Goal: Contribute content: Contribute content

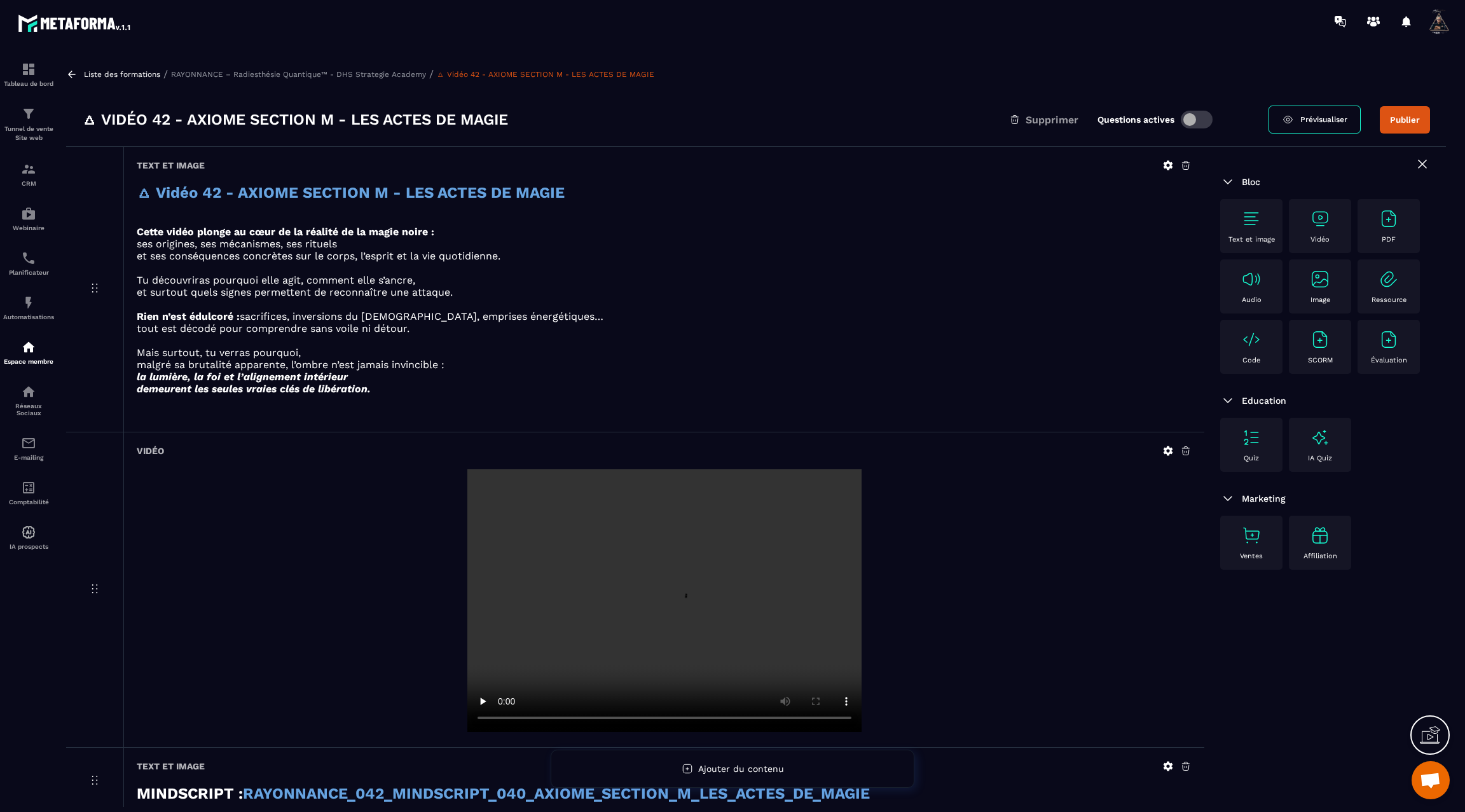
scroll to position [81, 0]
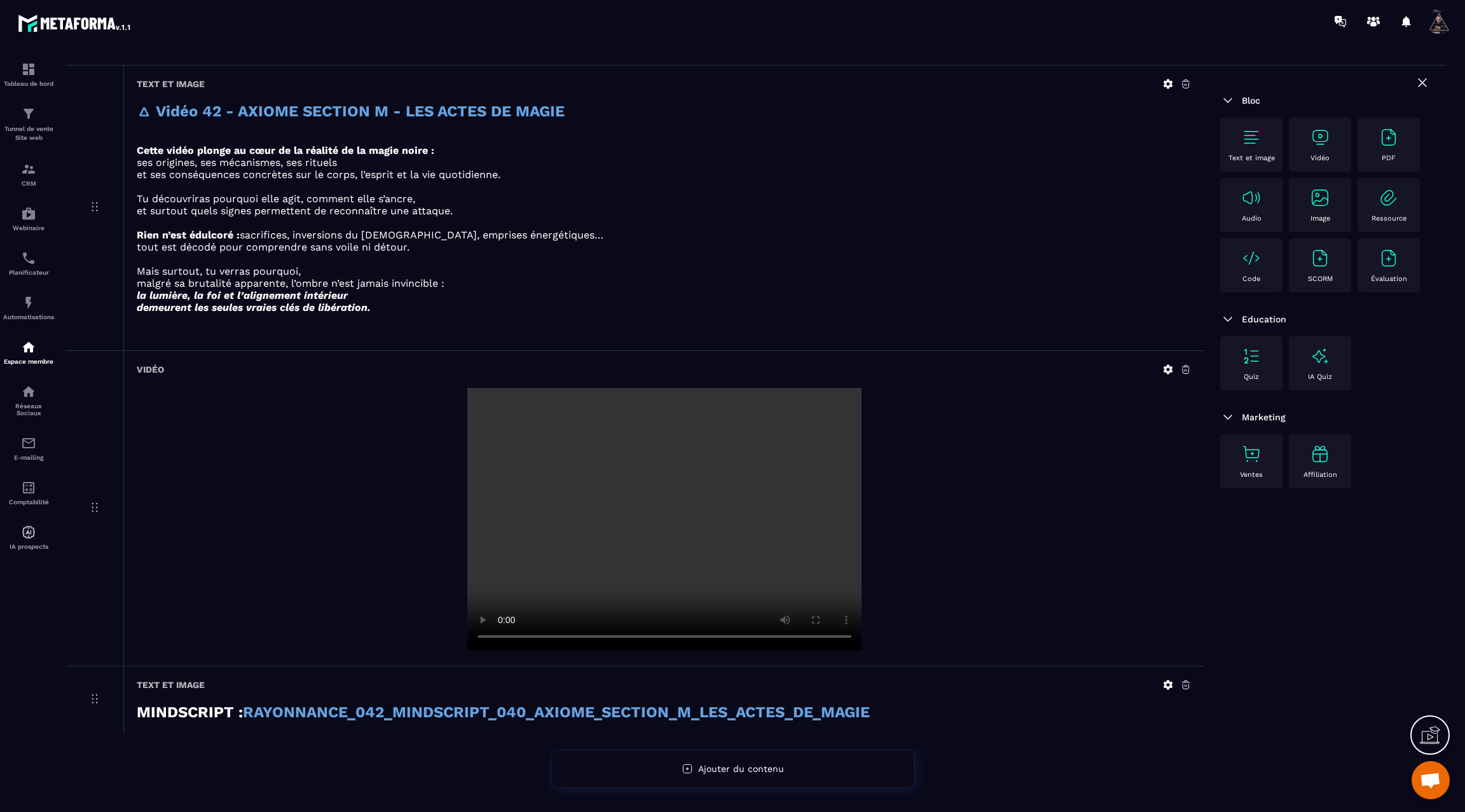
click at [1254, 149] on div "Text et image" at bounding box center [1251, 144] width 50 height 35
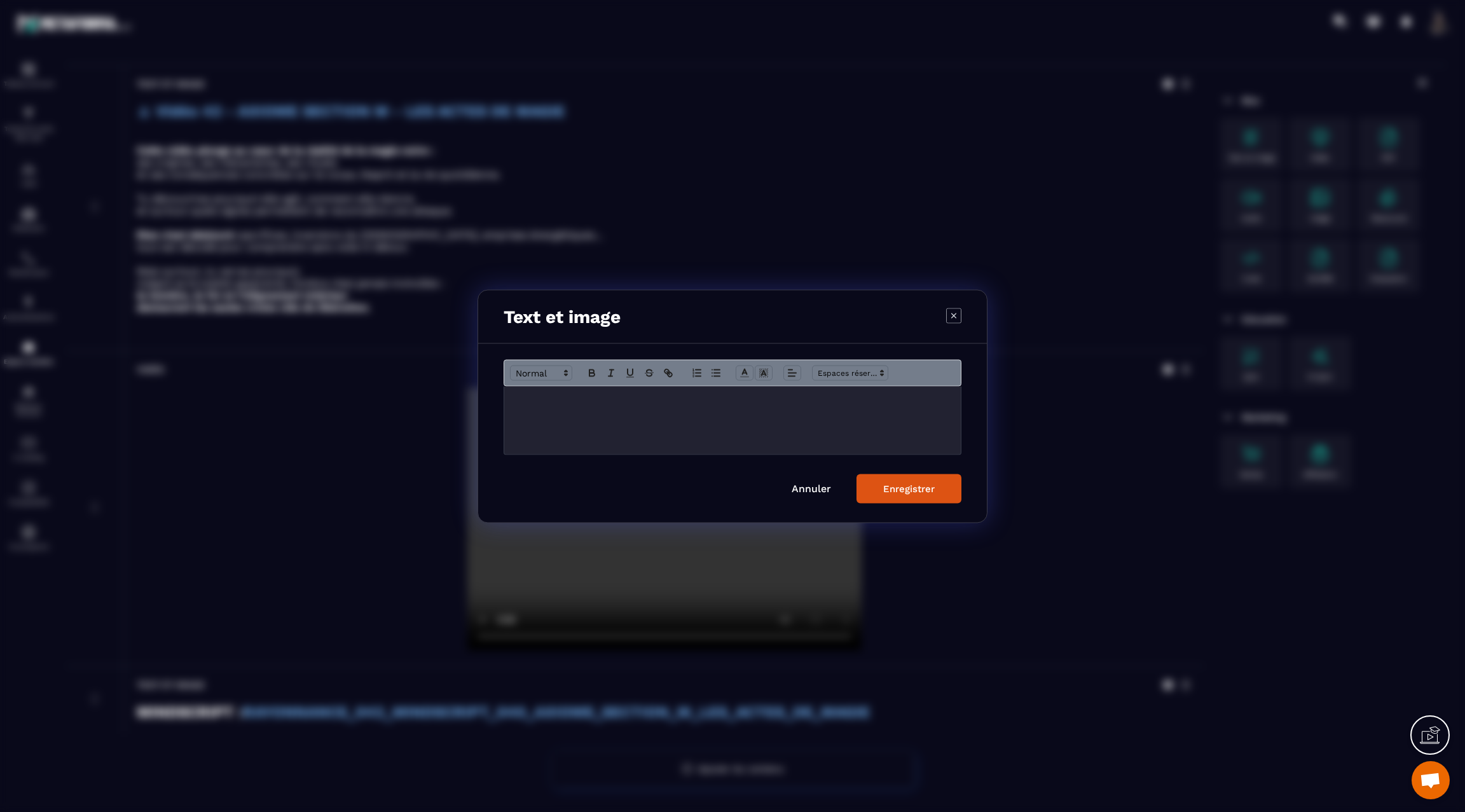
click at [762, 405] on p "Modal window" at bounding box center [733, 399] width 438 height 11
click at [746, 371] on icon "Modal window" at bounding box center [744, 373] width 11 height 11
click at [769, 424] on span "Modal window" at bounding box center [771, 426] width 10 height 10
click at [549, 373] on span "Modal window" at bounding box center [541, 373] width 62 height 15
click at [551, 421] on span "Modal window" at bounding box center [557, 419] width 92 height 23
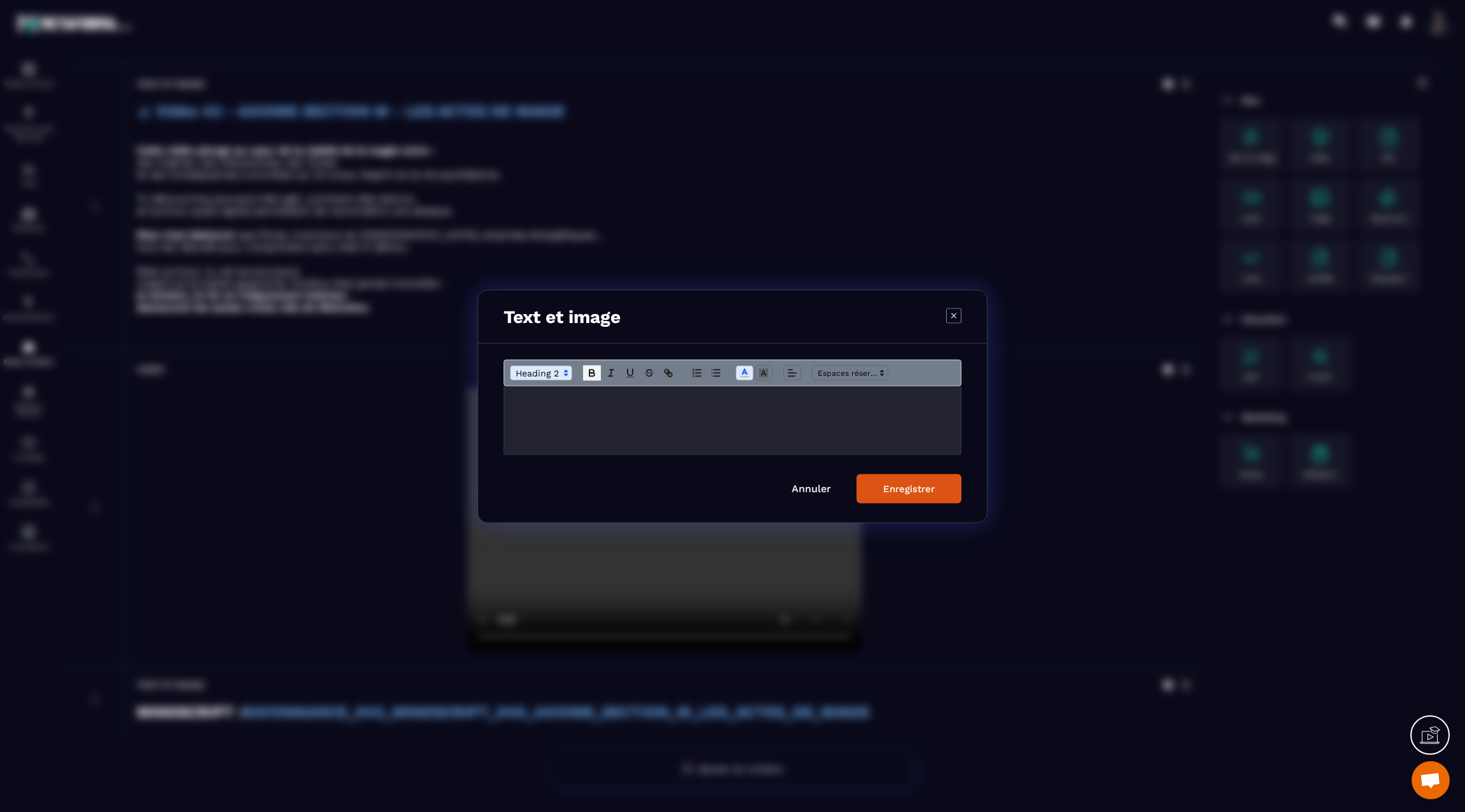
click at [591, 373] on icon "Modal window" at bounding box center [591, 373] width 5 height 3
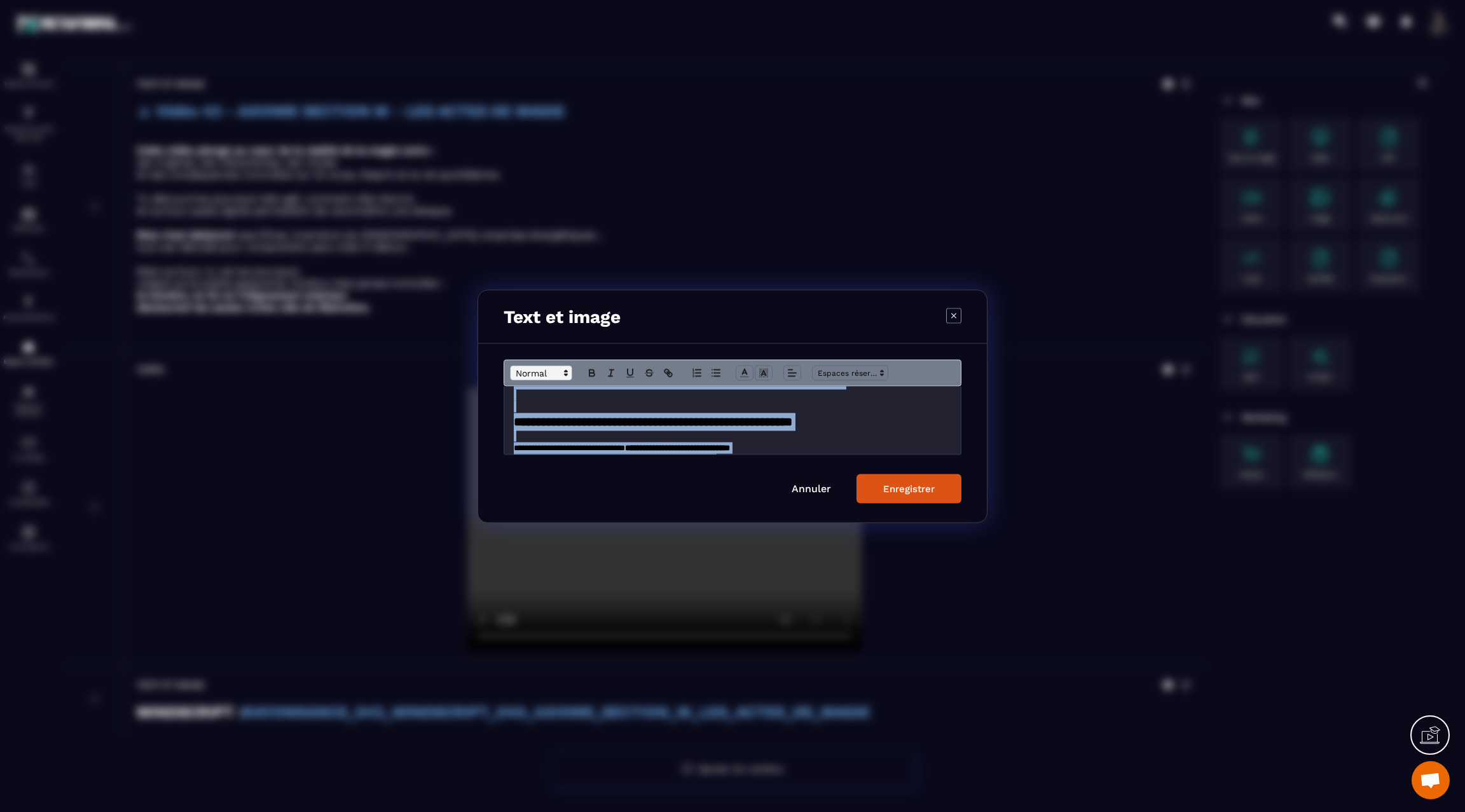
scroll to position [0, 0]
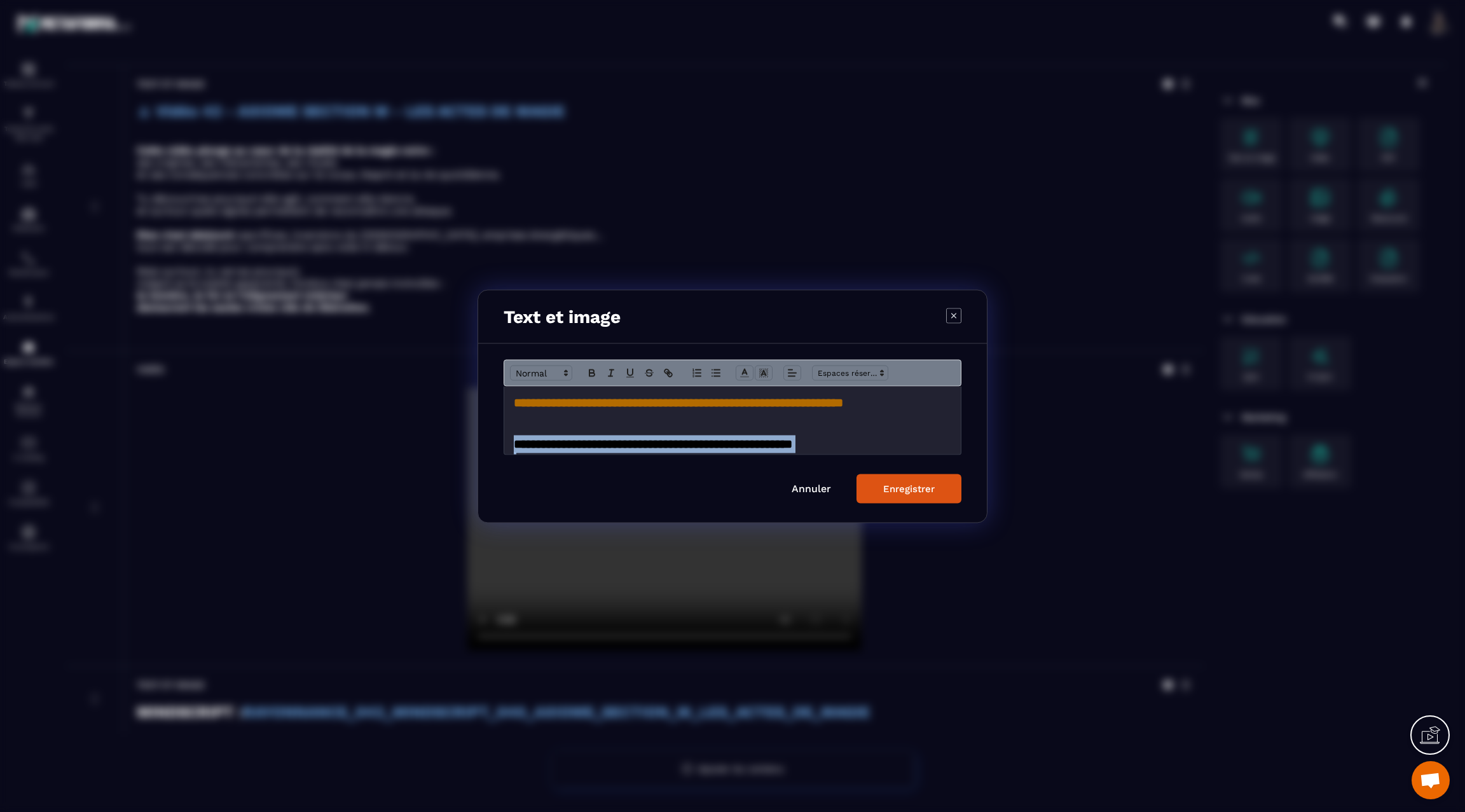
drag, startPoint x: 584, startPoint y: 448, endPoint x: 507, endPoint y: 439, distance: 77.5
click at [507, 439] on div "**********" at bounding box center [733, 420] width 458 height 68
click at [744, 372] on icon "Modal window" at bounding box center [744, 373] width 11 height 11
click at [744, 399] on span "Modal window" at bounding box center [745, 401] width 10 height 10
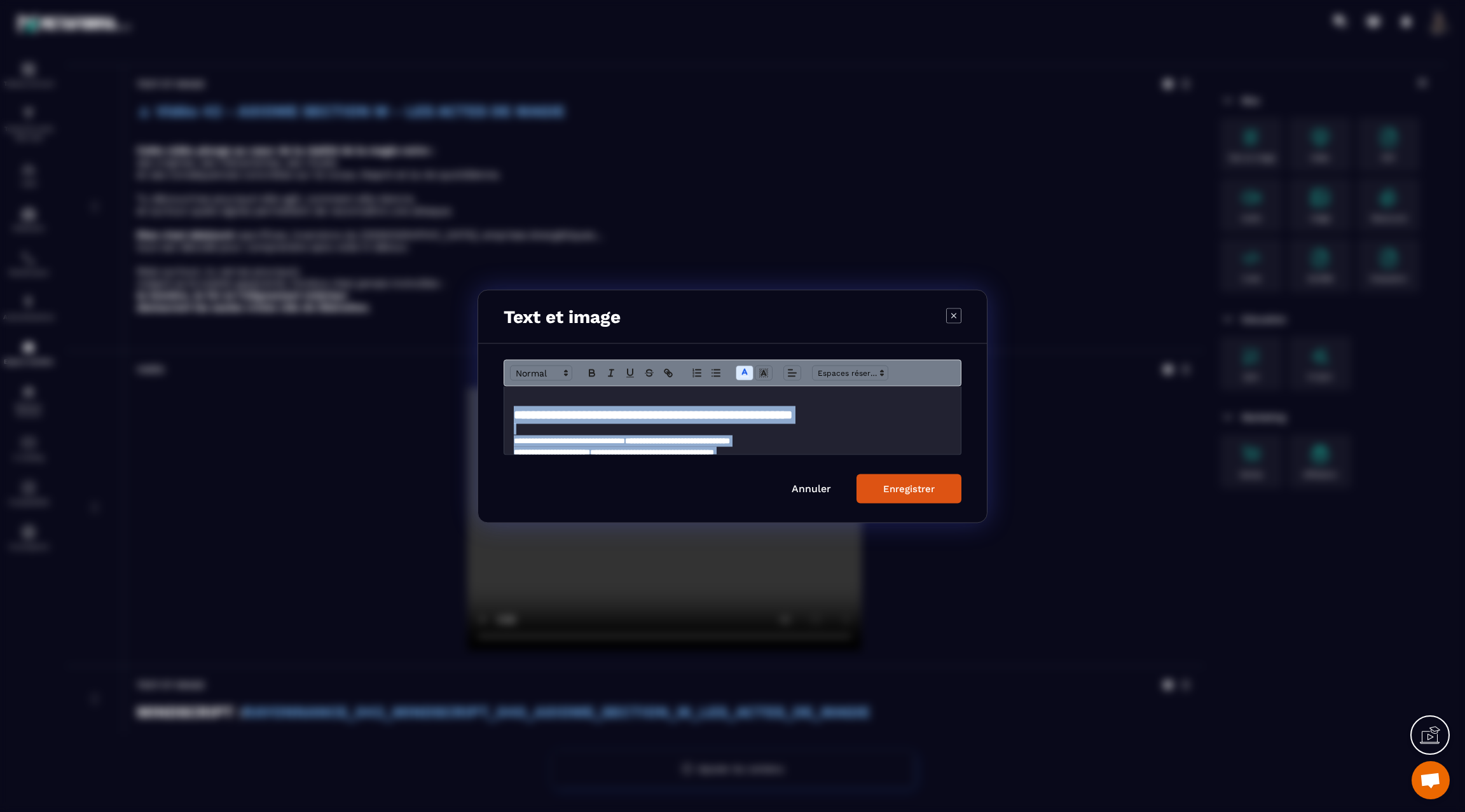
scroll to position [26, 0]
click at [898, 477] on button "Enregistrer" at bounding box center [908, 488] width 105 height 29
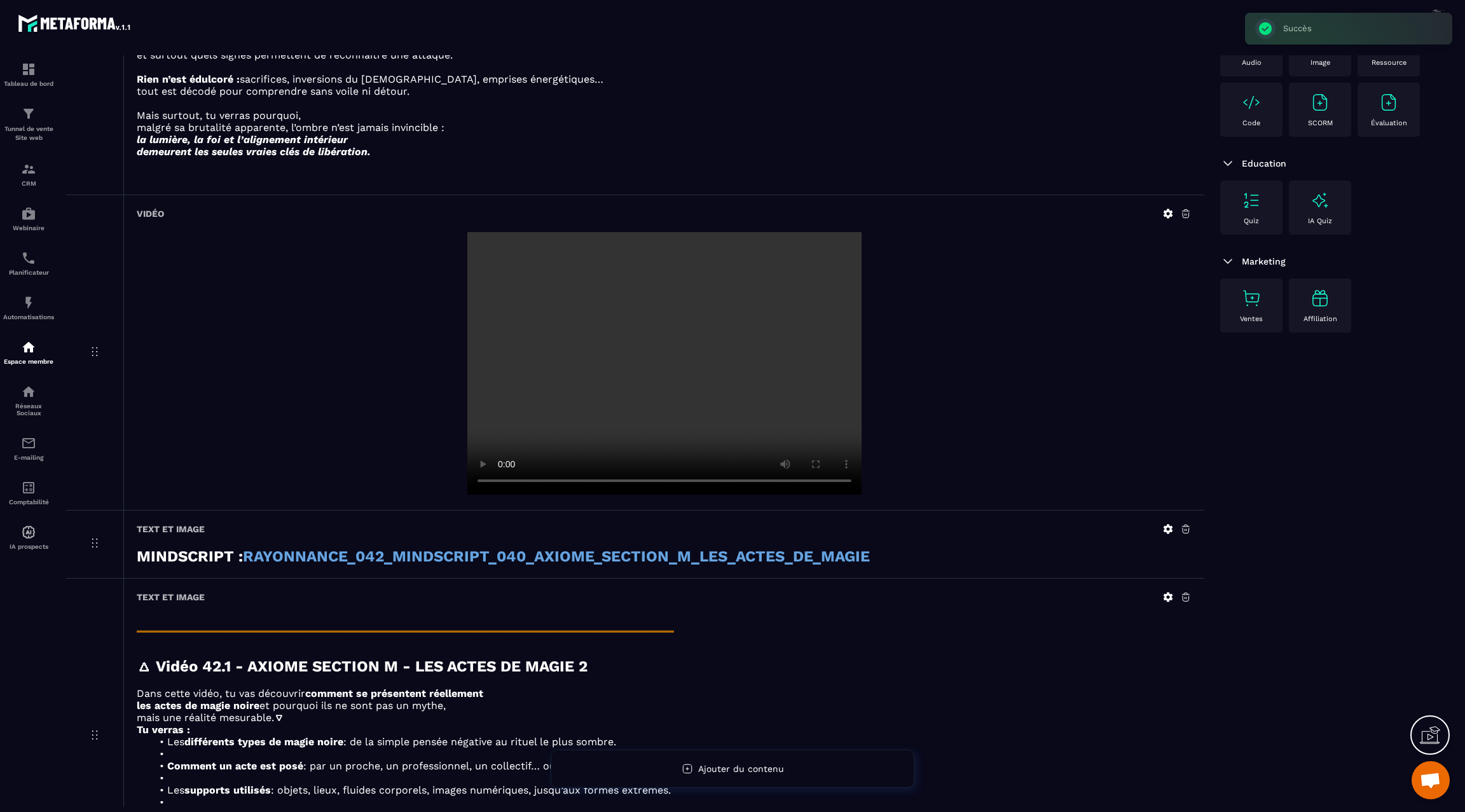
scroll to position [381, 0]
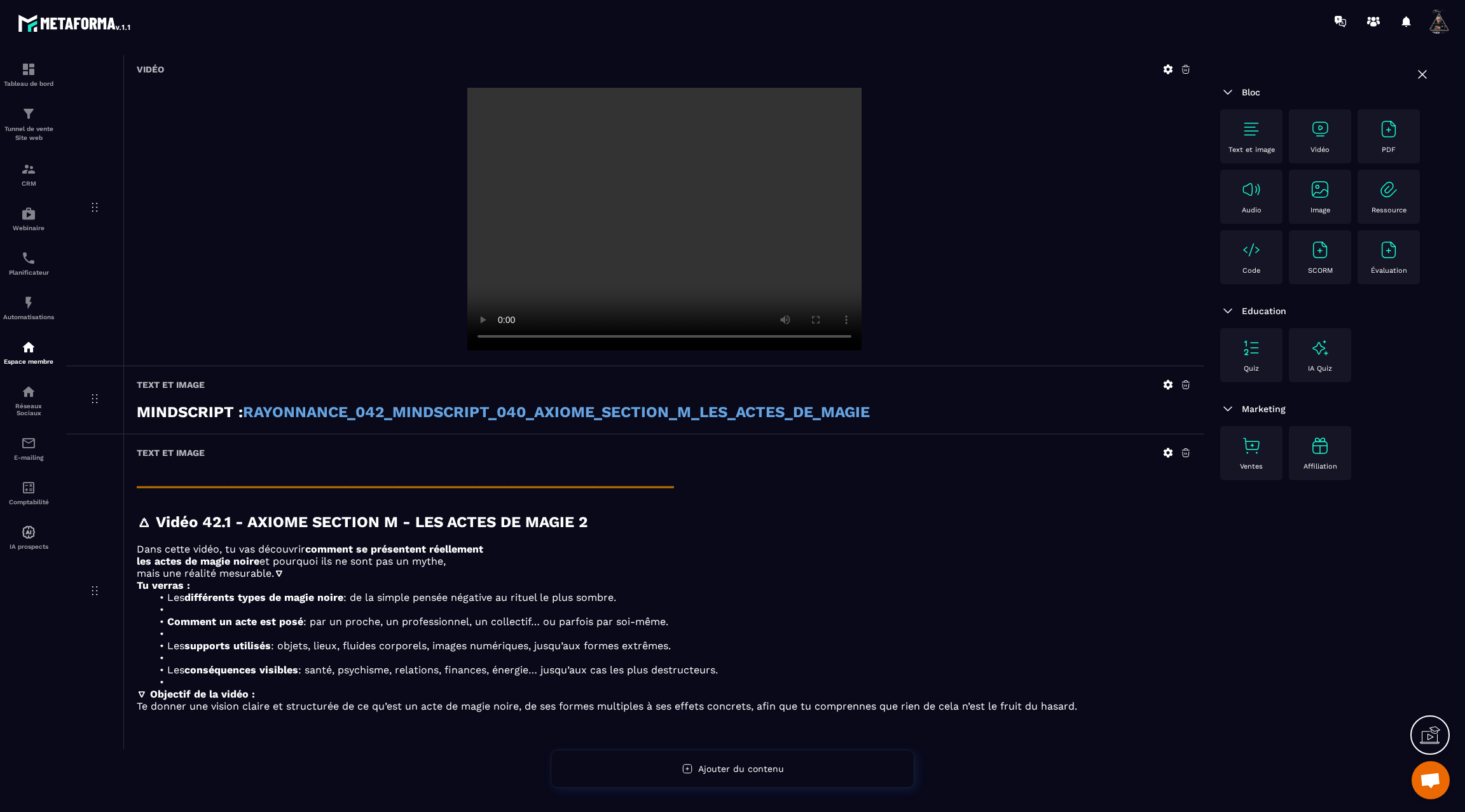
click at [1169, 449] on icon at bounding box center [1168, 453] width 11 height 11
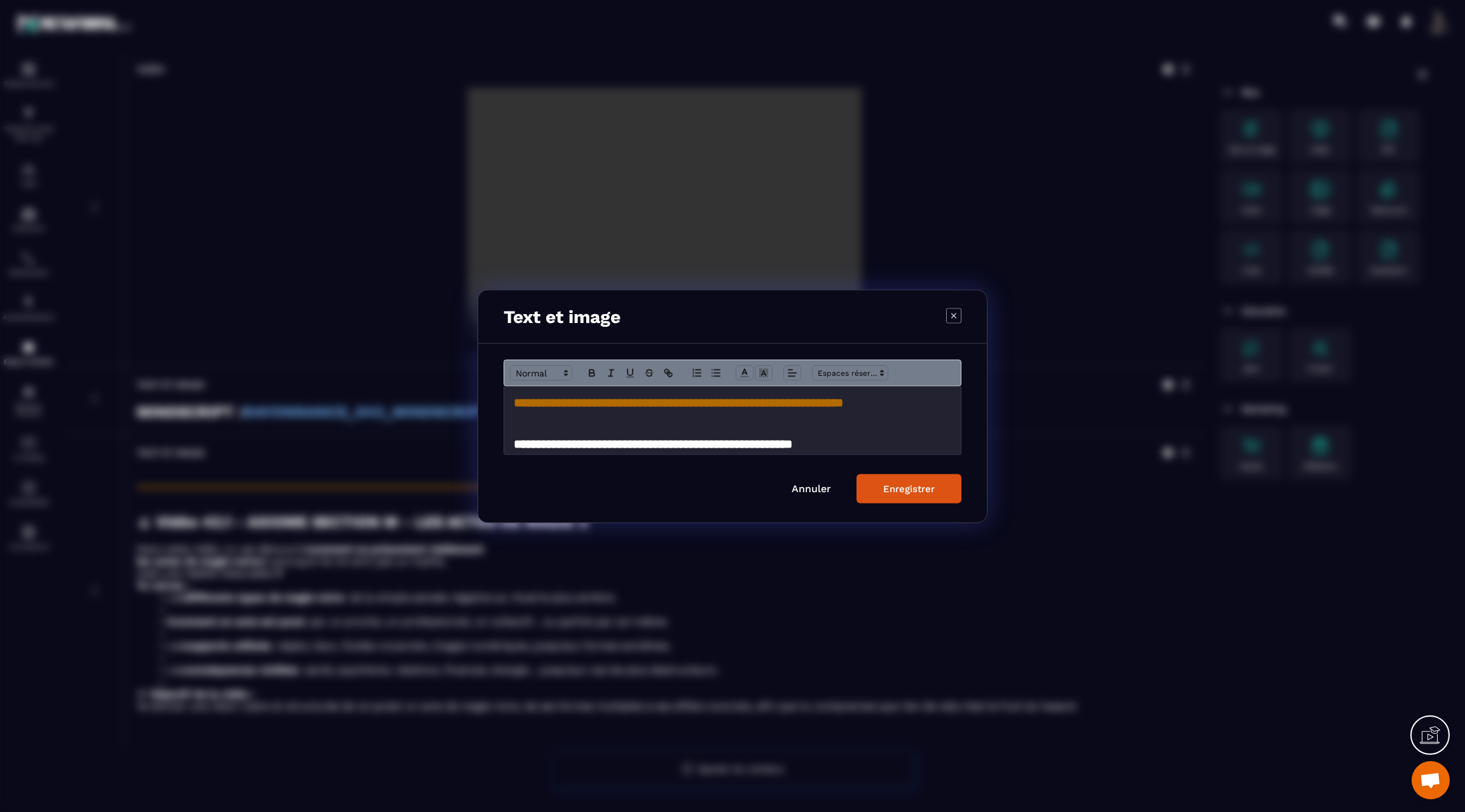
click at [754, 442] on strong "**********" at bounding box center [653, 443] width 278 height 12
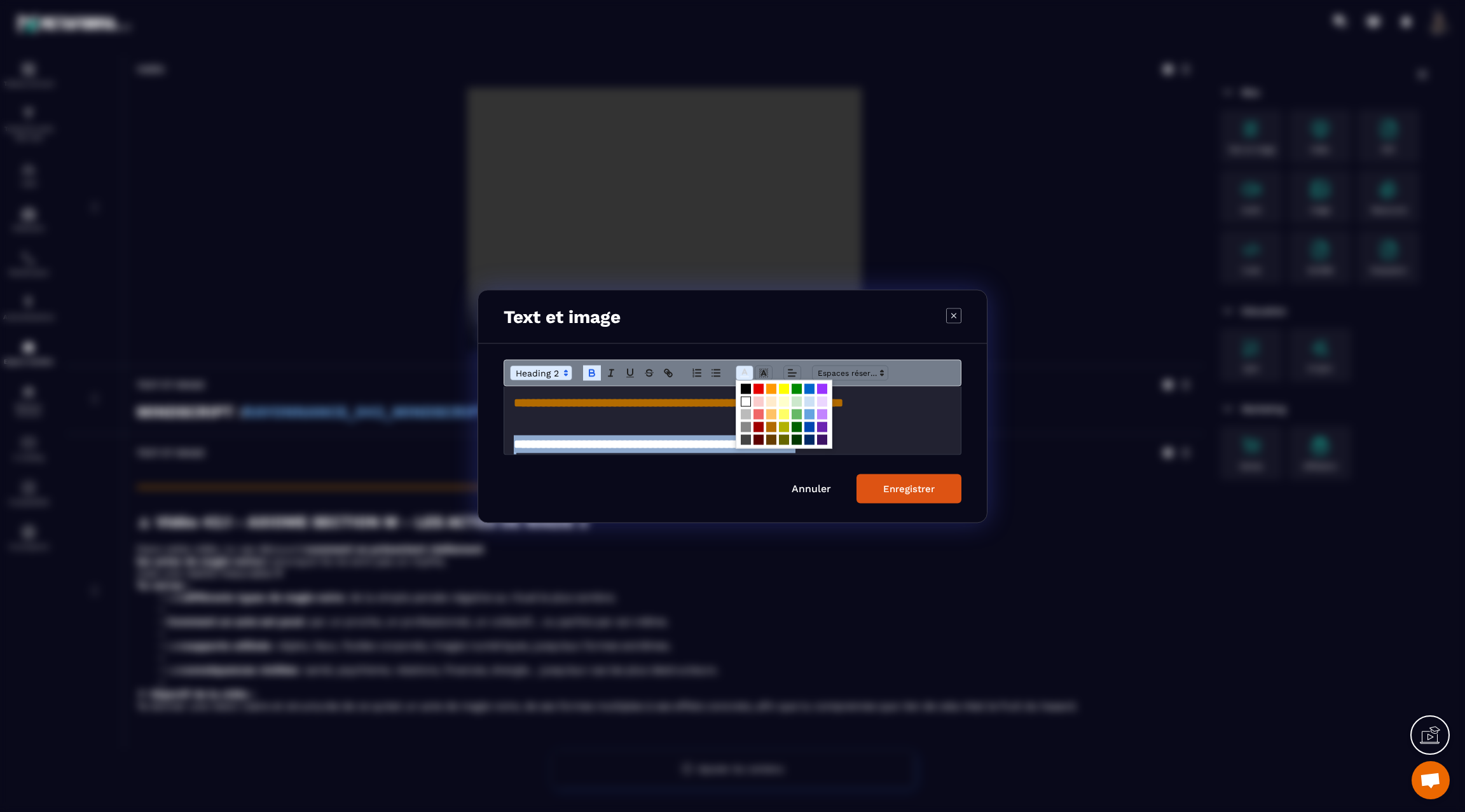
click at [748, 367] on icon "Modal window" at bounding box center [744, 373] width 11 height 11
click at [809, 412] on span "Modal window" at bounding box center [809, 413] width 10 height 10
click at [905, 439] on h2 "**********" at bounding box center [733, 443] width 438 height 18
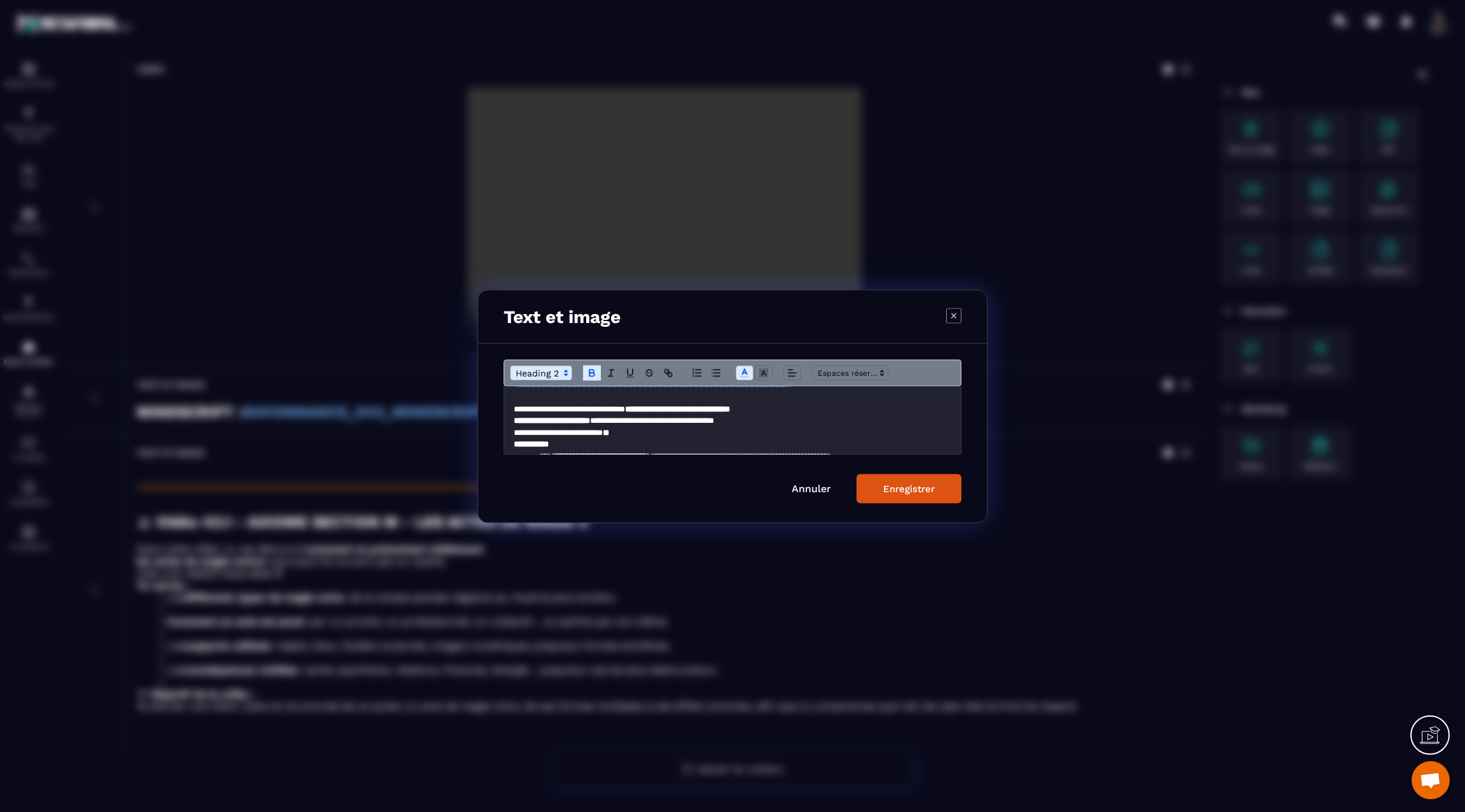
scroll to position [77, 0]
click at [657, 414] on p "**********" at bounding box center [733, 416] width 438 height 11
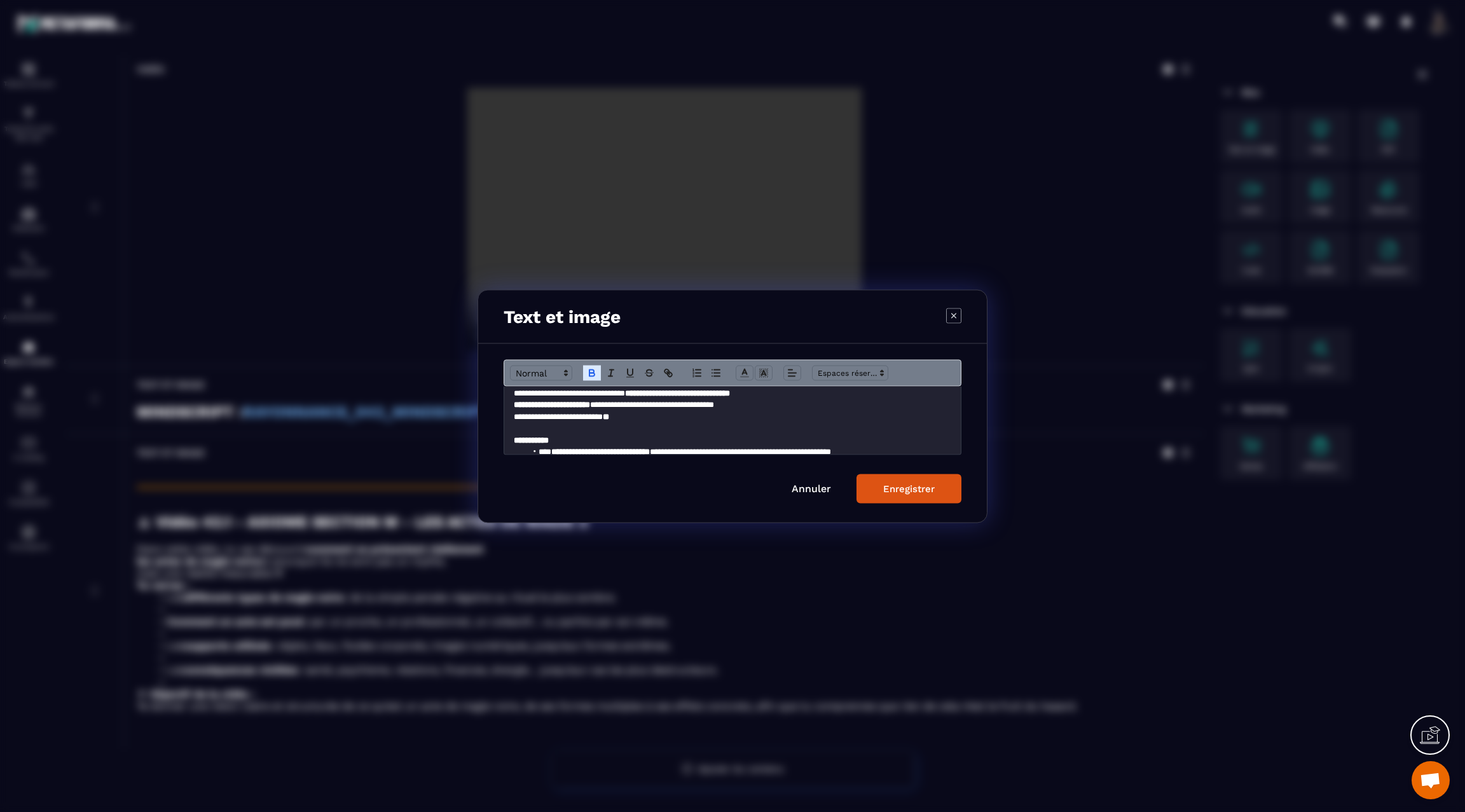
click at [579, 440] on p "**********" at bounding box center [733, 439] width 438 height 11
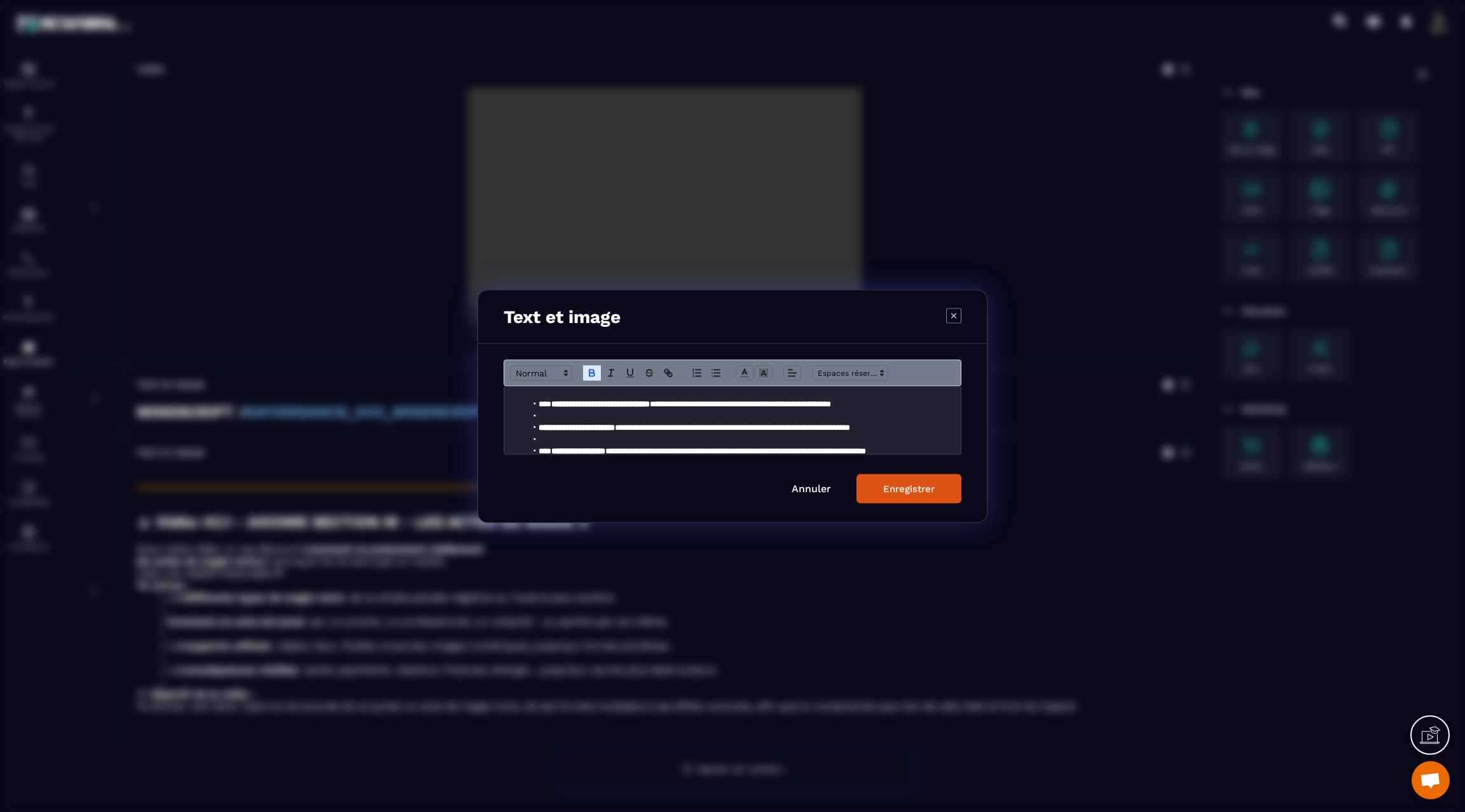
scroll to position [138, 0]
click at [544, 415] on li "Modal window" at bounding box center [739, 414] width 425 height 11
click at [549, 437] on li "Modal window" at bounding box center [739, 438] width 425 height 11
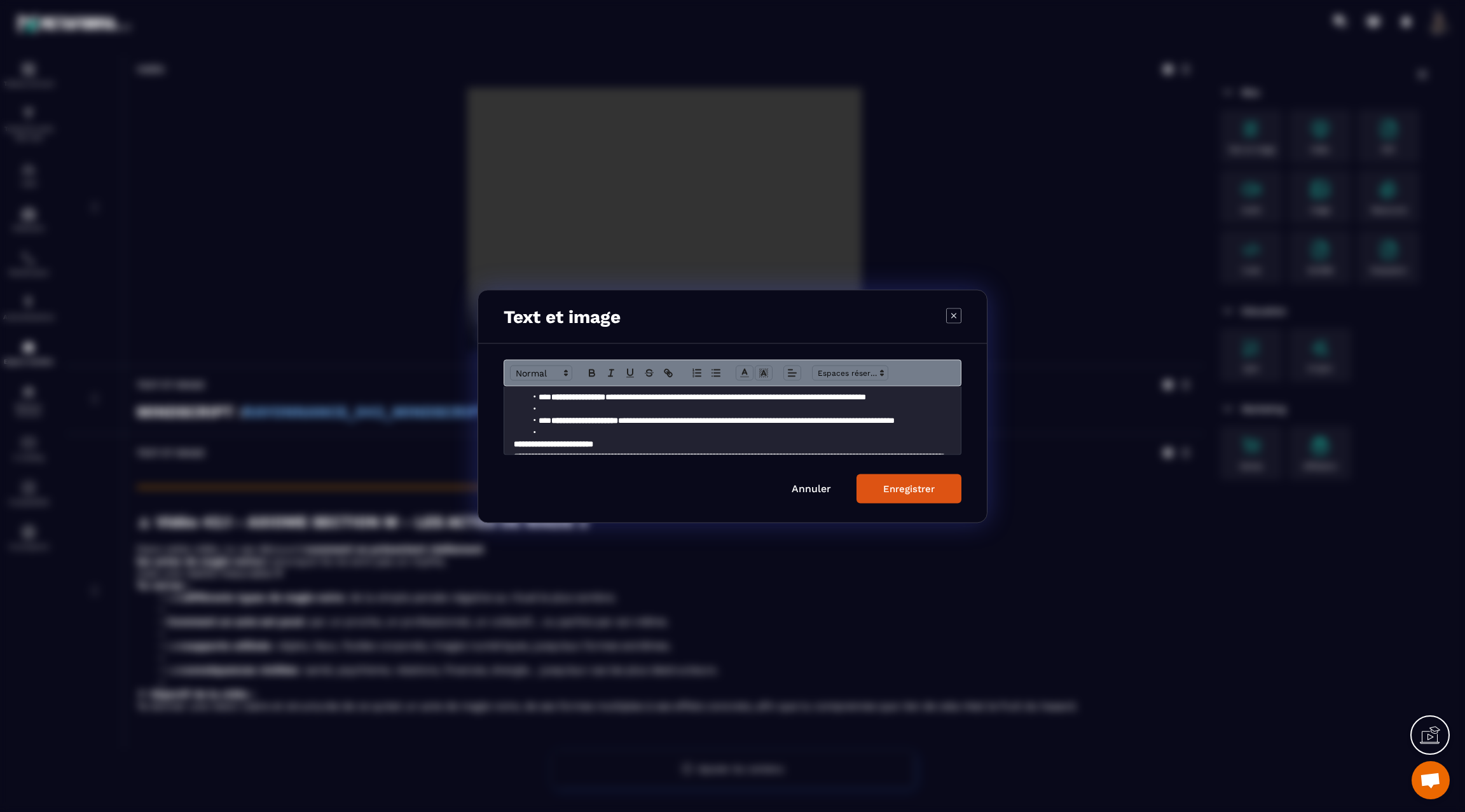
scroll to position [207, 0]
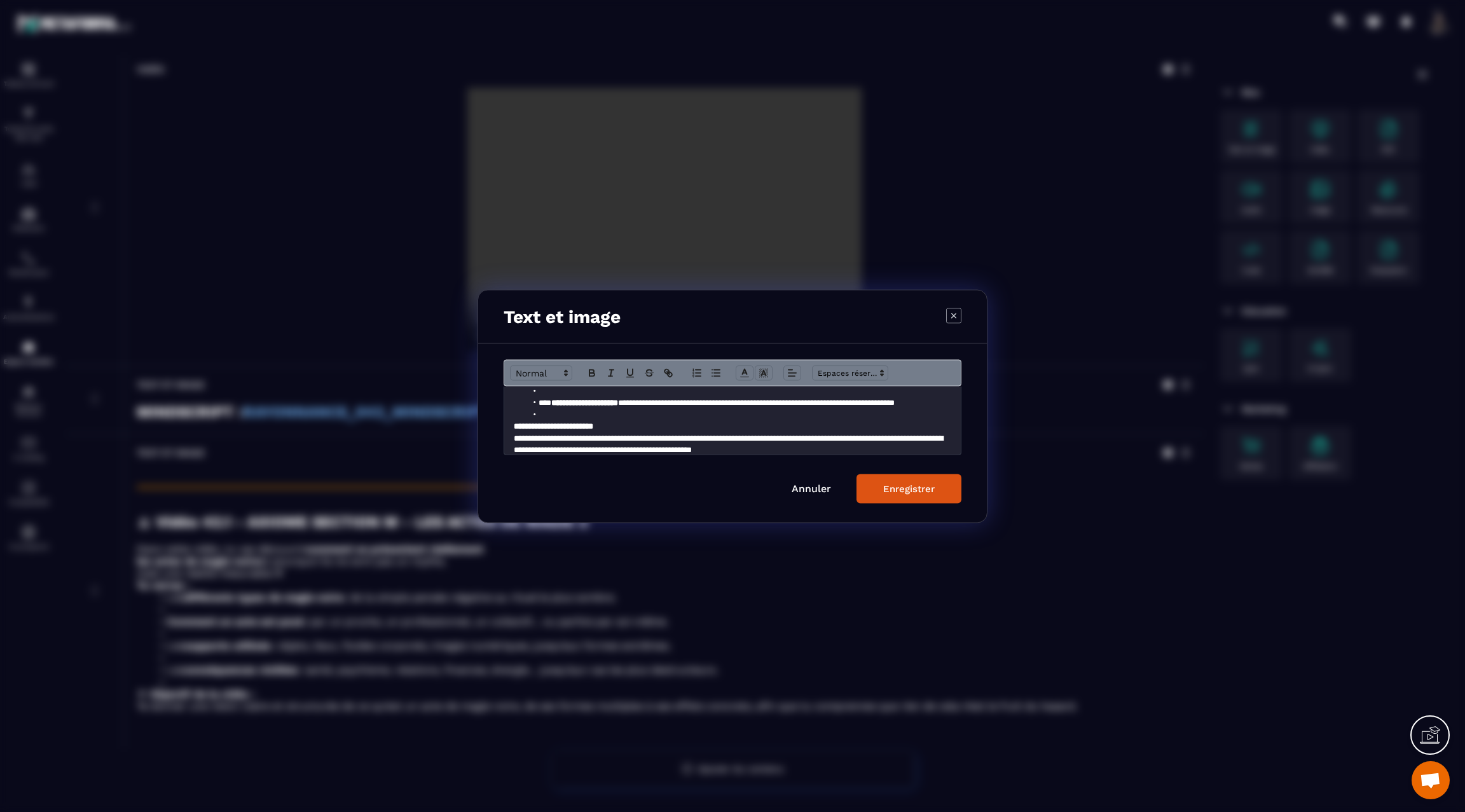
click at [541, 397] on li "**********" at bounding box center [739, 403] width 425 height 11
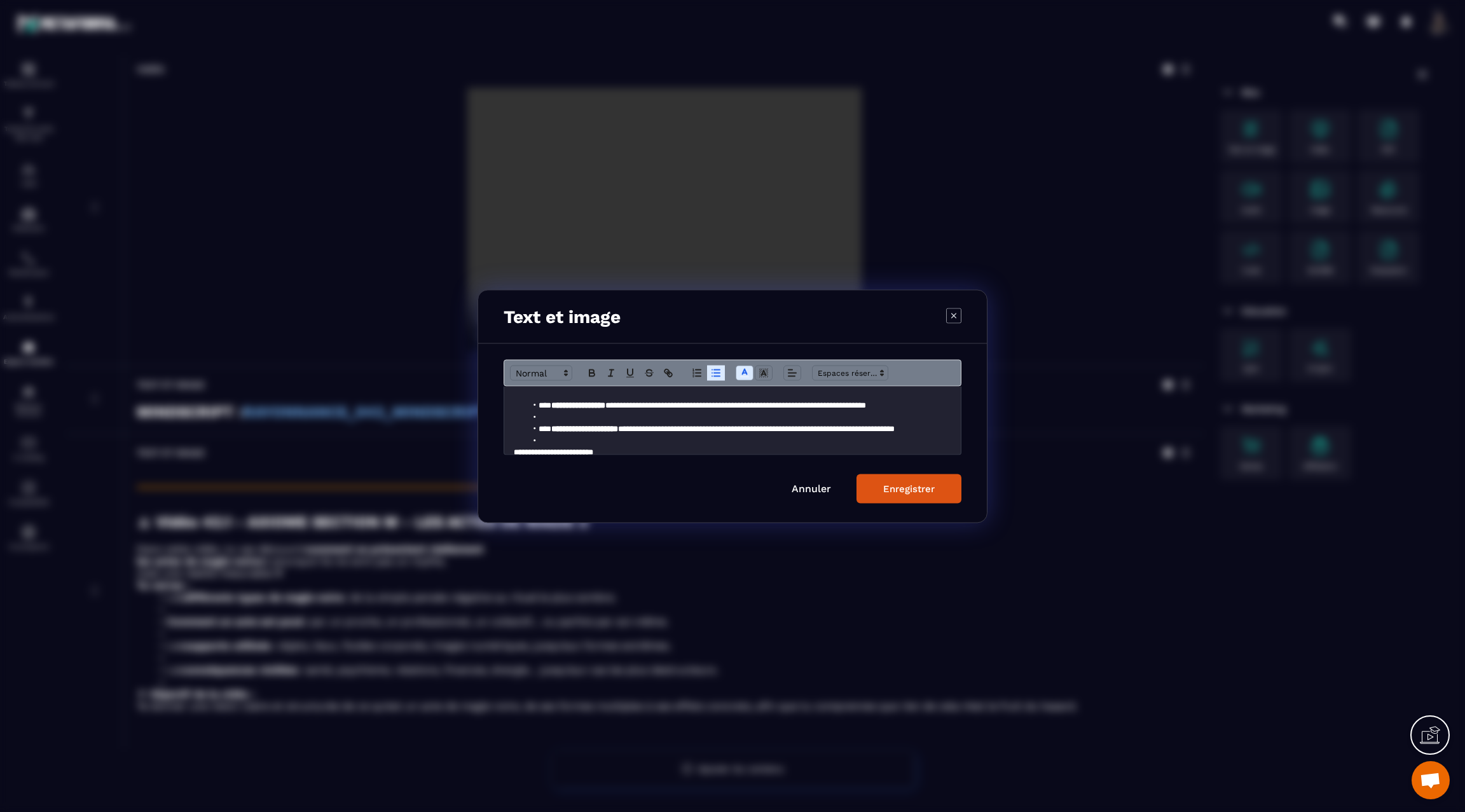
scroll to position [198, 0]
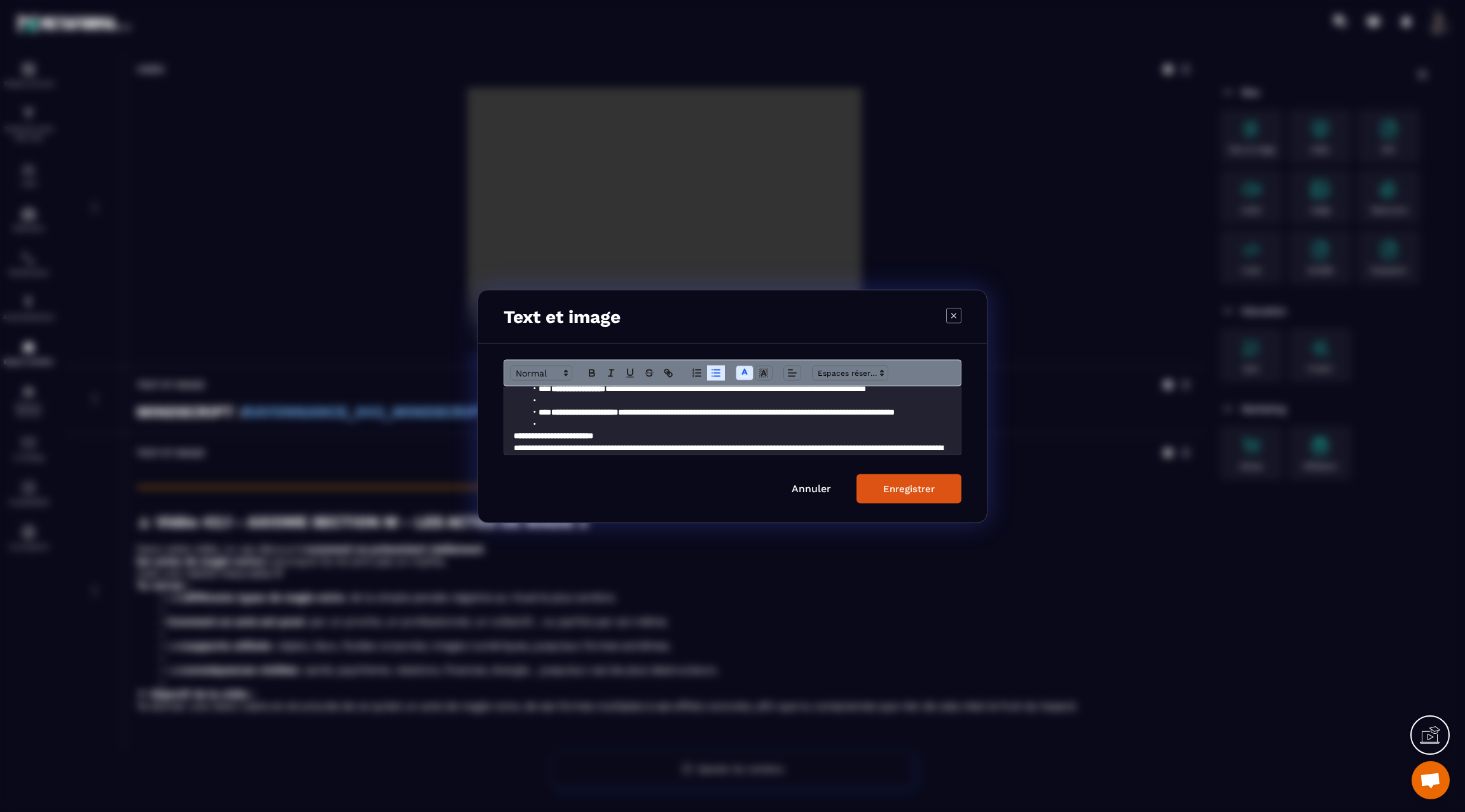
click at [549, 397] on li "Modal window" at bounding box center [739, 401] width 425 height 11
click at [550, 421] on li "Modal window" at bounding box center [739, 424] width 425 height 11
click at [615, 435] on p "**********" at bounding box center [733, 436] width 438 height 11
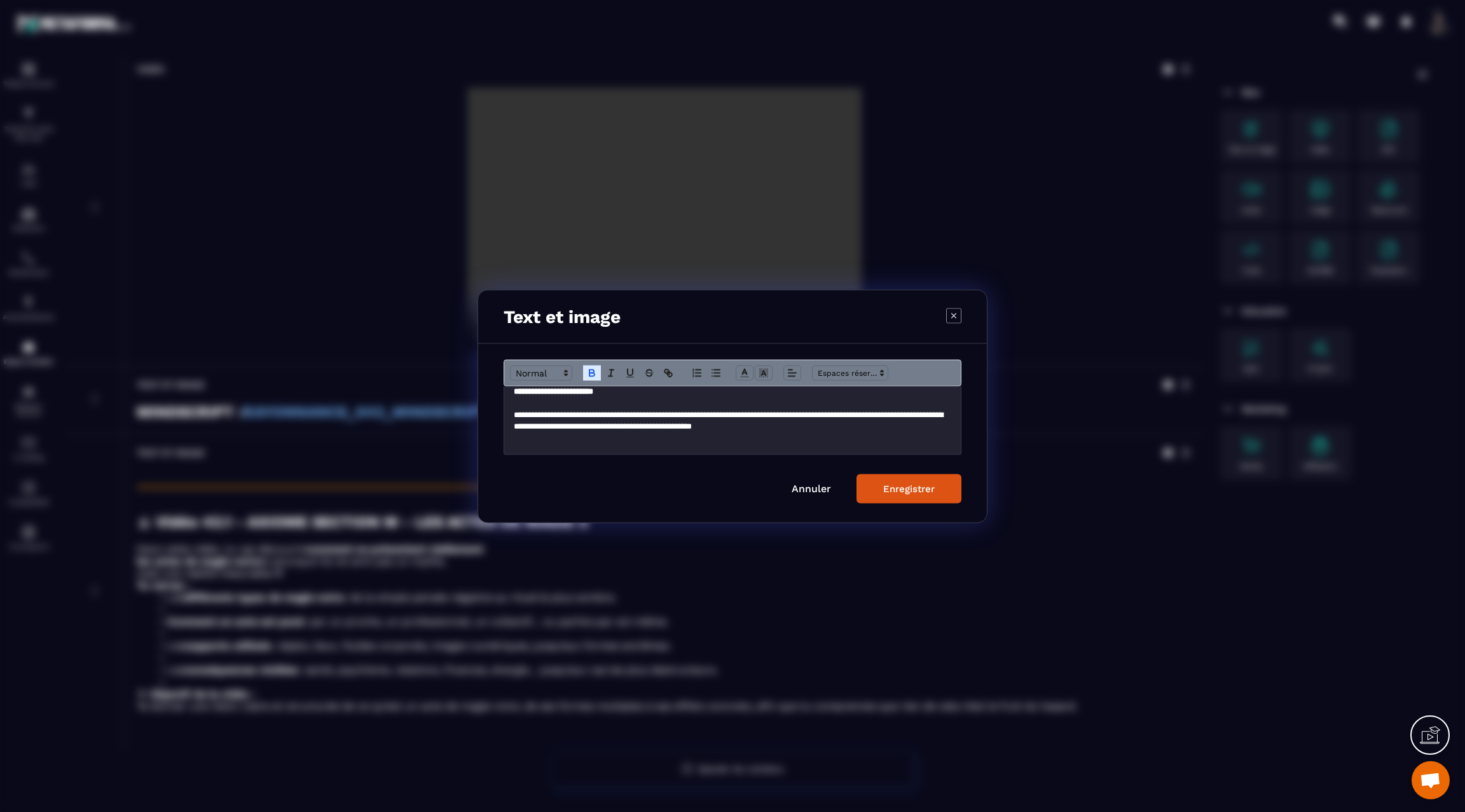
scroll to position [252, 0]
click at [891, 486] on div "Enregistrer" at bounding box center [908, 489] width 52 height 11
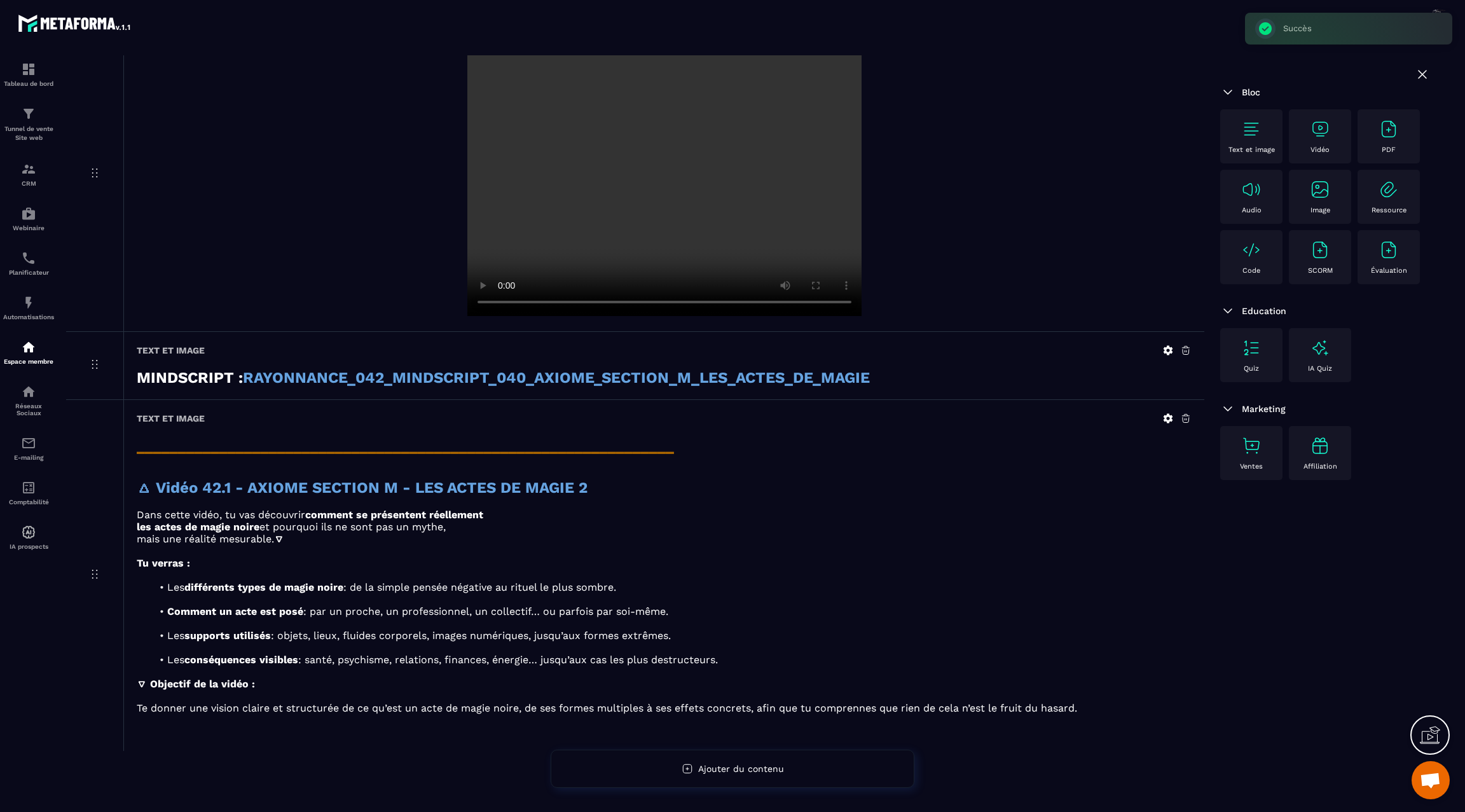
scroll to position [417, 0]
click at [1323, 130] on img at bounding box center [1321, 129] width 21 height 21
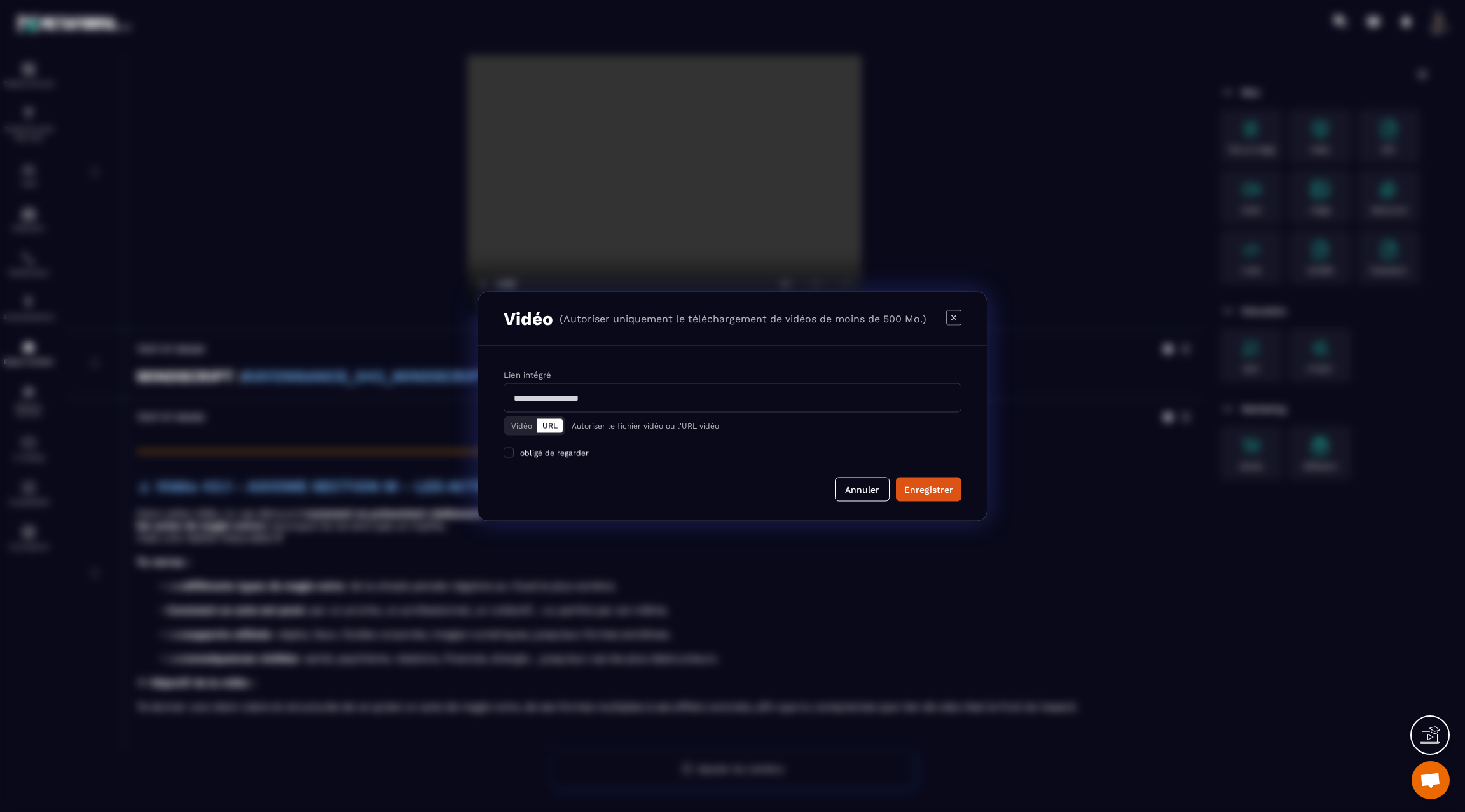
click at [524, 426] on button "Vidéo" at bounding box center [522, 425] width 31 height 14
click at [555, 393] on div "Télécharger un fichier" at bounding box center [733, 398] width 459 height 28
click at [0, 0] on input "Vidéo Télécharger un fichier" at bounding box center [0, 0] width 0 height 0
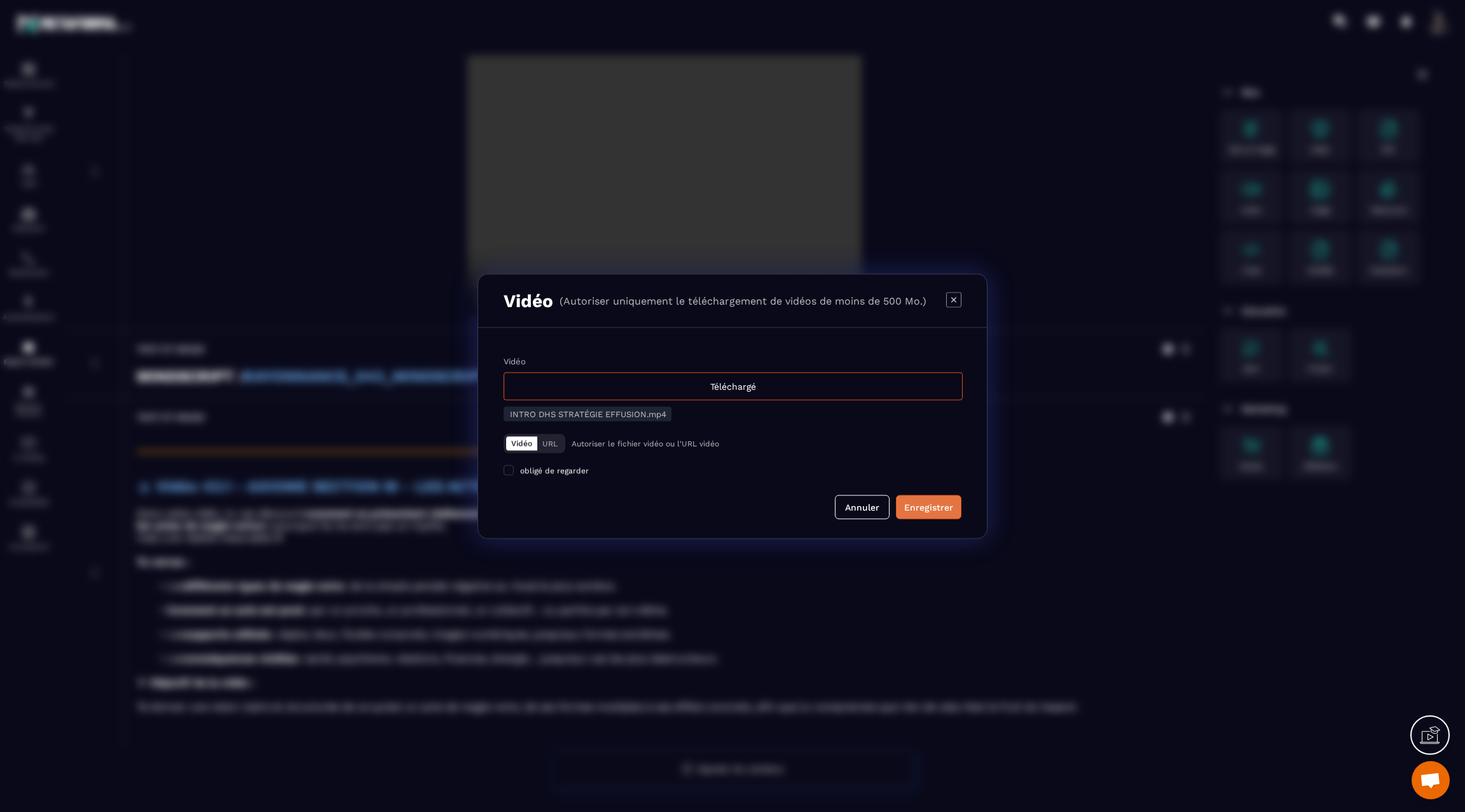
click at [914, 500] on div "Enregistrer" at bounding box center [929, 505] width 49 height 12
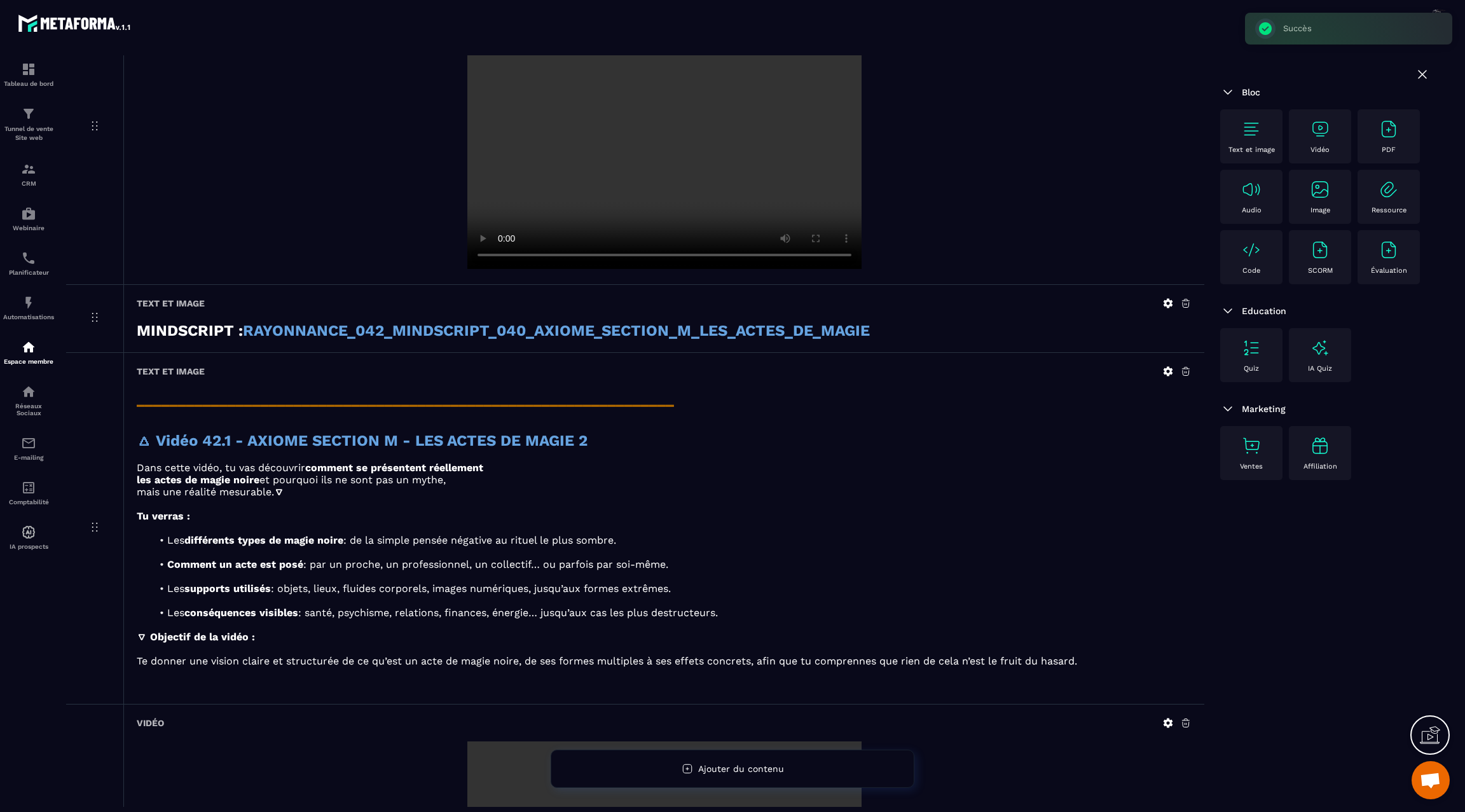
scroll to position [484, 0]
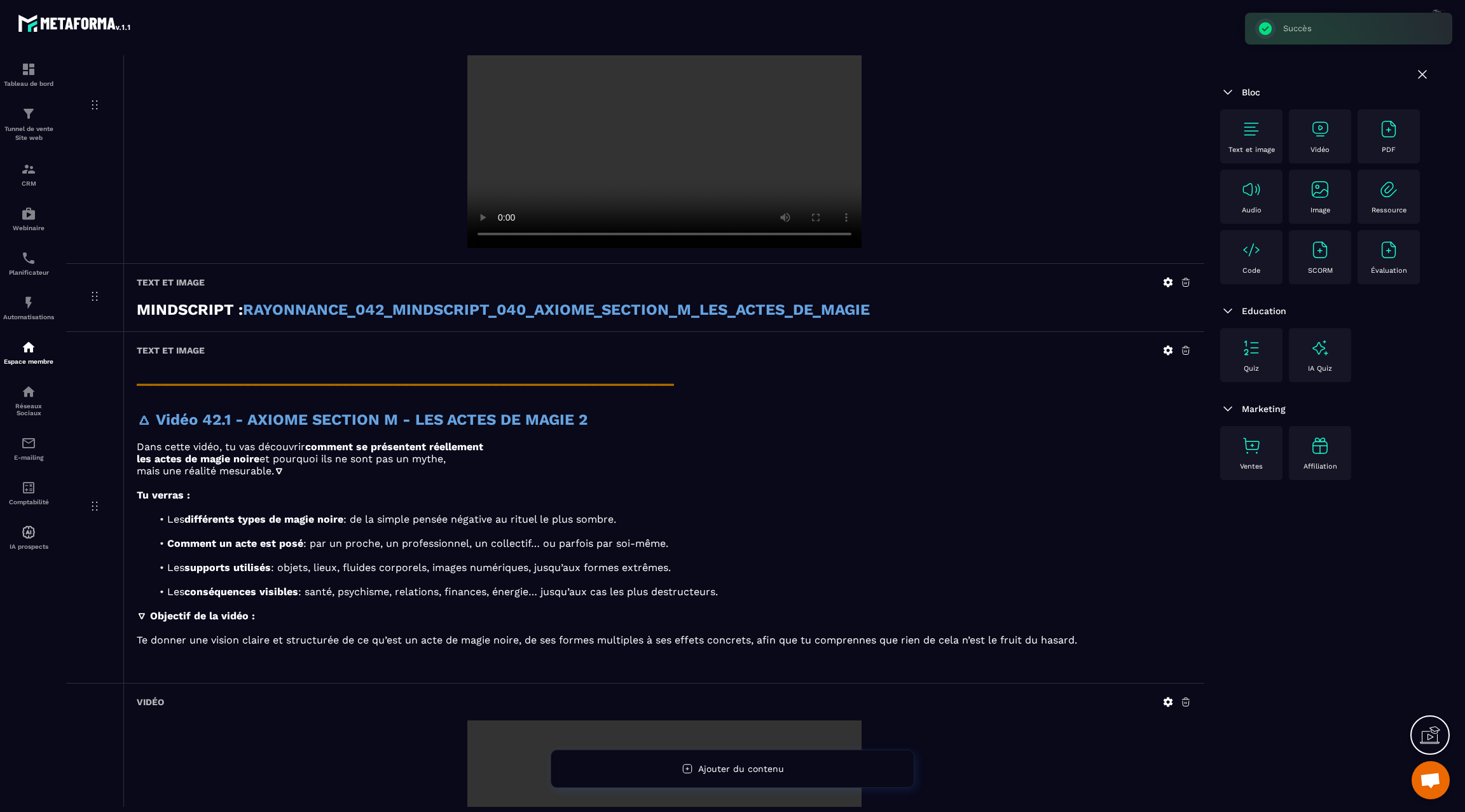
click at [1174, 344] on div at bounding box center [1176, 350] width 29 height 11
click at [1172, 346] on icon at bounding box center [1169, 351] width 9 height 9
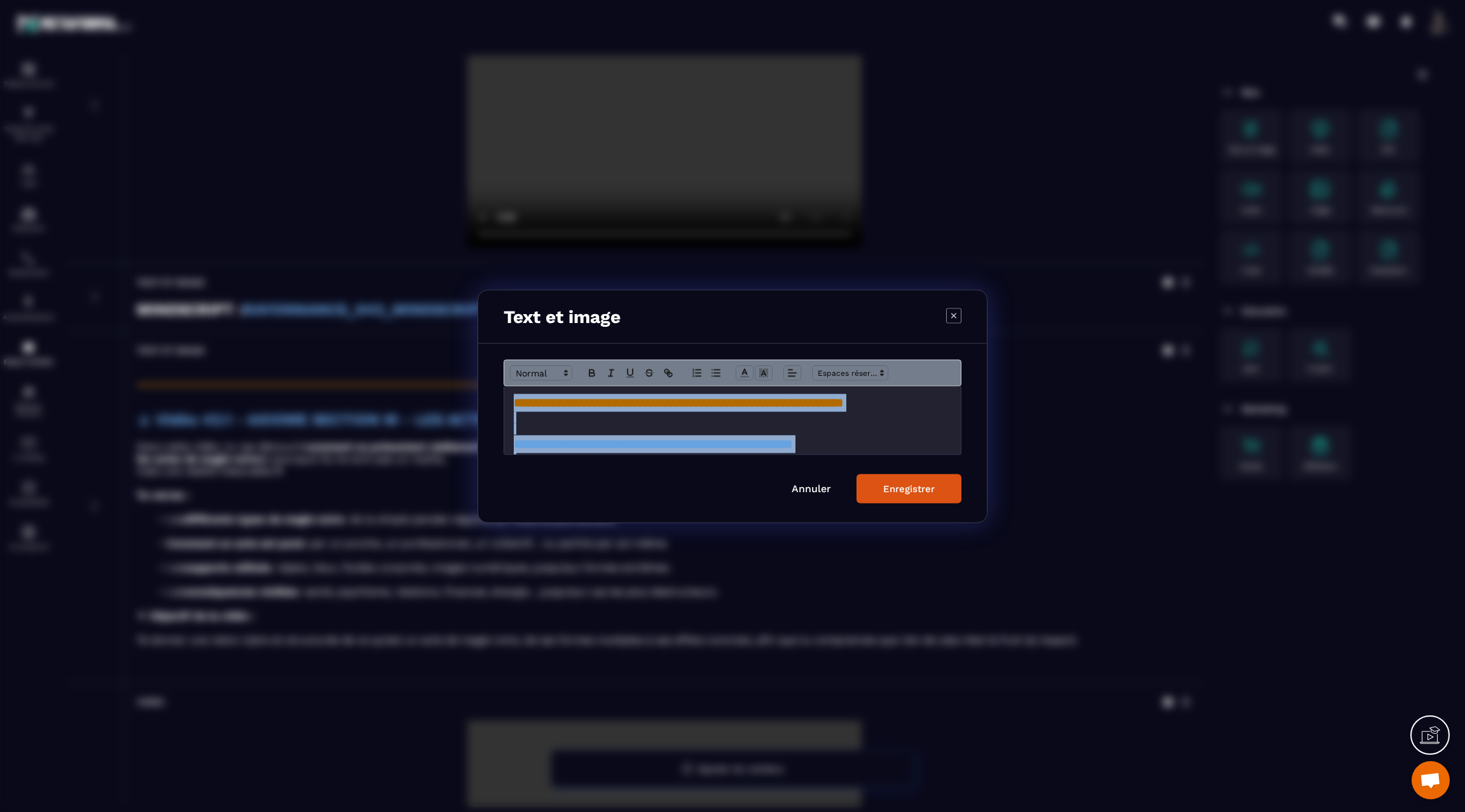
scroll to position [252, 0]
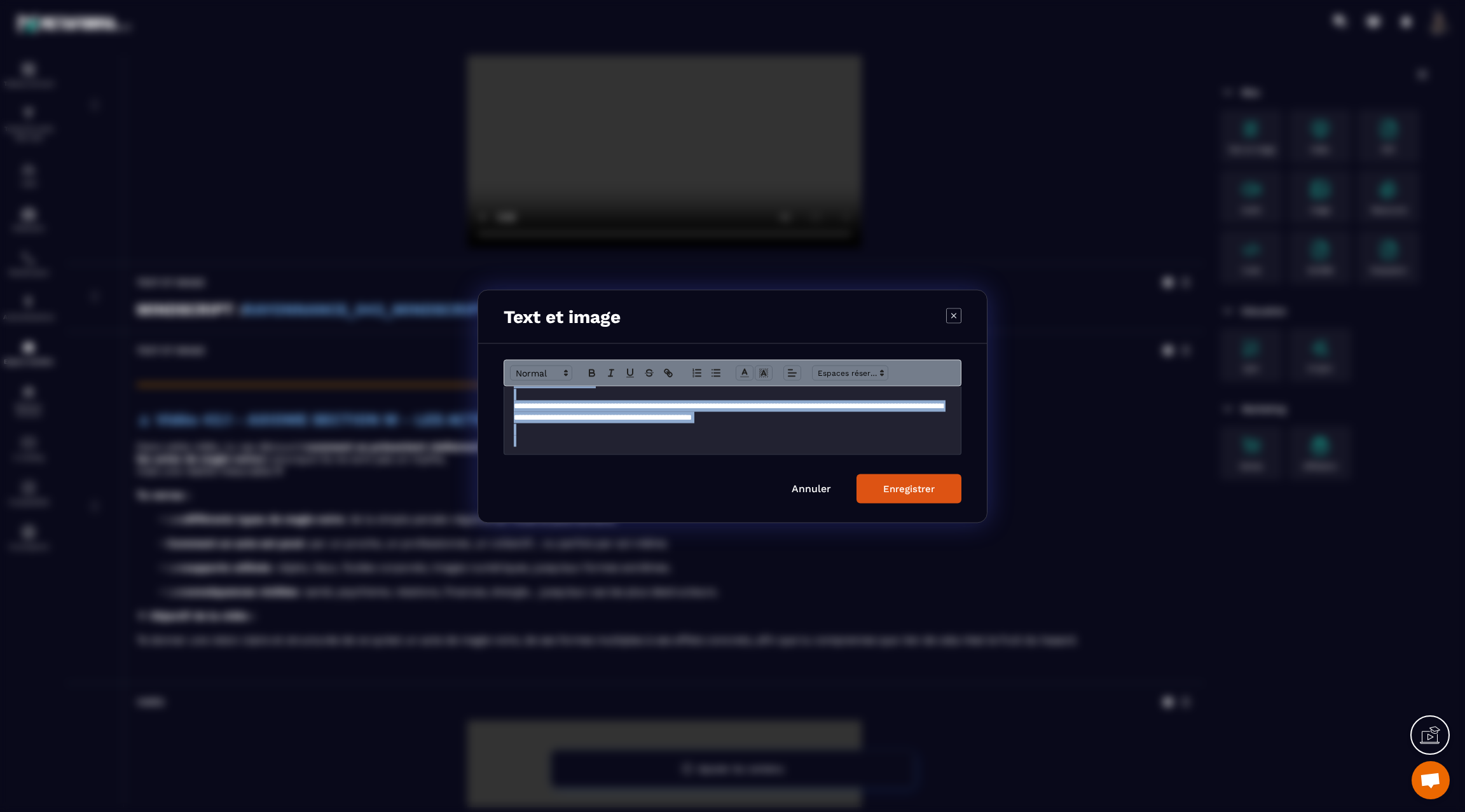
drag, startPoint x: 508, startPoint y: 408, endPoint x: 572, endPoint y: 504, distance: 115.4
click at [572, 504] on div "**********" at bounding box center [732, 432] width 508 height 178
copy div "**********"
click at [889, 489] on div "Enregistrer" at bounding box center [908, 489] width 52 height 11
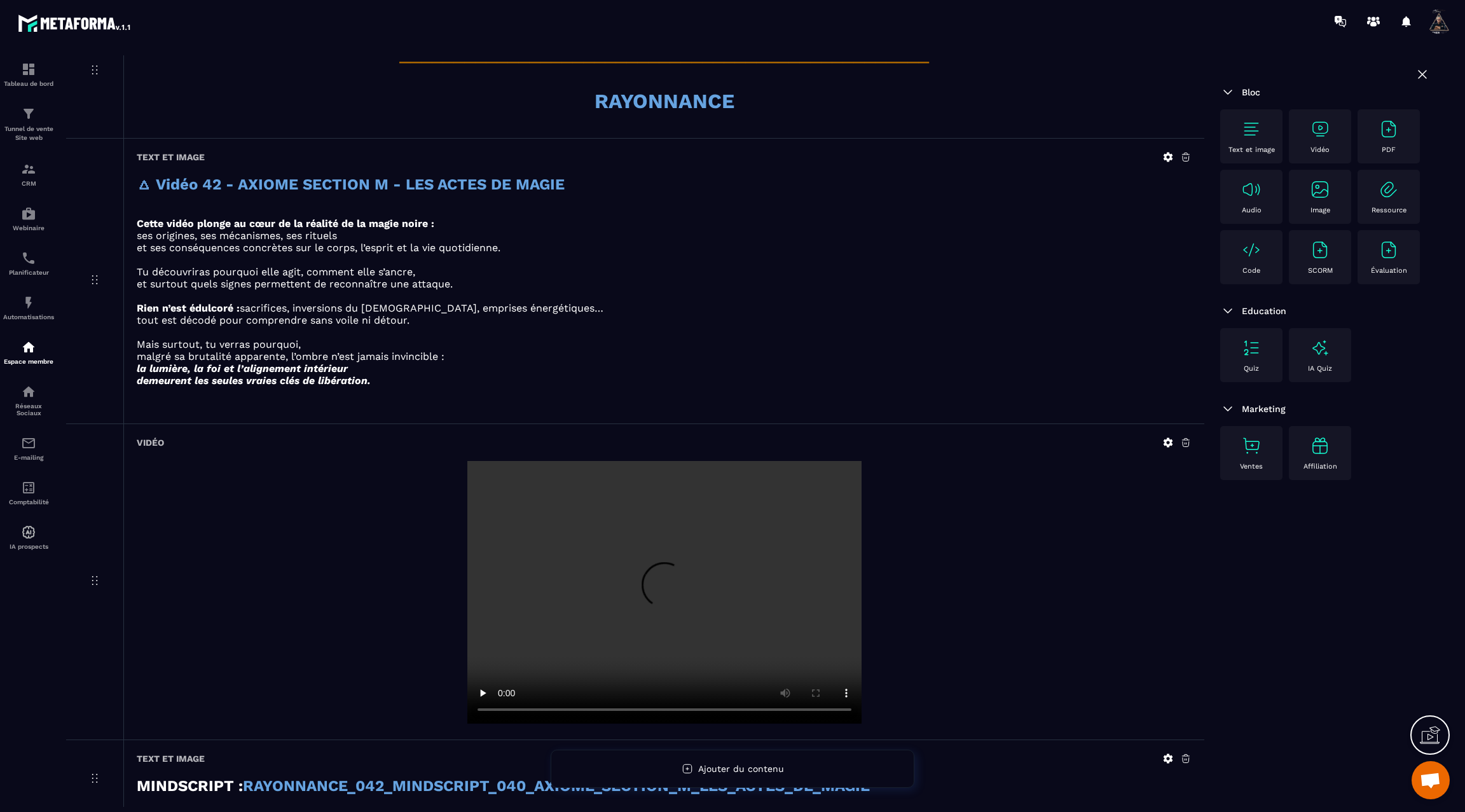
scroll to position [967, 0]
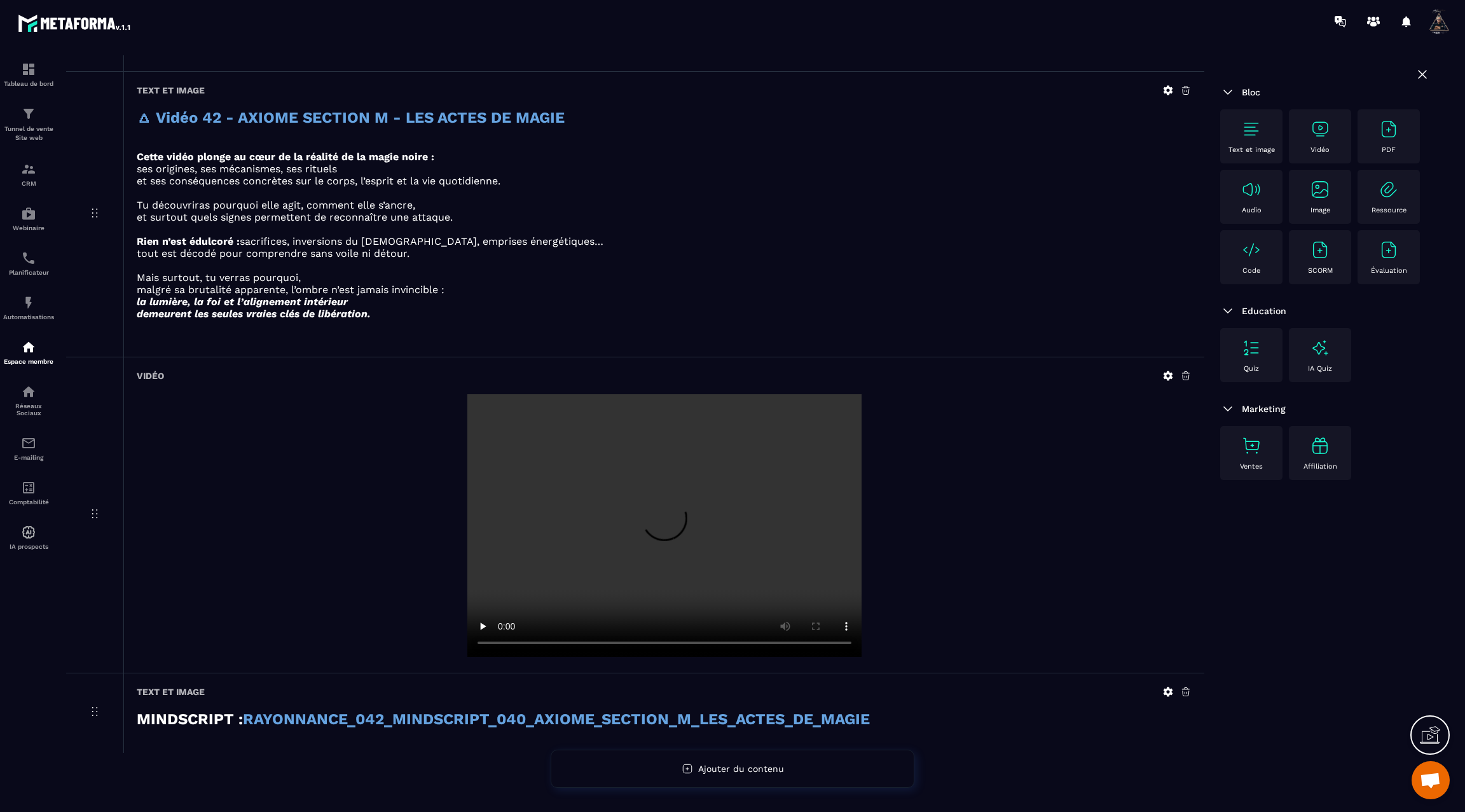
click at [1257, 132] on img at bounding box center [1252, 129] width 21 height 21
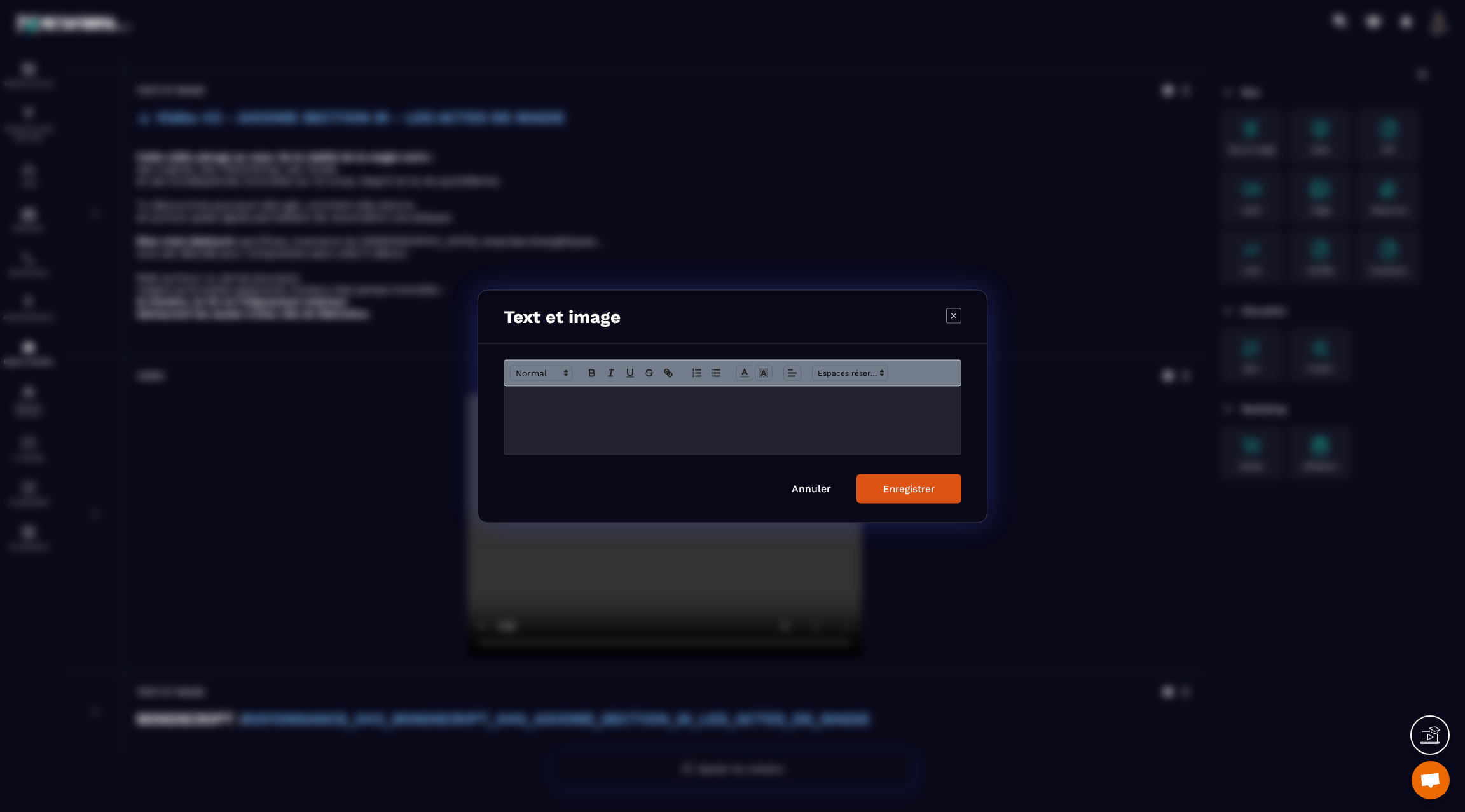
click at [578, 403] on p "Modal window" at bounding box center [733, 399] width 438 height 11
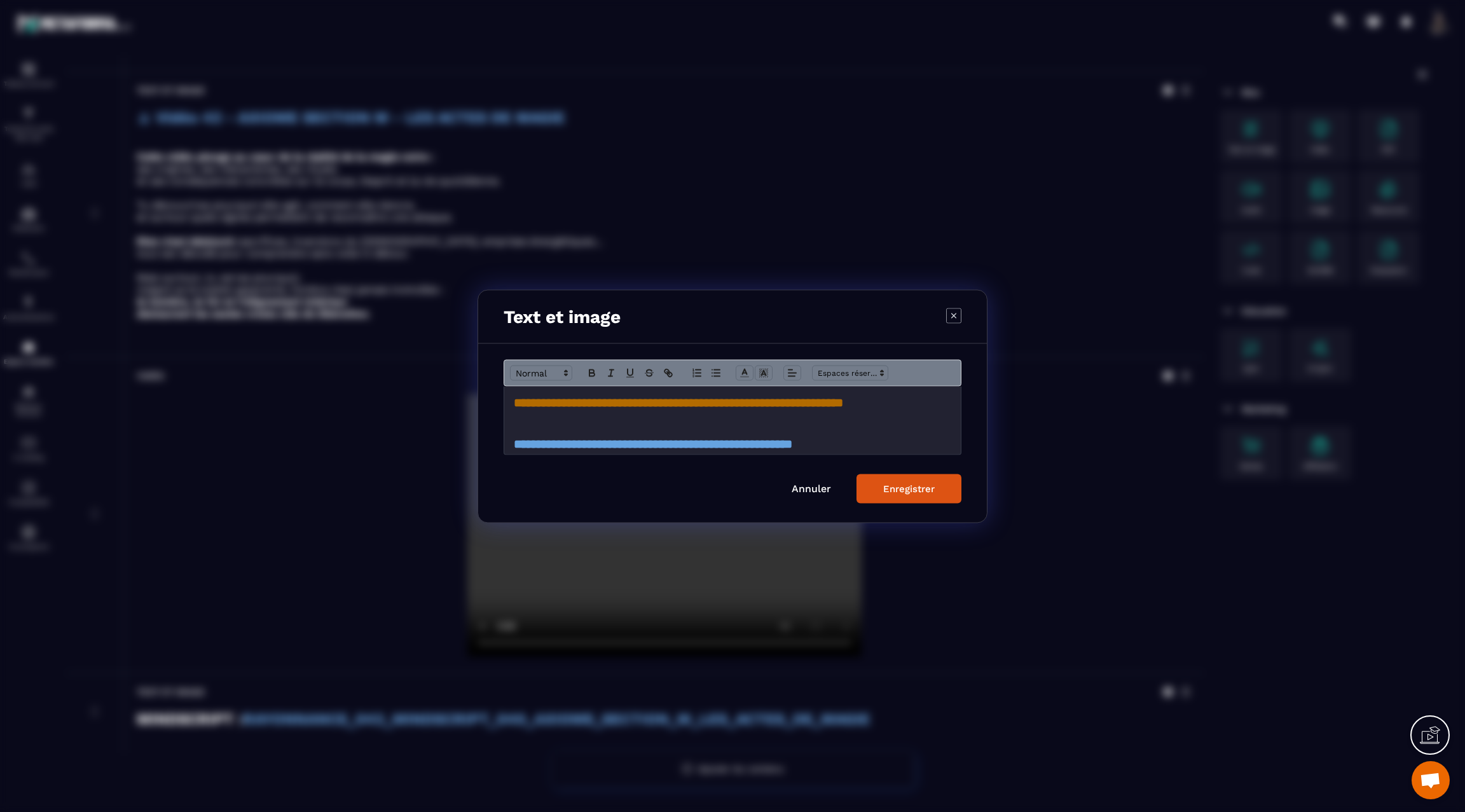
scroll to position [242, 0]
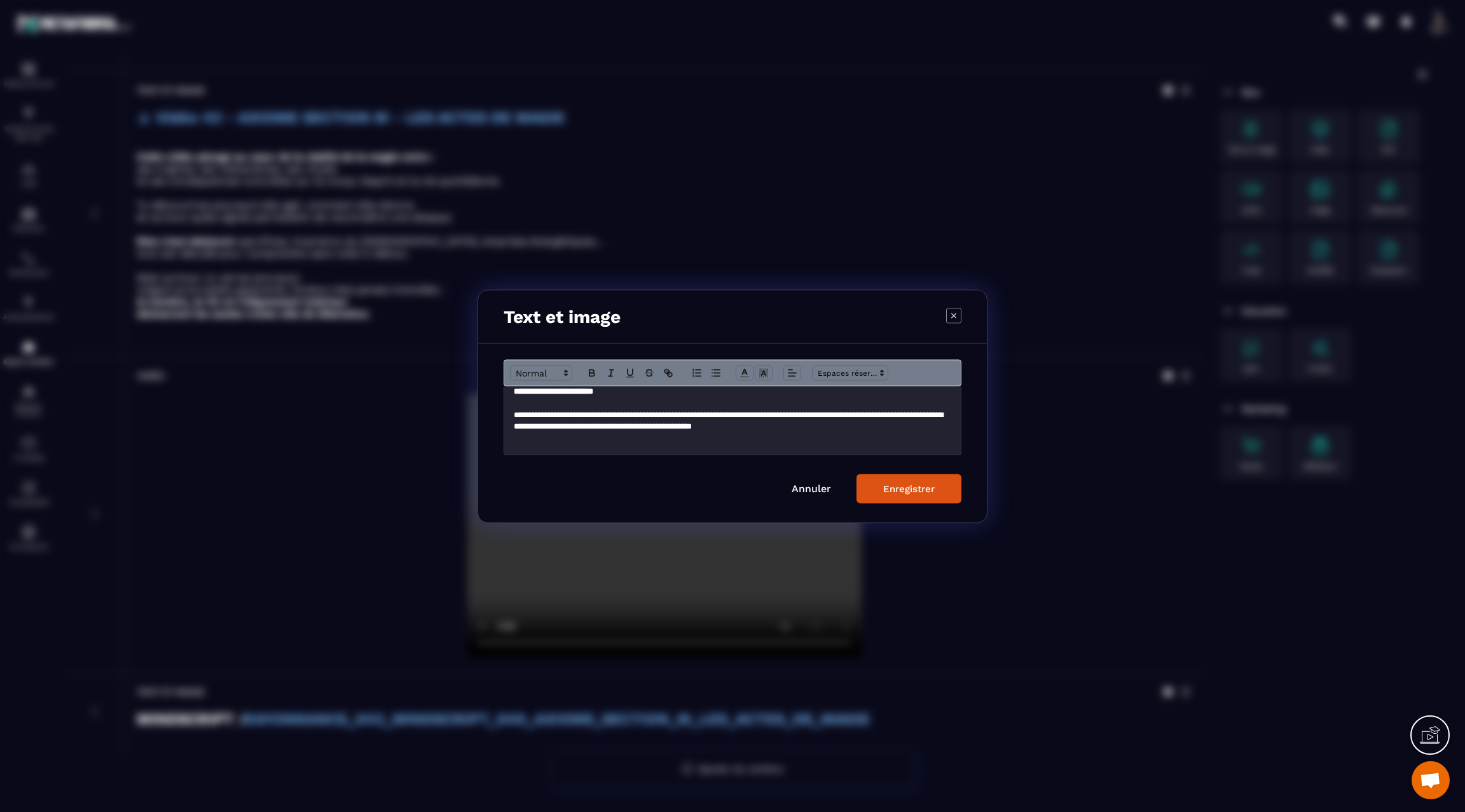
click at [914, 490] on div "Enregistrer" at bounding box center [908, 489] width 52 height 11
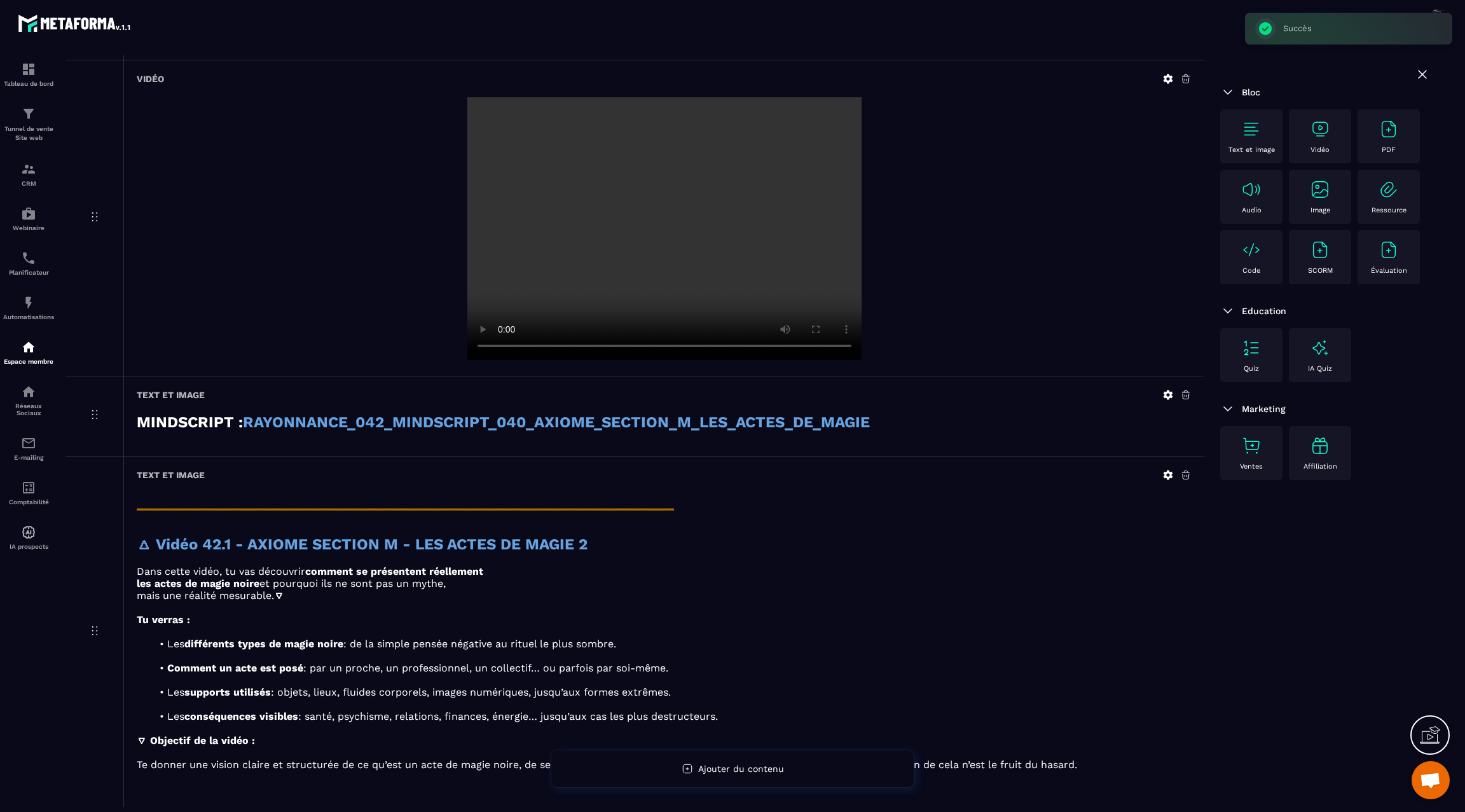
scroll to position [1315, 0]
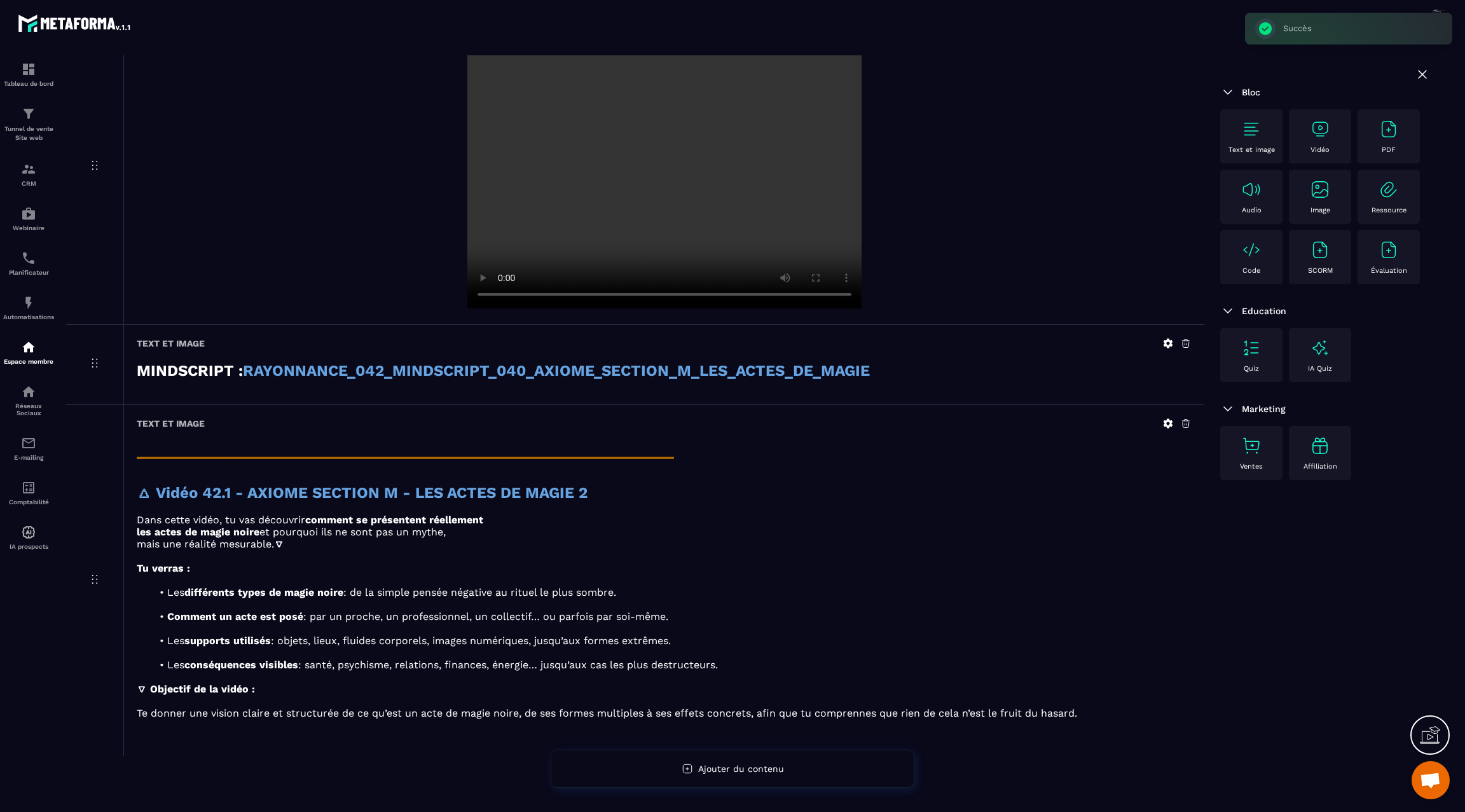
click at [1308, 132] on div "Vidéo" at bounding box center [1320, 136] width 50 height 35
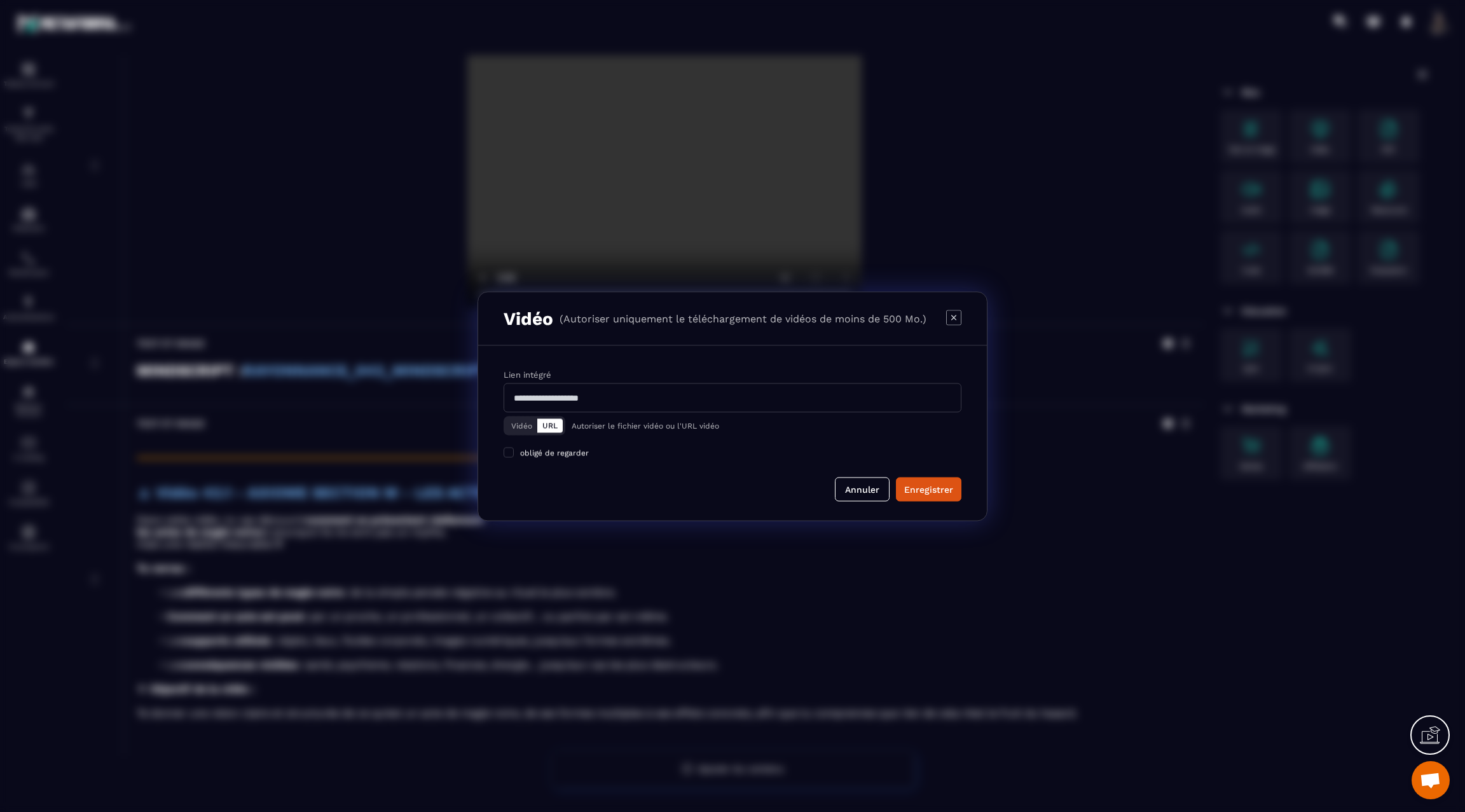
click at [528, 429] on button "Vidéo" at bounding box center [522, 425] width 31 height 14
click at [540, 401] on div "Télécharger un fichier" at bounding box center [733, 398] width 459 height 28
click at [0, 0] on input "Vidéo Télécharger un fichier" at bounding box center [0, 0] width 0 height 0
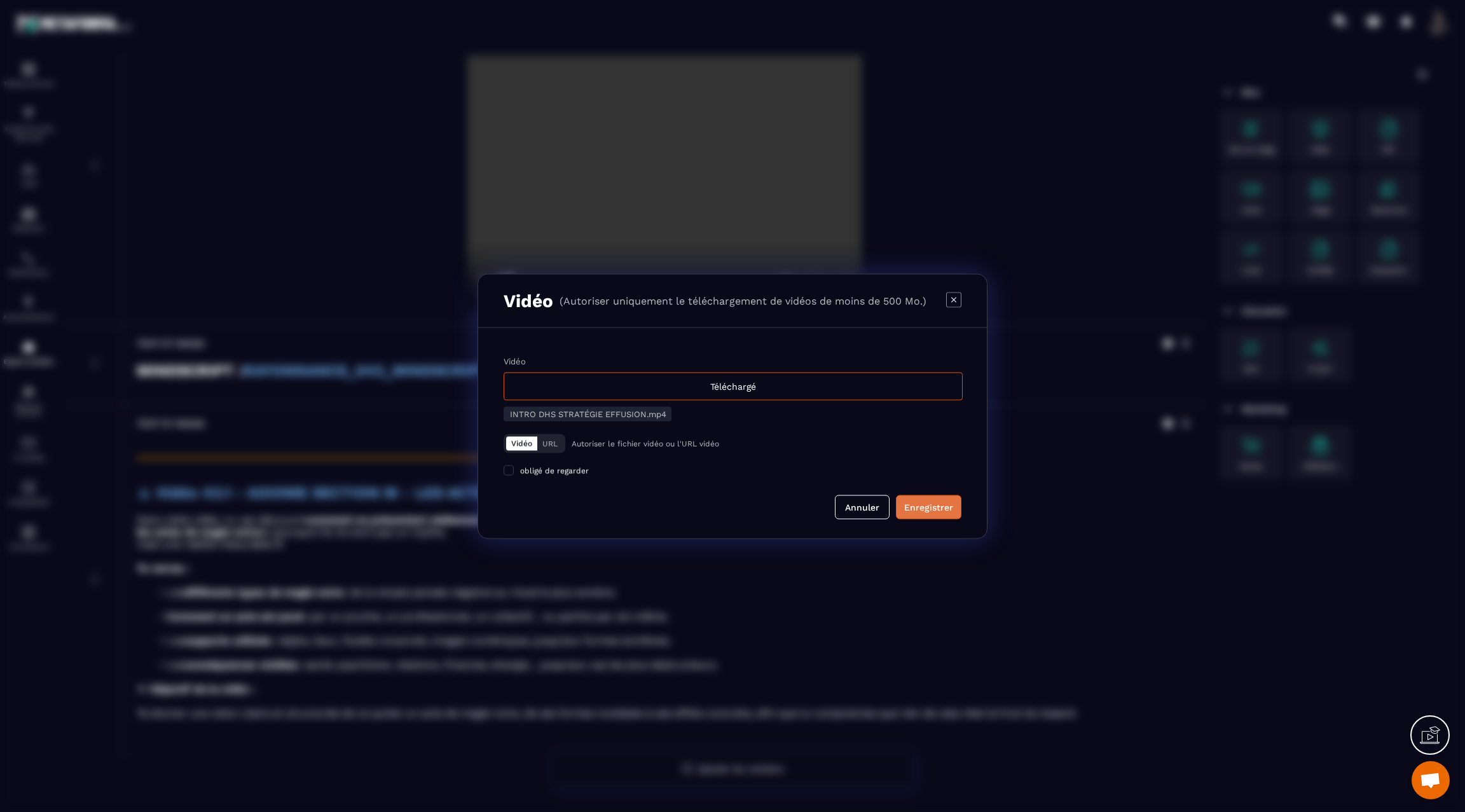
click at [959, 503] on button "Enregistrer" at bounding box center [928, 506] width 65 height 25
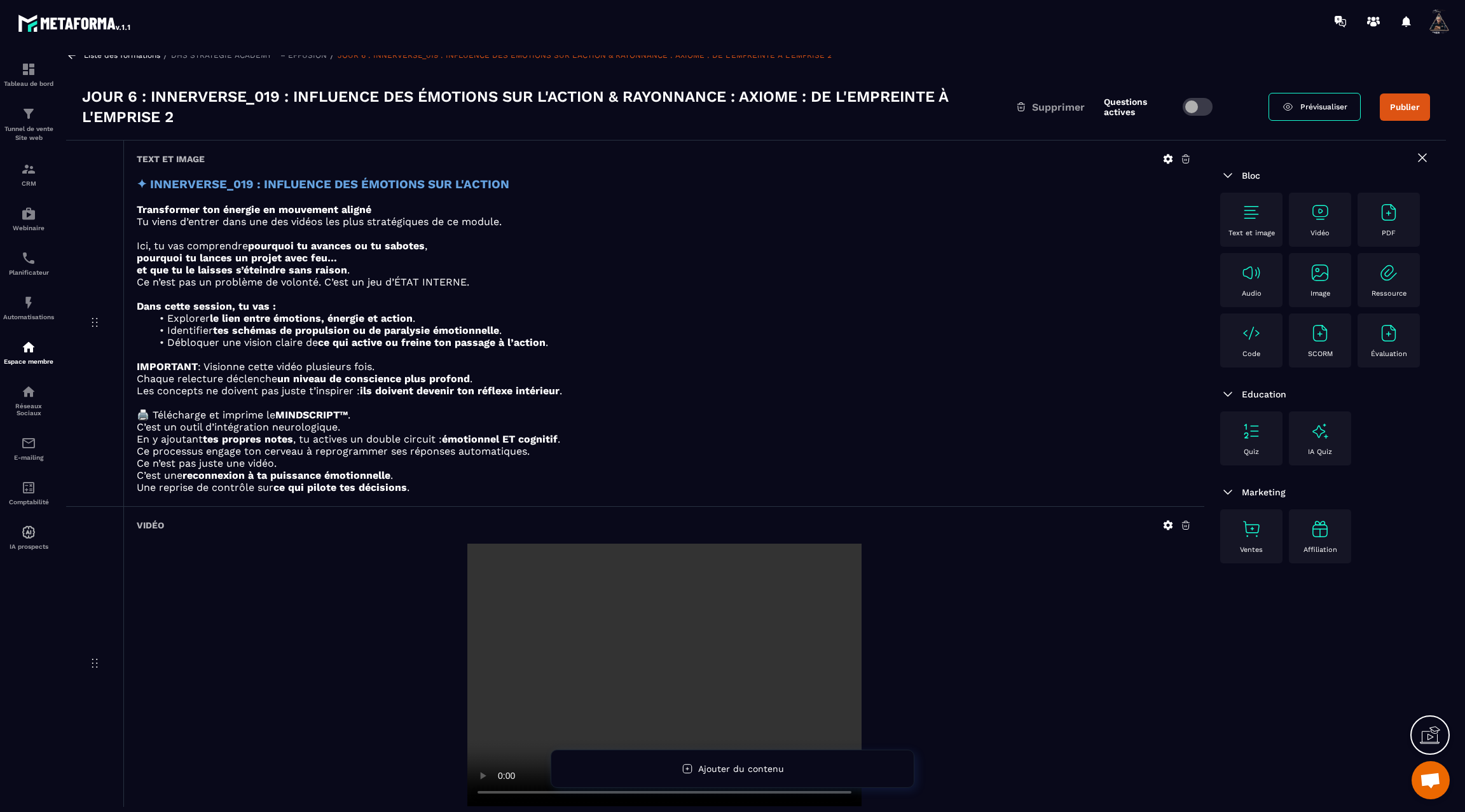
scroll to position [0, 0]
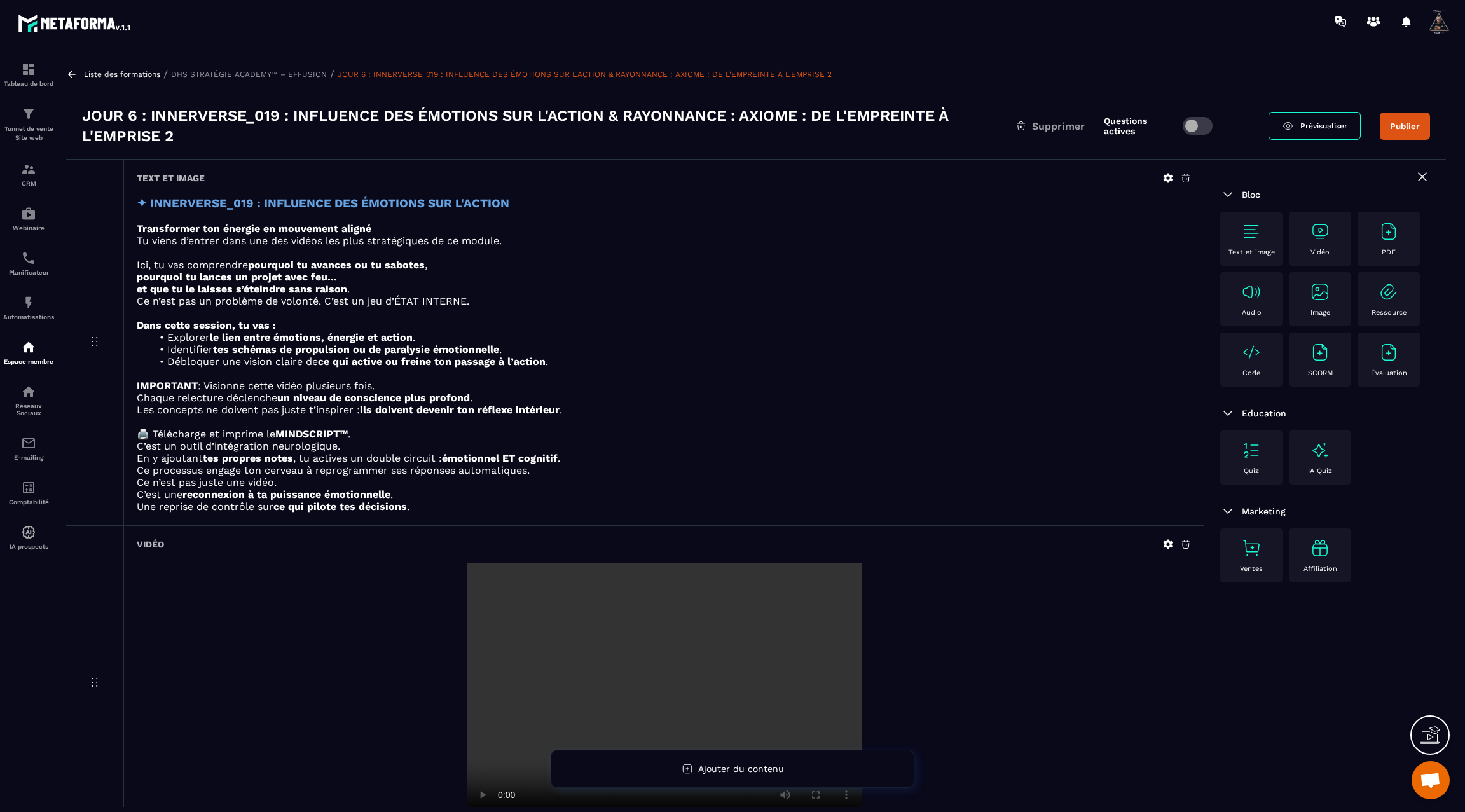
click at [72, 74] on icon at bounding box center [72, 74] width 8 height 7
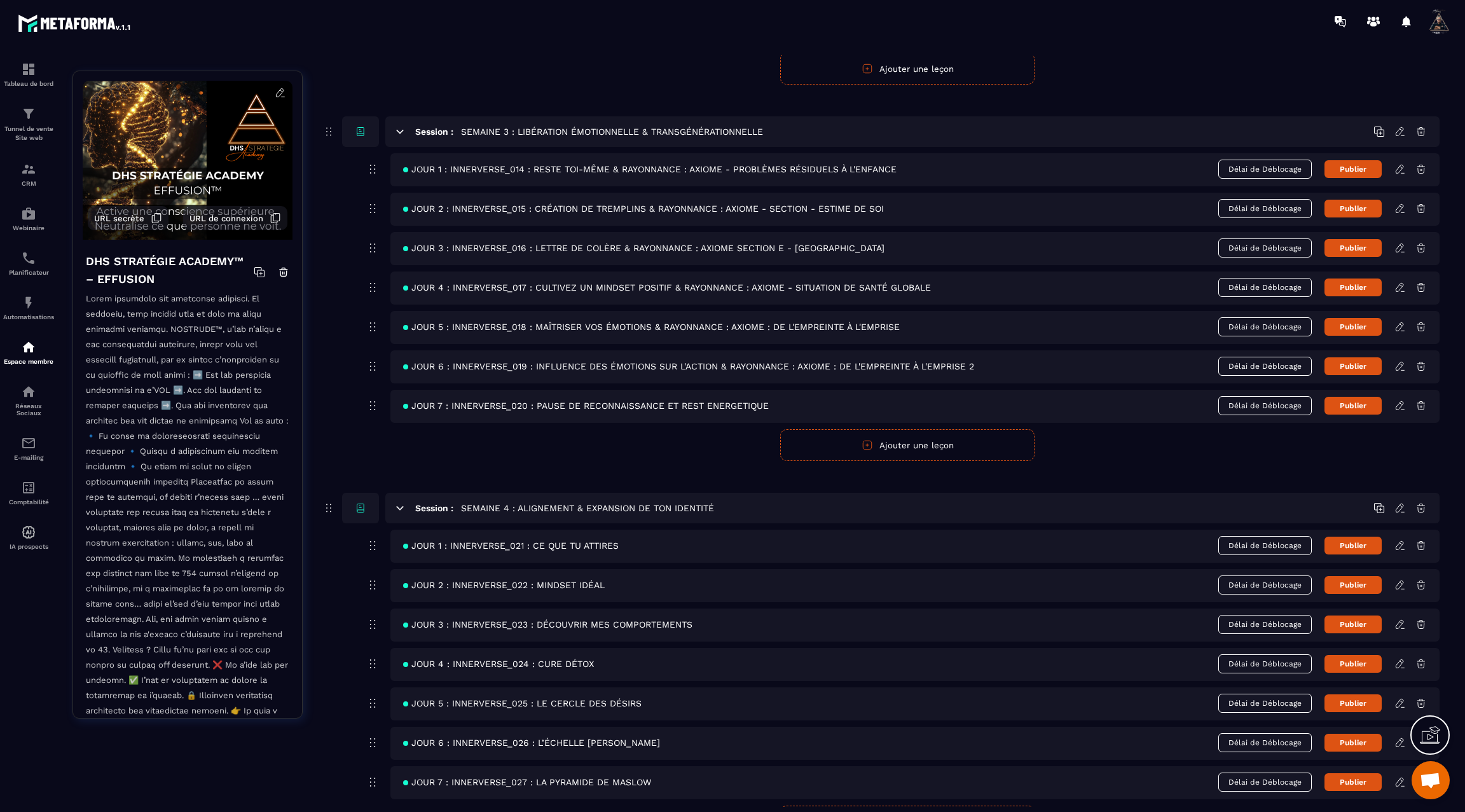
scroll to position [869, 0]
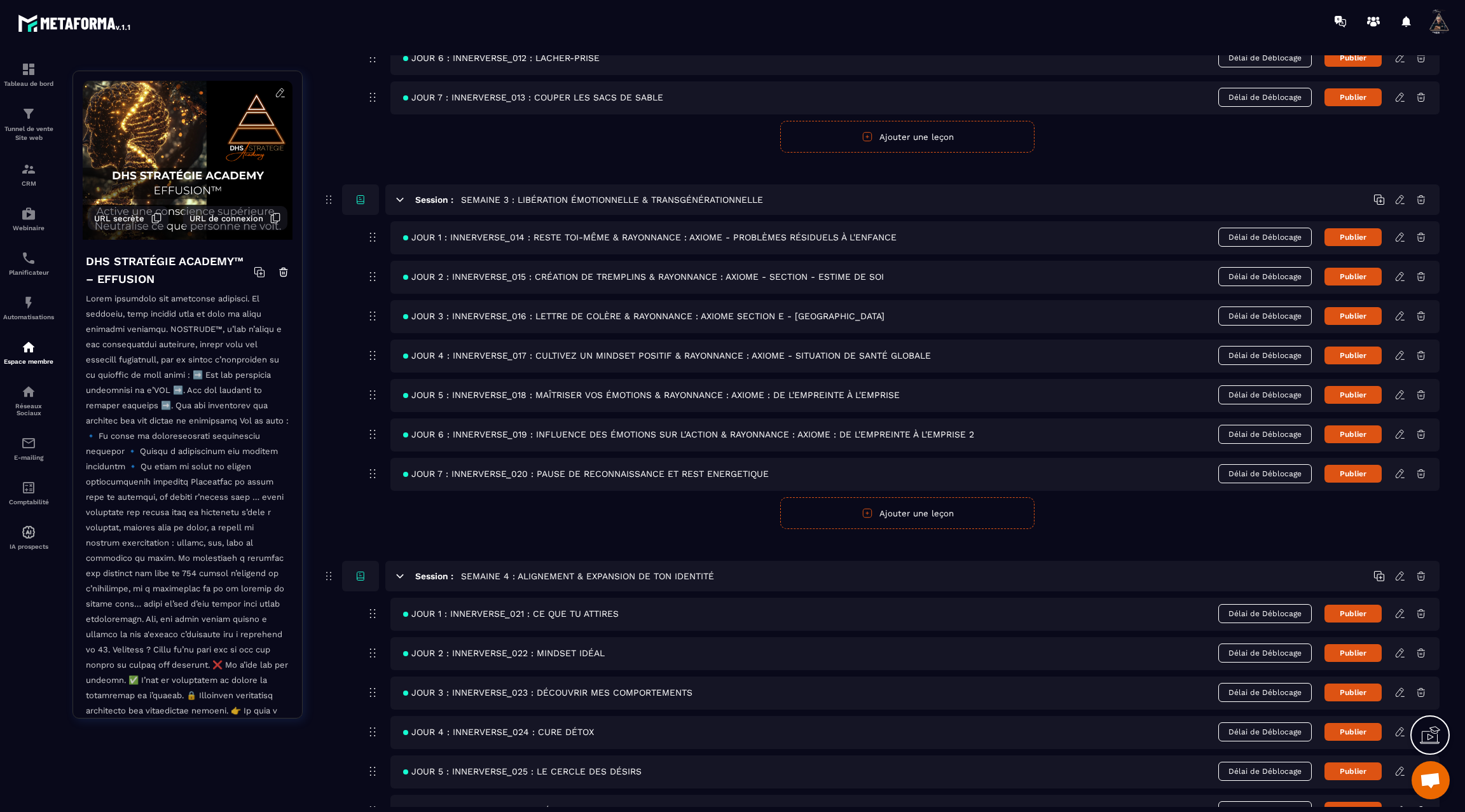
click at [1400, 389] on icon at bounding box center [1400, 395] width 11 height 11
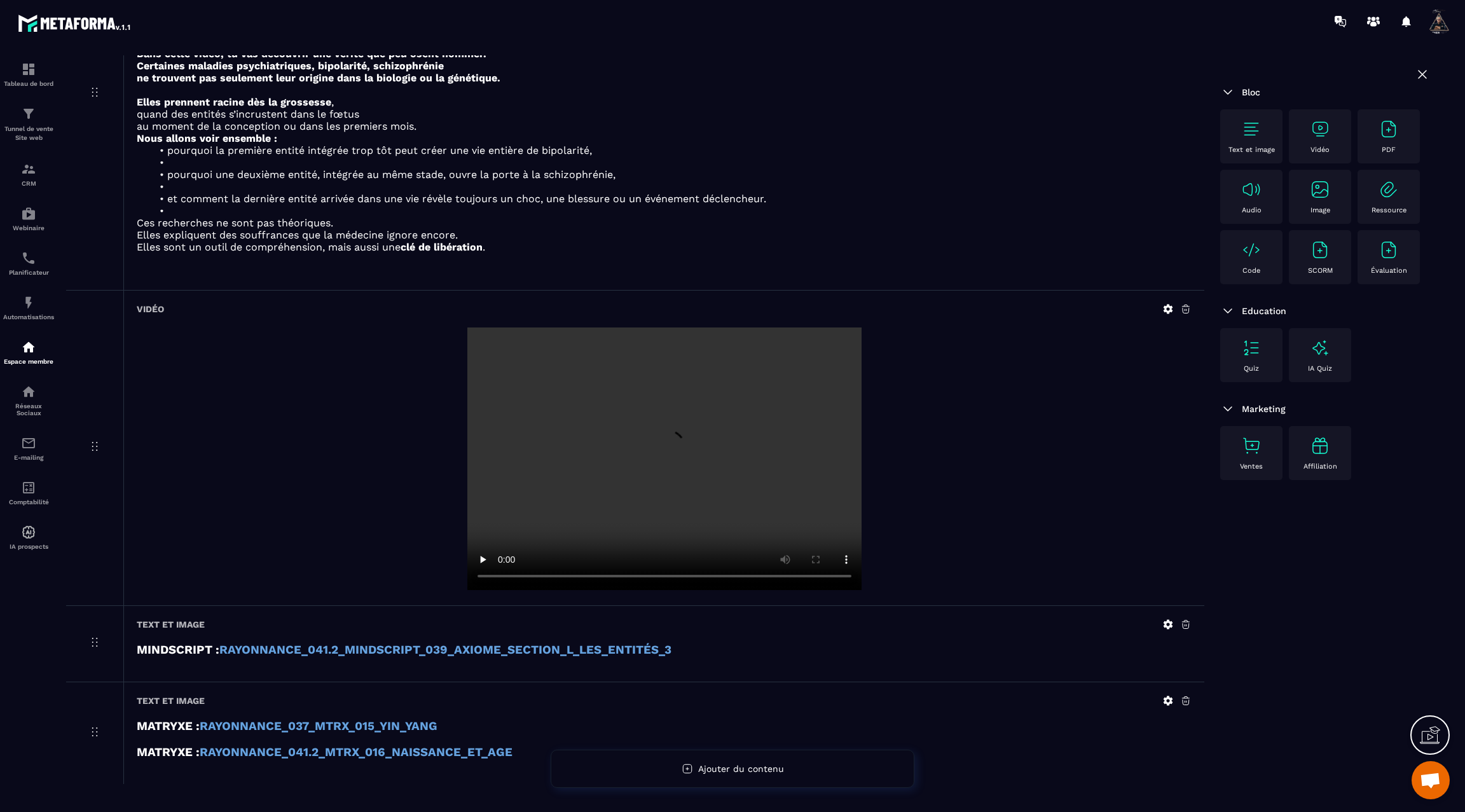
scroll to position [4356, 0]
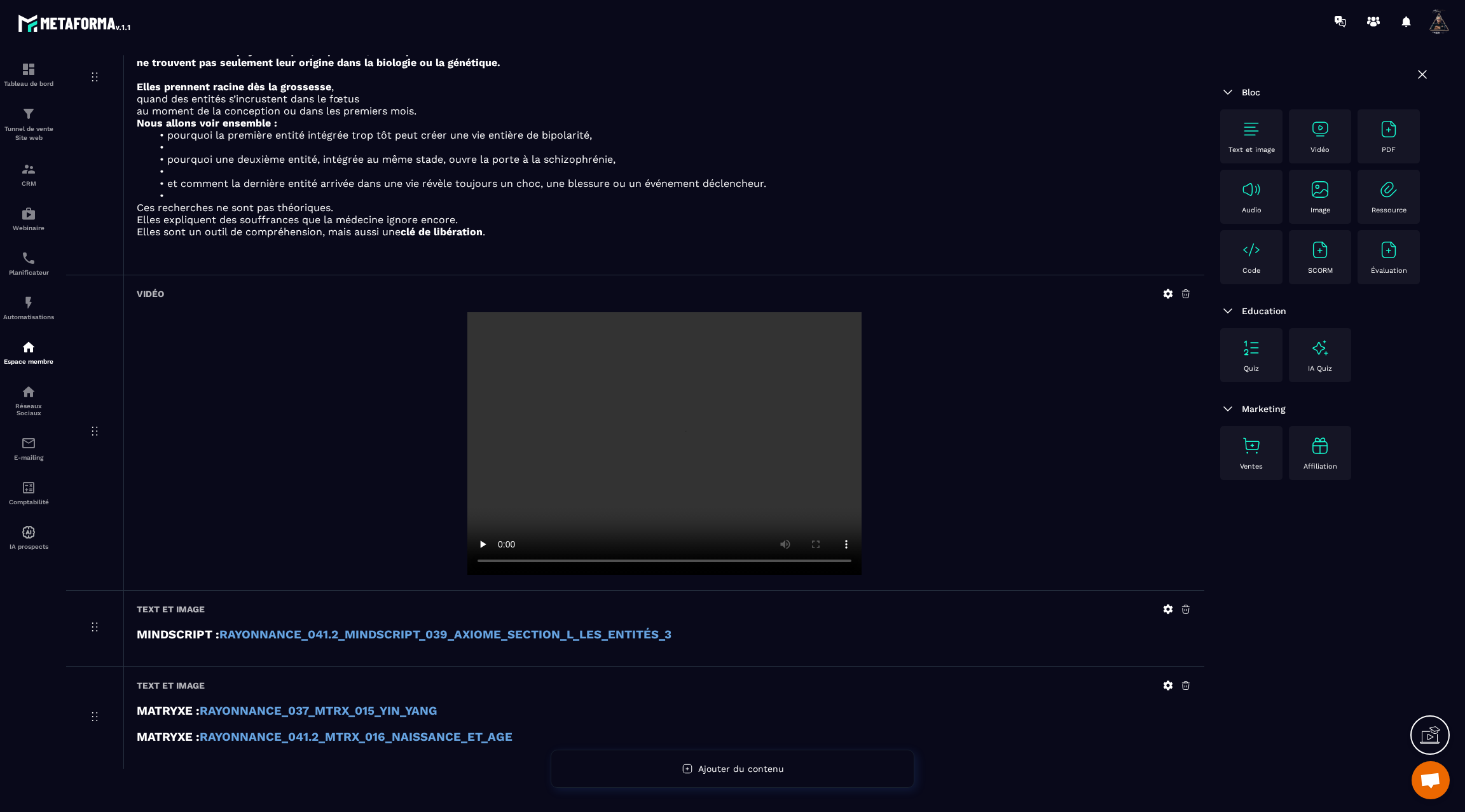
click at [1169, 680] on icon at bounding box center [1168, 686] width 11 height 11
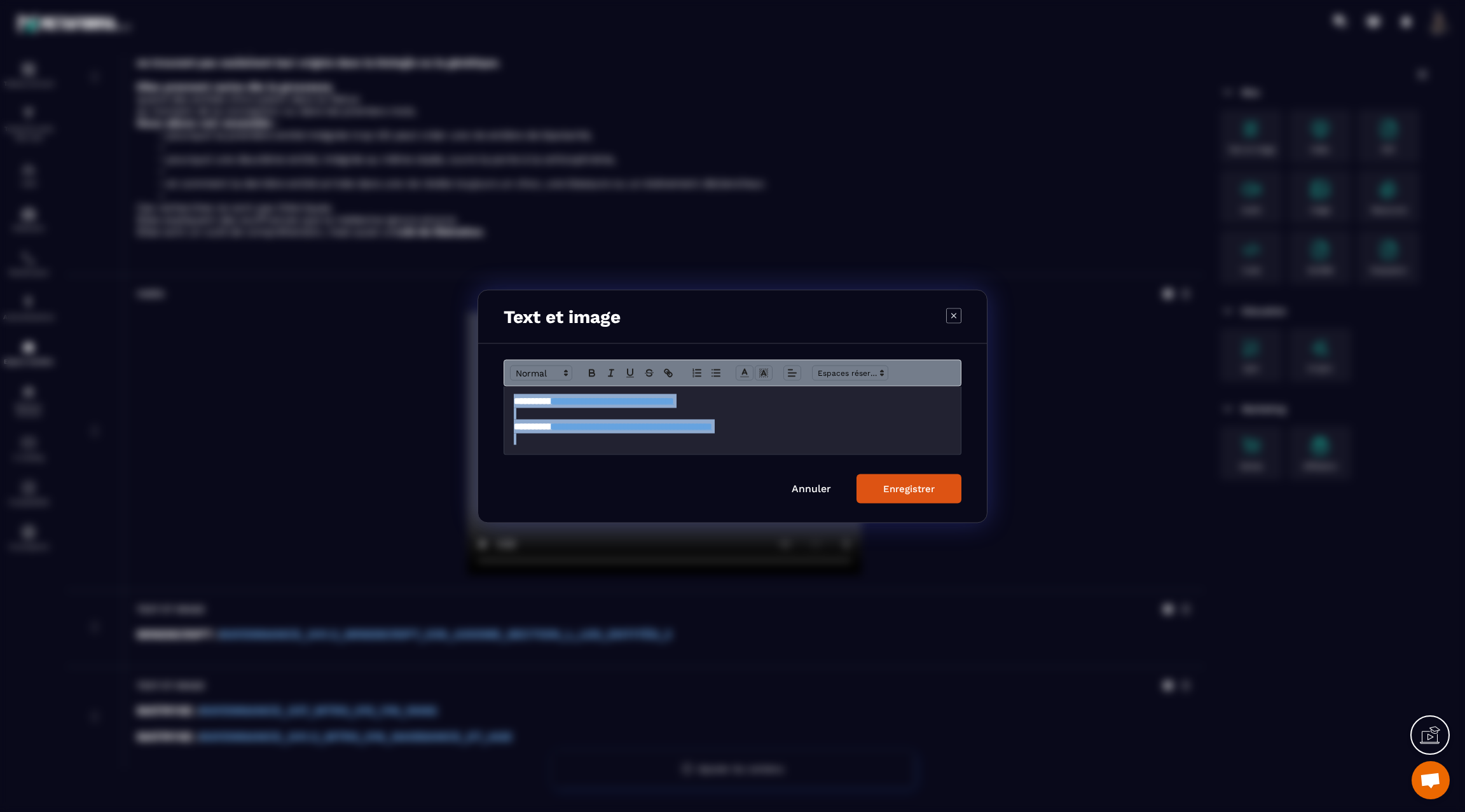
drag, startPoint x: 510, startPoint y: 399, endPoint x: 847, endPoint y: 447, distance: 340.4
click at [847, 447] on div "**********" at bounding box center [733, 420] width 457 height 68
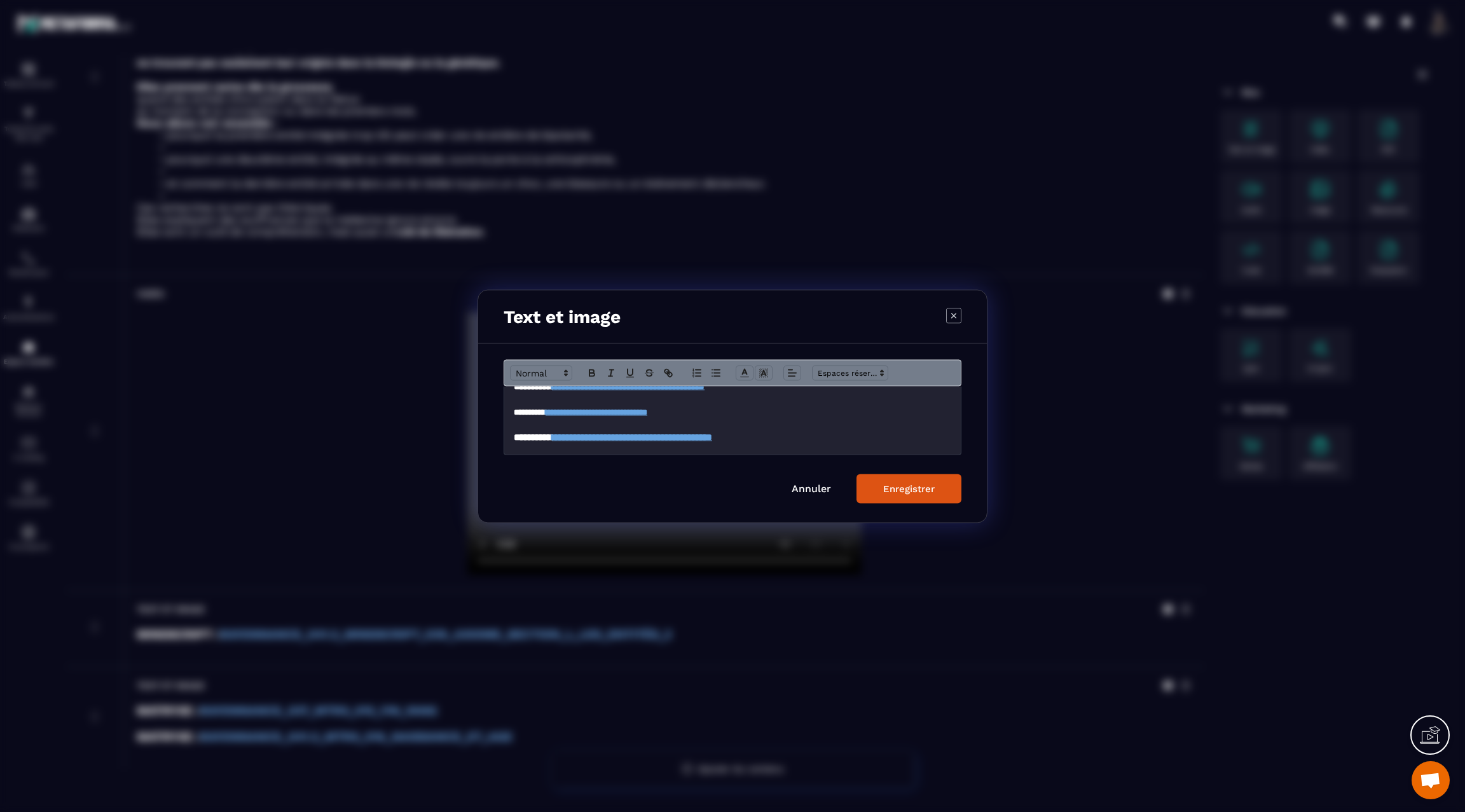
click at [925, 486] on div "Enregistrer" at bounding box center [908, 489] width 52 height 11
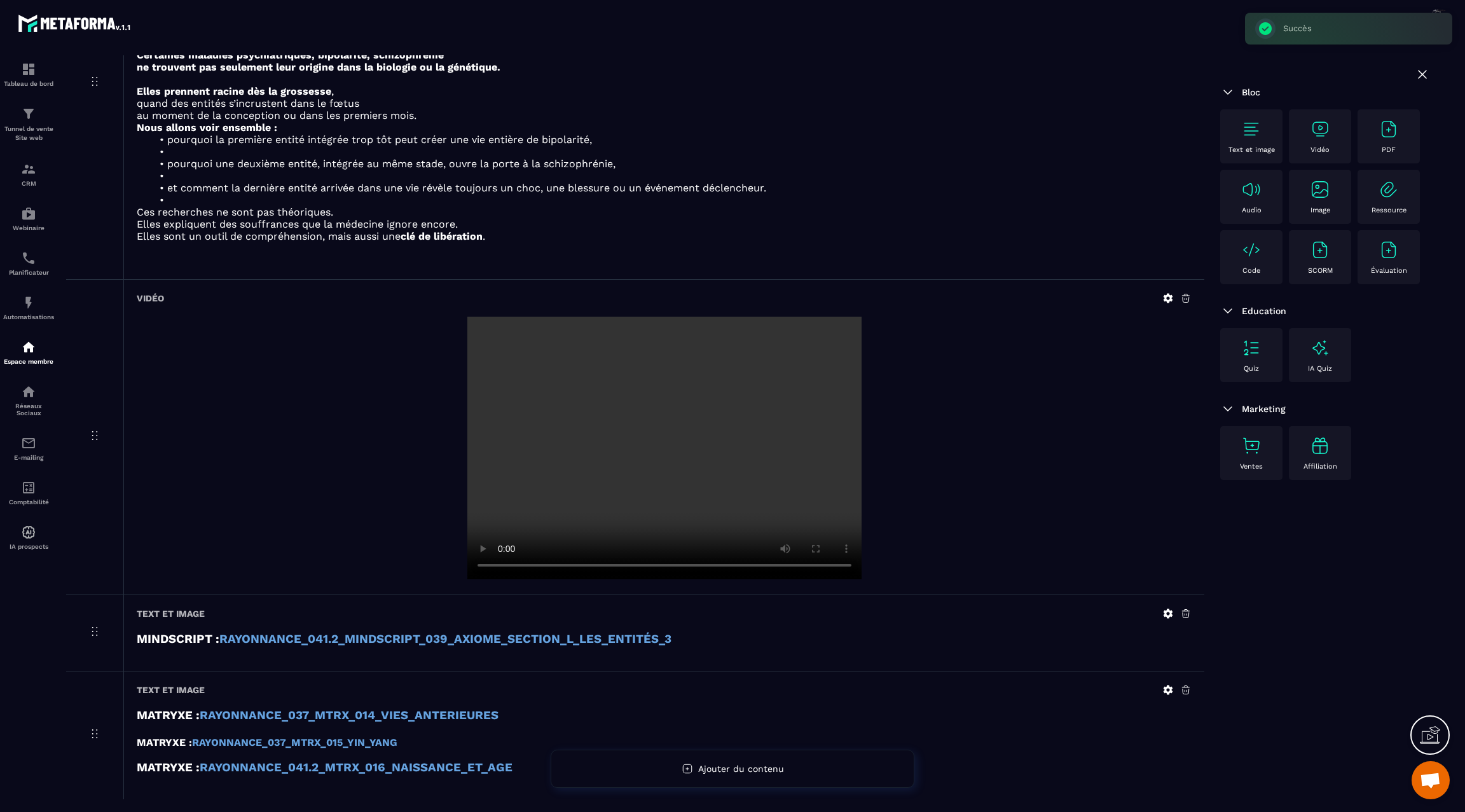
scroll to position [4383, 0]
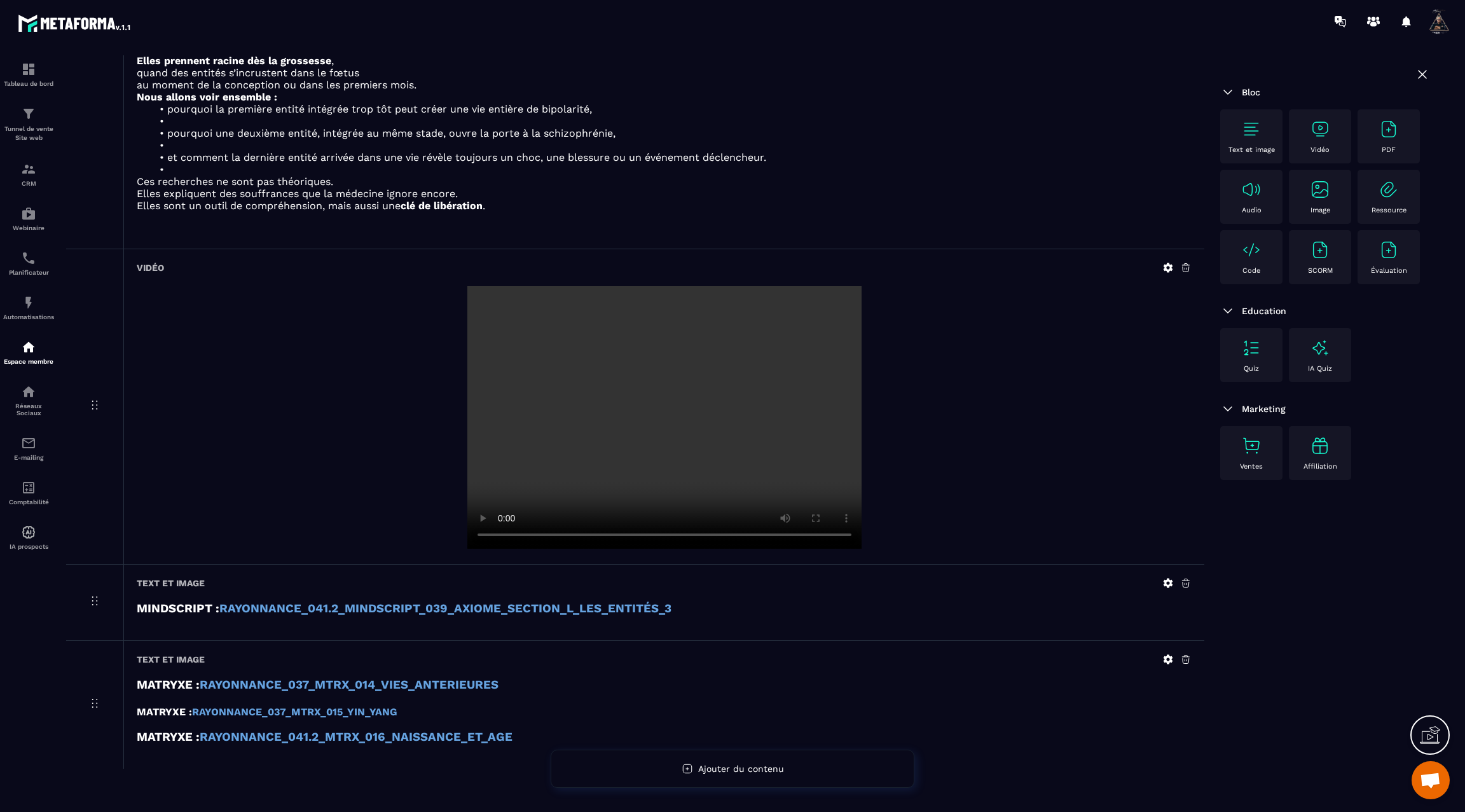
click at [1171, 655] on icon at bounding box center [1169, 659] width 9 height 9
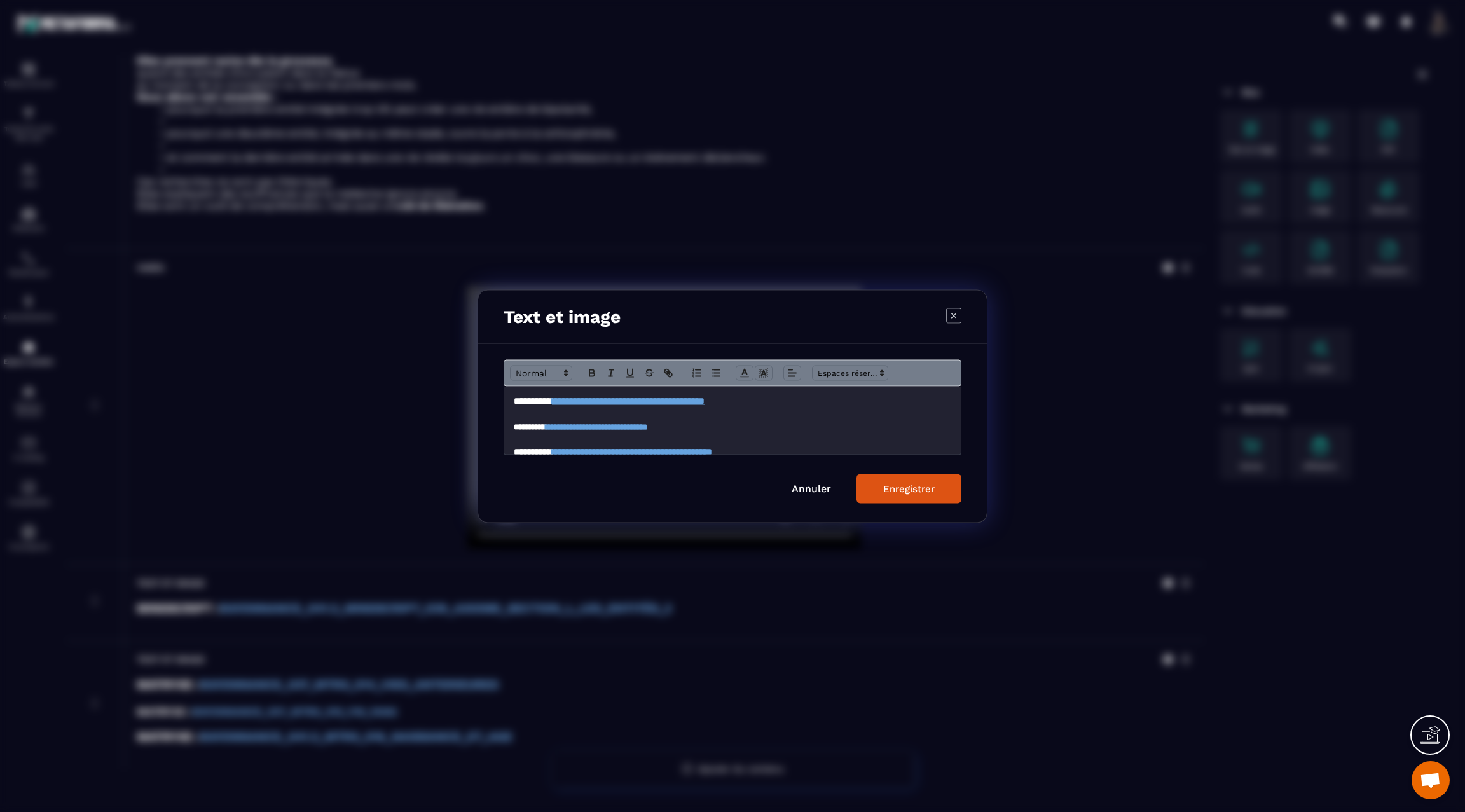
click at [647, 427] on strong "**********" at bounding box center [596, 426] width 102 height 8
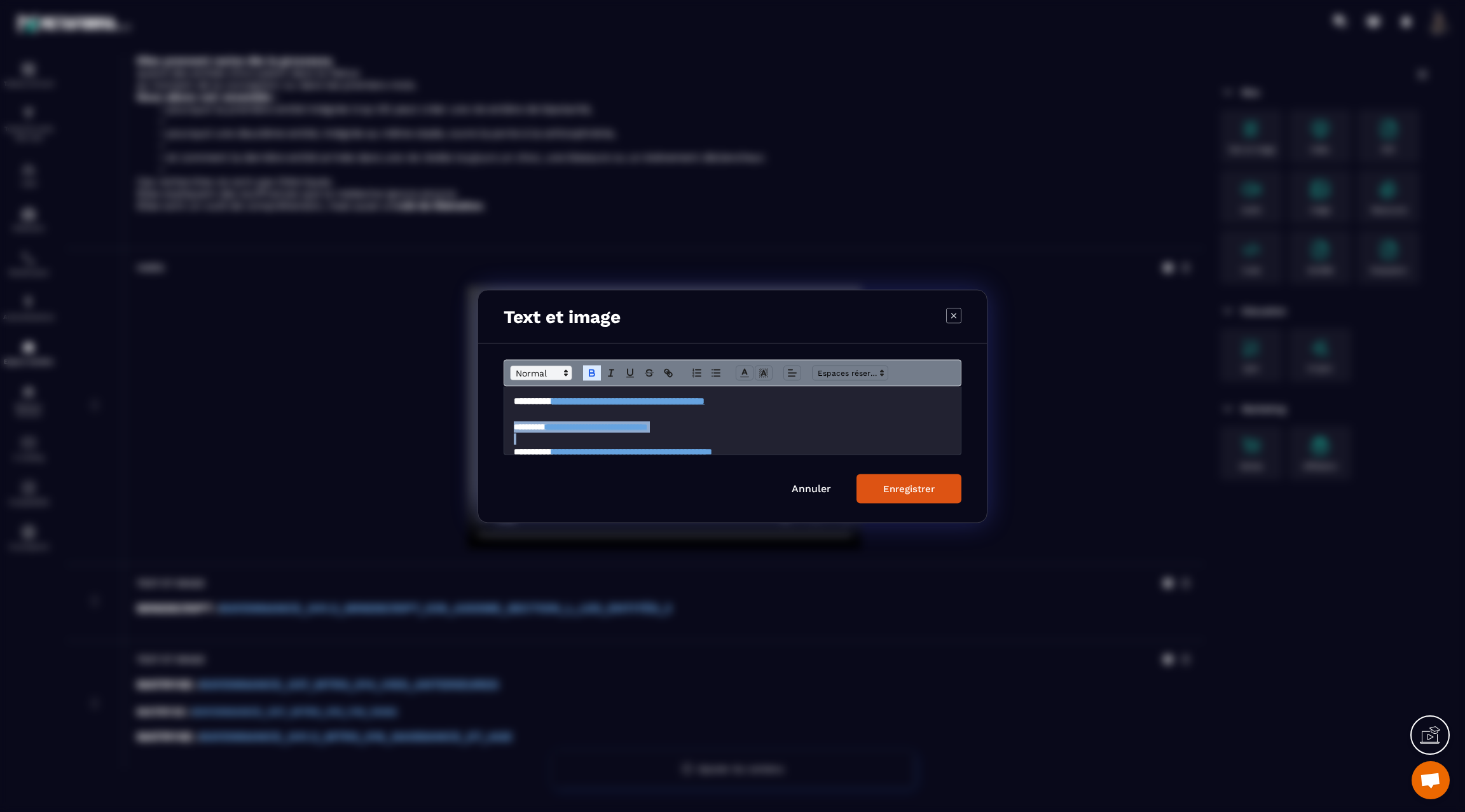
click at [526, 366] on span "Modal window" at bounding box center [541, 373] width 62 height 15
click at [540, 438] on span "Modal window" at bounding box center [557, 439] width 92 height 19
click at [712, 429] on strong "**********" at bounding box center [632, 428] width 160 height 9
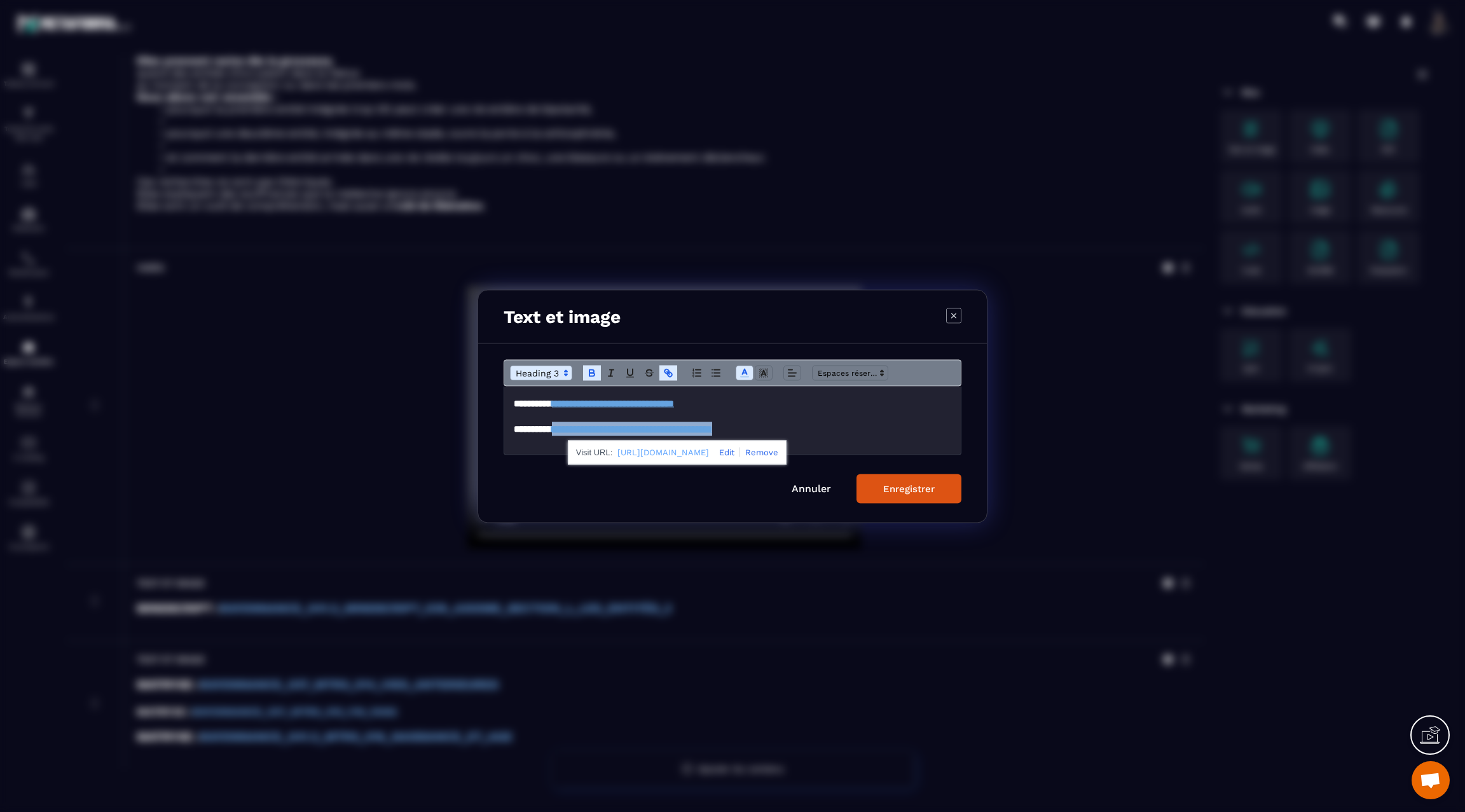
click at [712, 429] on strong "**********" at bounding box center [632, 428] width 160 height 9
click at [914, 487] on div "Enregistrer" at bounding box center [908, 489] width 52 height 11
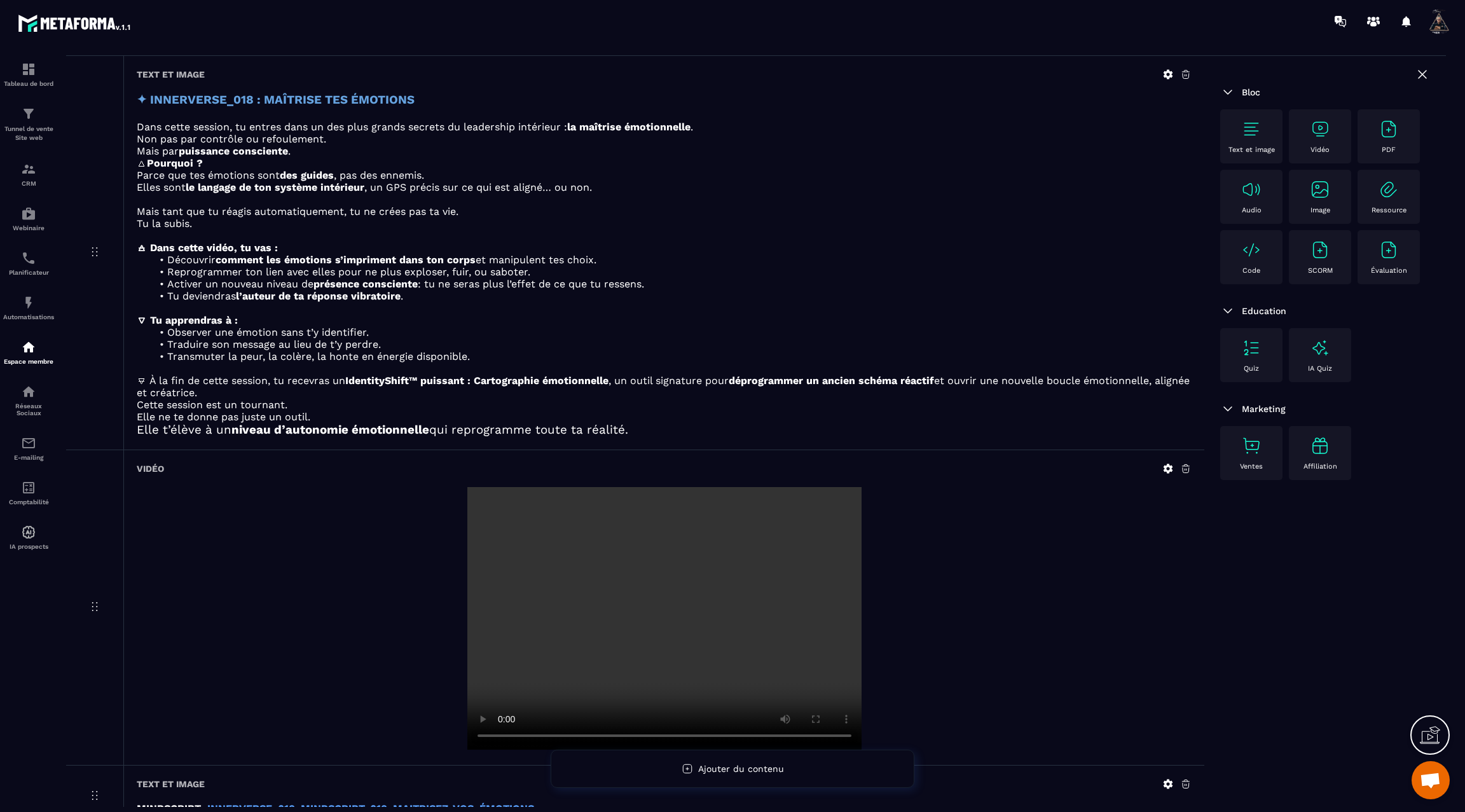
scroll to position [0, 0]
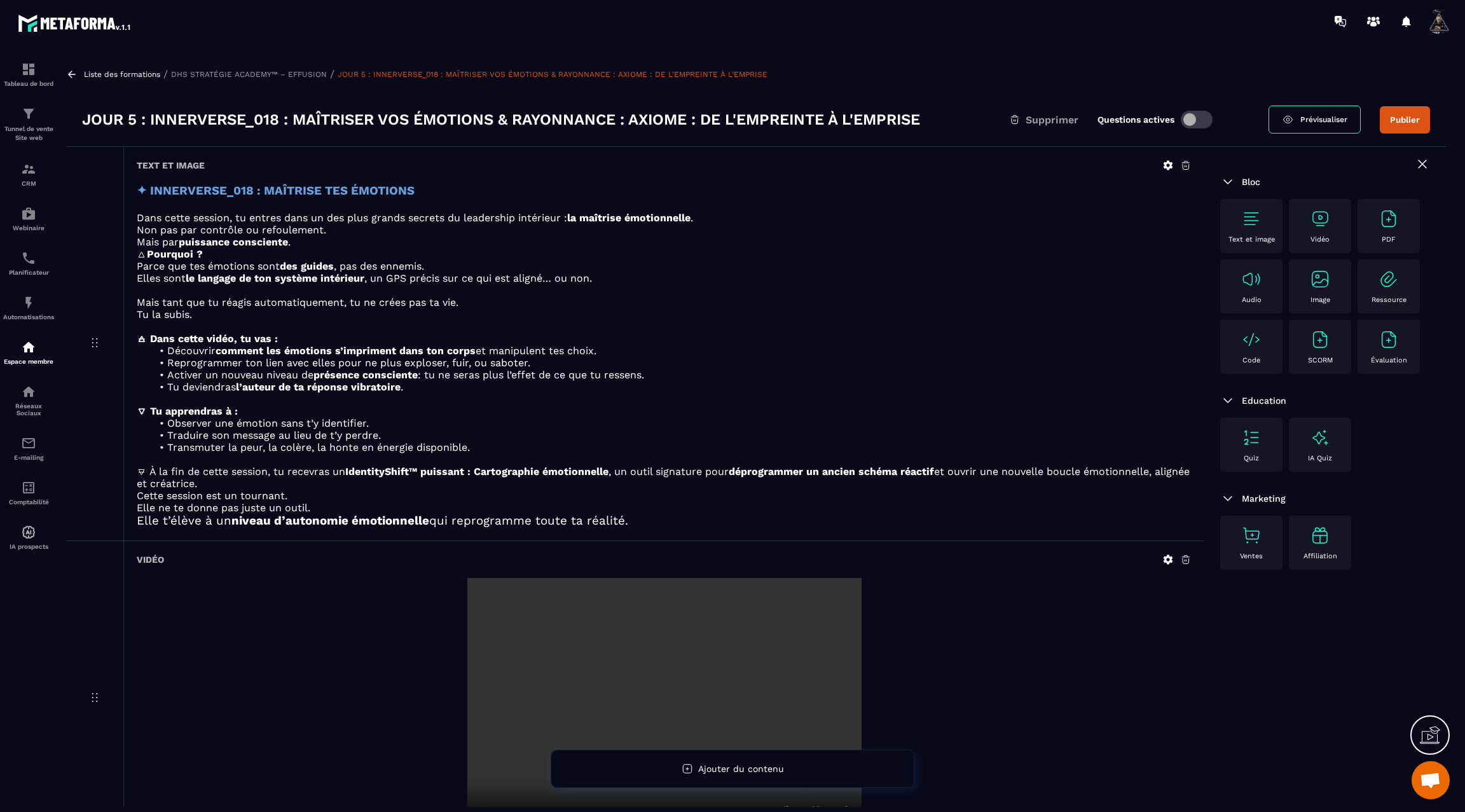
click at [74, 72] on icon at bounding box center [72, 75] width 11 height 11
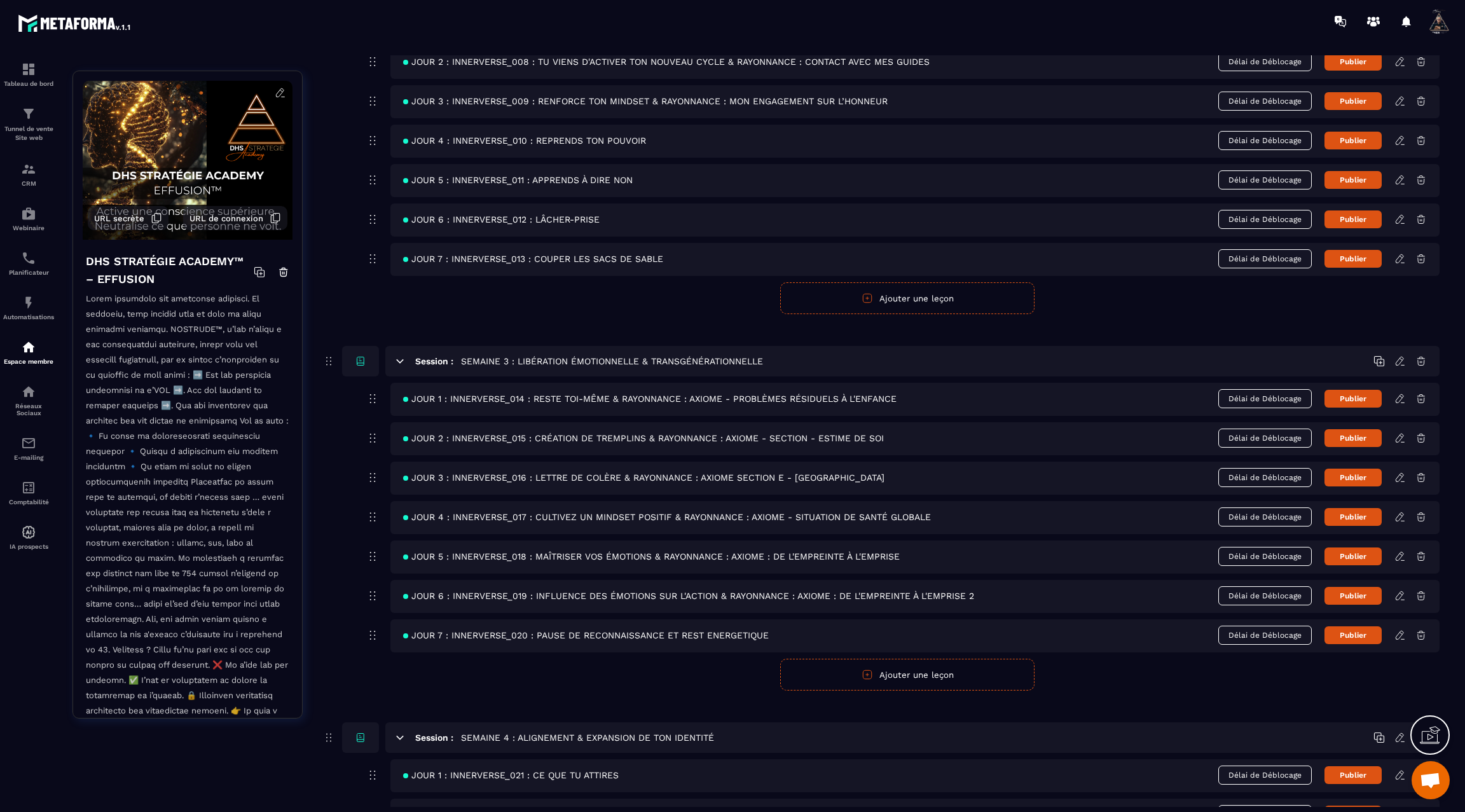
scroll to position [745, 0]
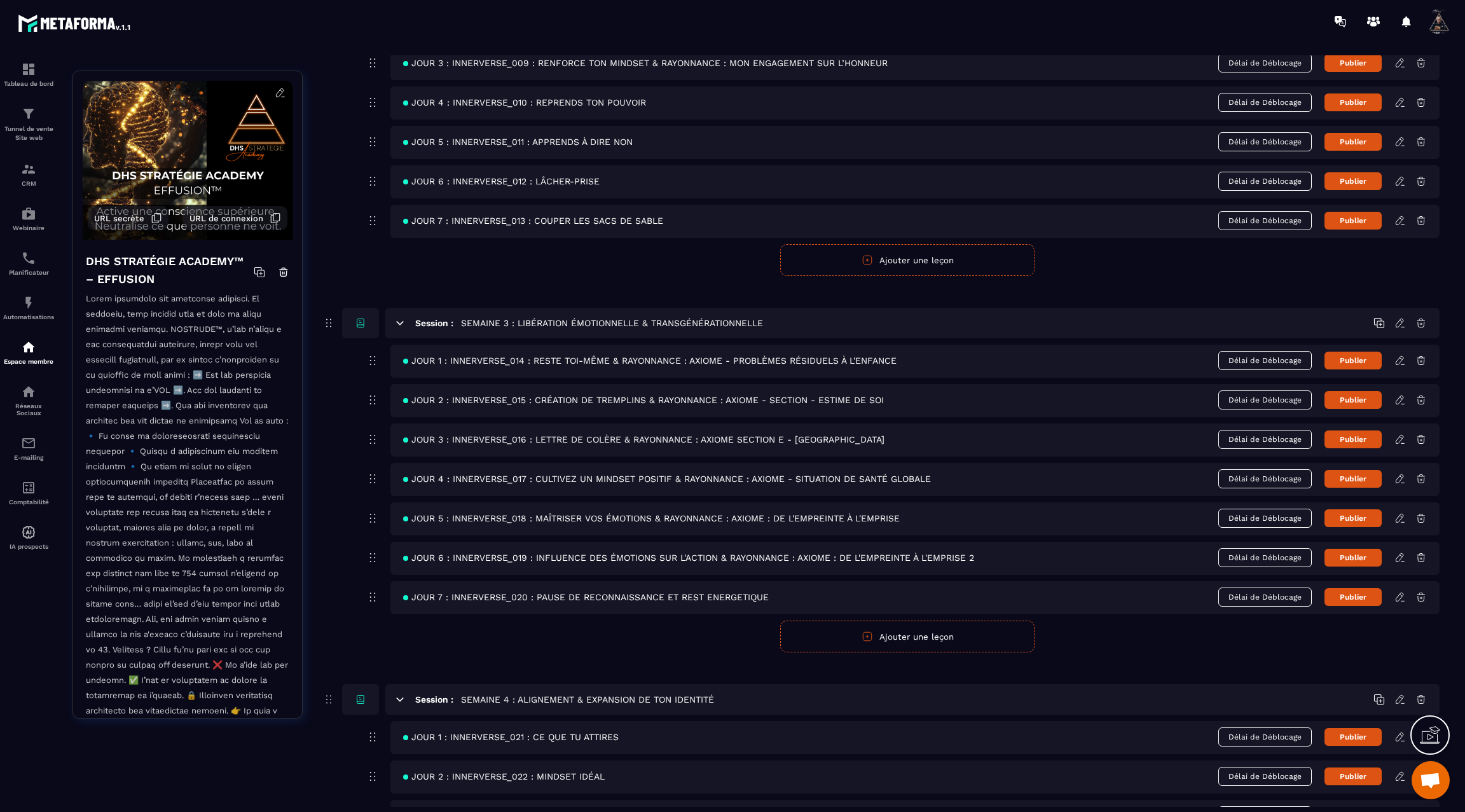
click at [1400, 552] on icon at bounding box center [1400, 557] width 11 height 11
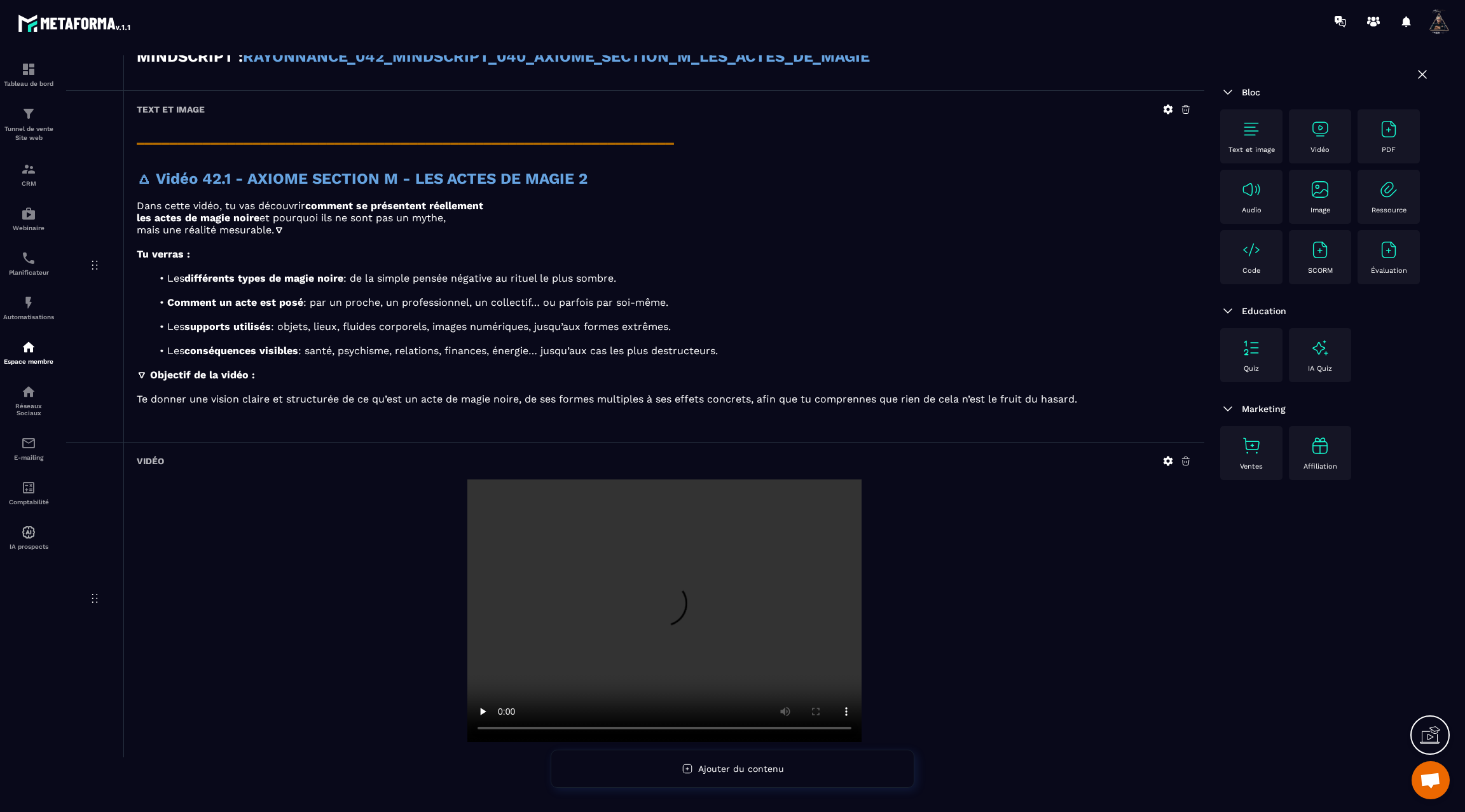
scroll to position [1630, 0]
click at [1256, 130] on img at bounding box center [1252, 129] width 21 height 21
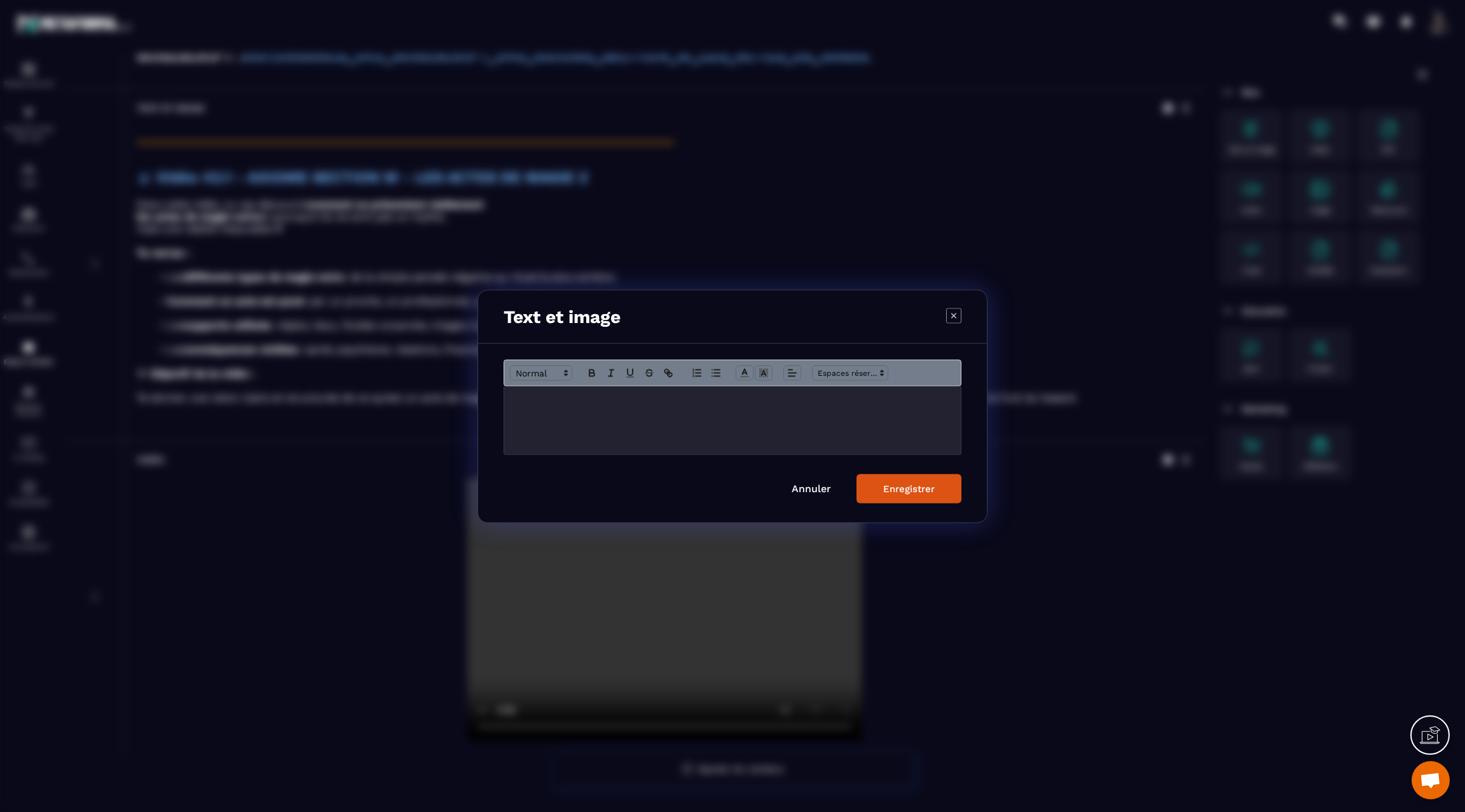
click at [633, 406] on div "Modal window" at bounding box center [733, 420] width 457 height 68
click at [891, 481] on button "Enregistrer" at bounding box center [908, 488] width 105 height 29
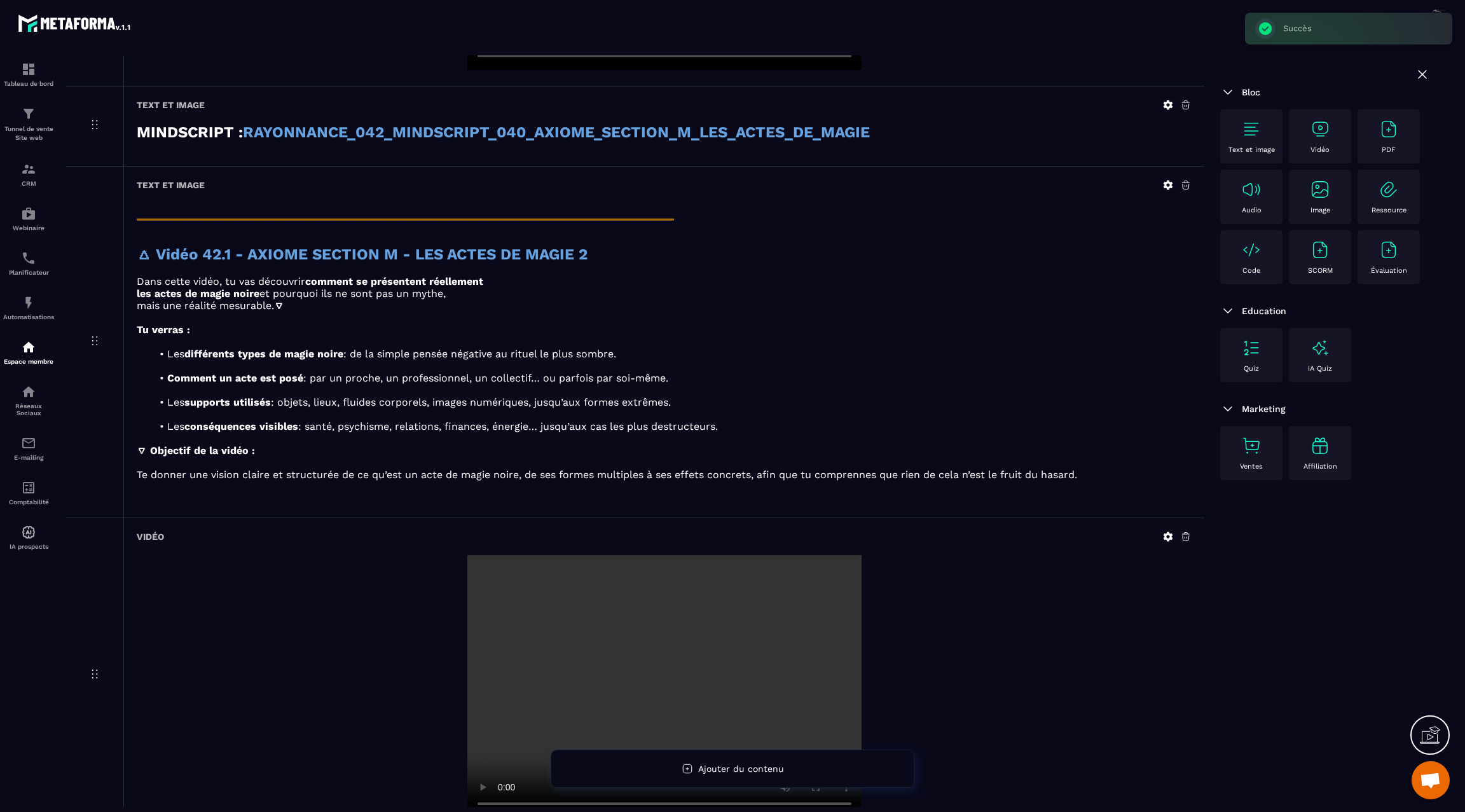
scroll to position [1549, 0]
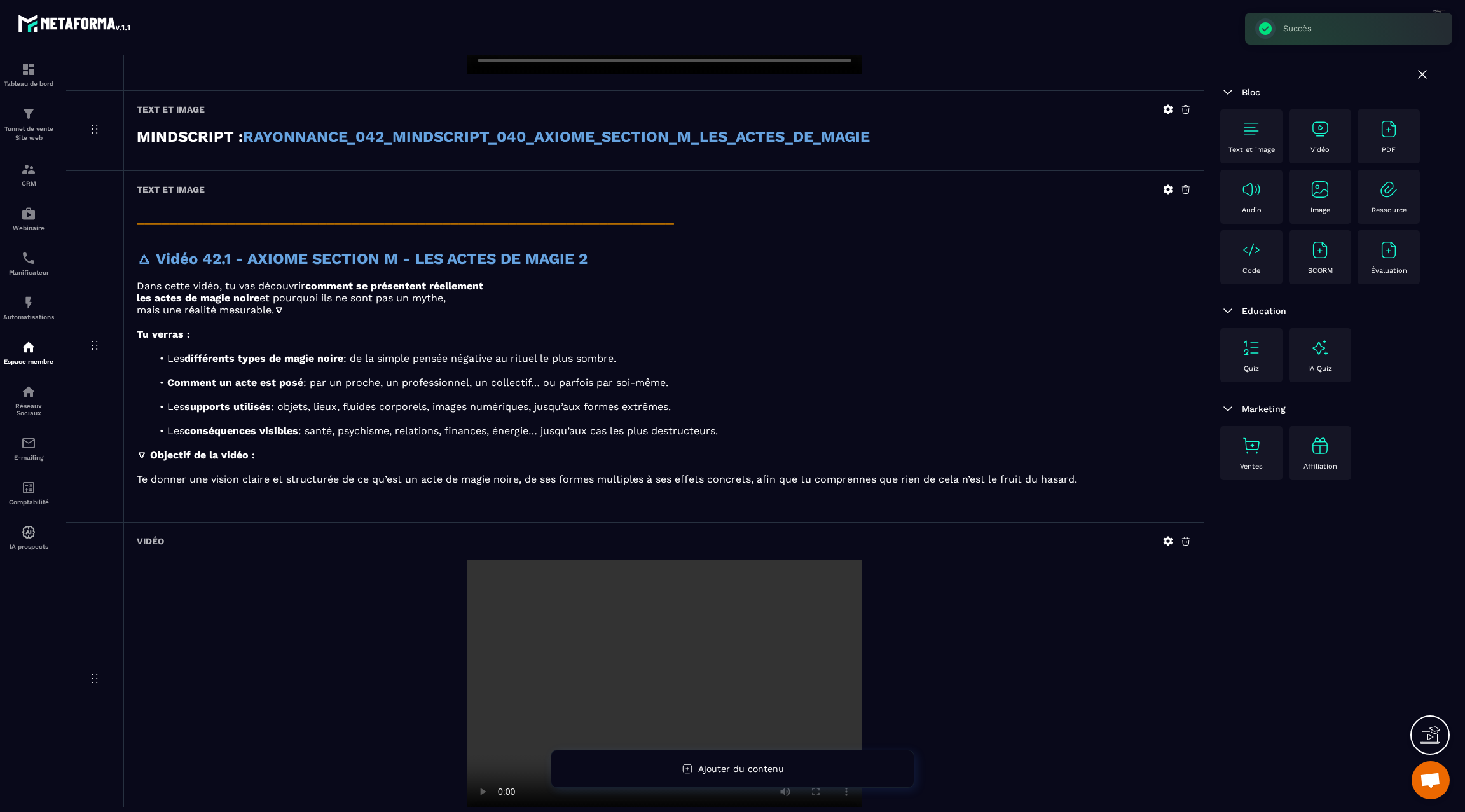
click at [1170, 184] on icon at bounding box center [1169, 189] width 9 height 9
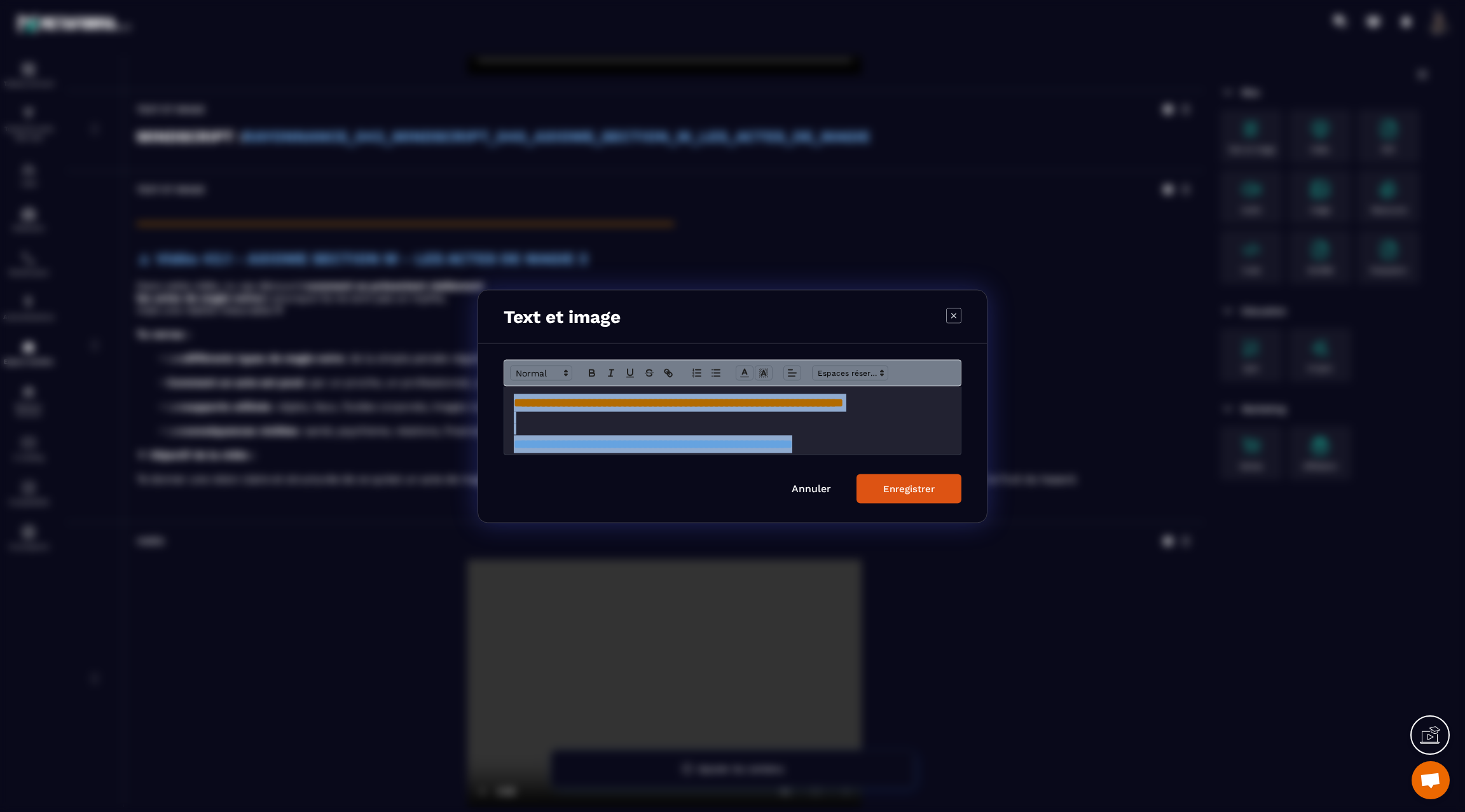
drag, startPoint x: 511, startPoint y: 406, endPoint x: 879, endPoint y: 440, distance: 369.6
click at [879, 440] on div "**********" at bounding box center [733, 420] width 457 height 68
copy div "**********"
click at [908, 490] on div "Enregistrer" at bounding box center [908, 489] width 52 height 11
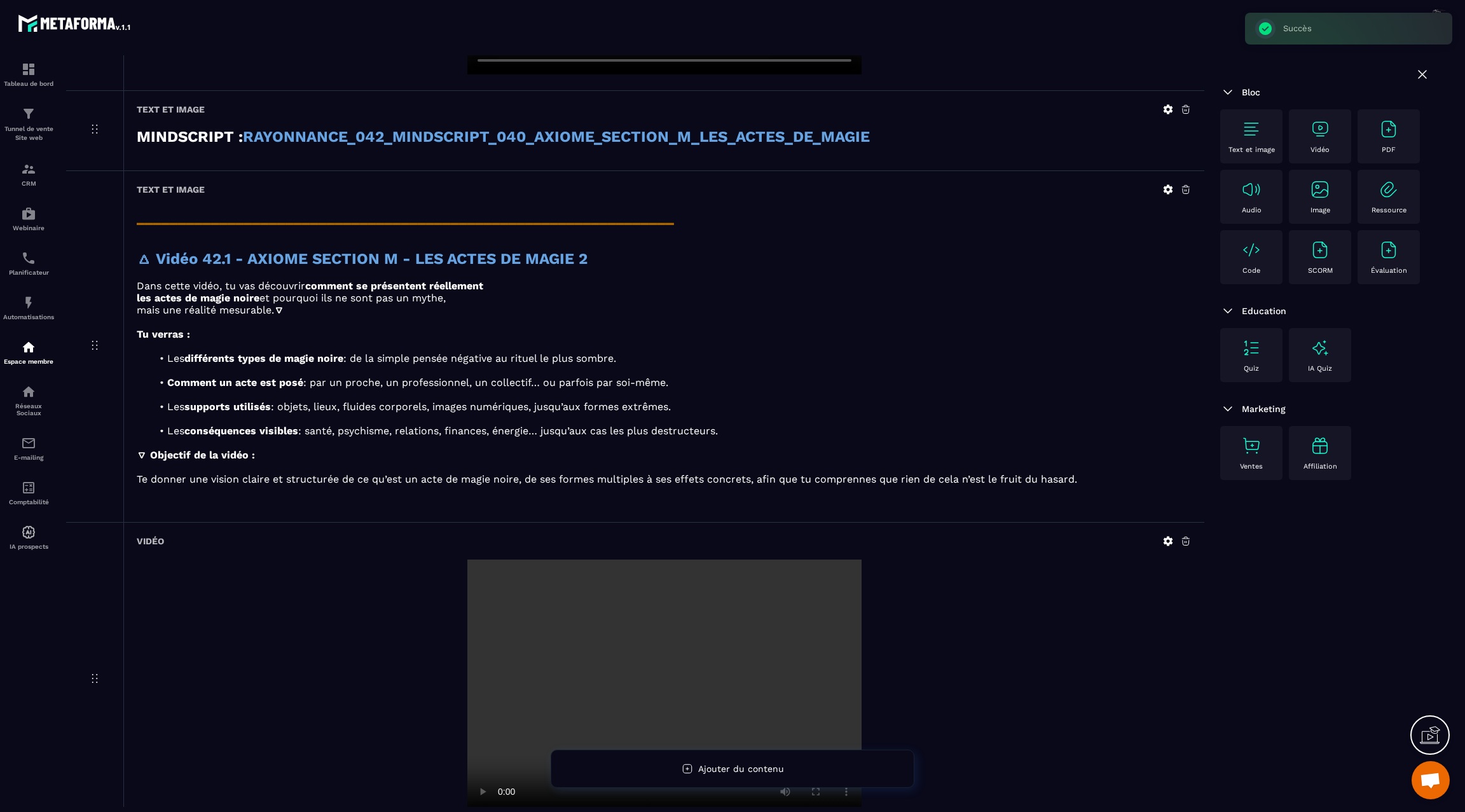
click at [1247, 134] on img at bounding box center [1252, 129] width 21 height 21
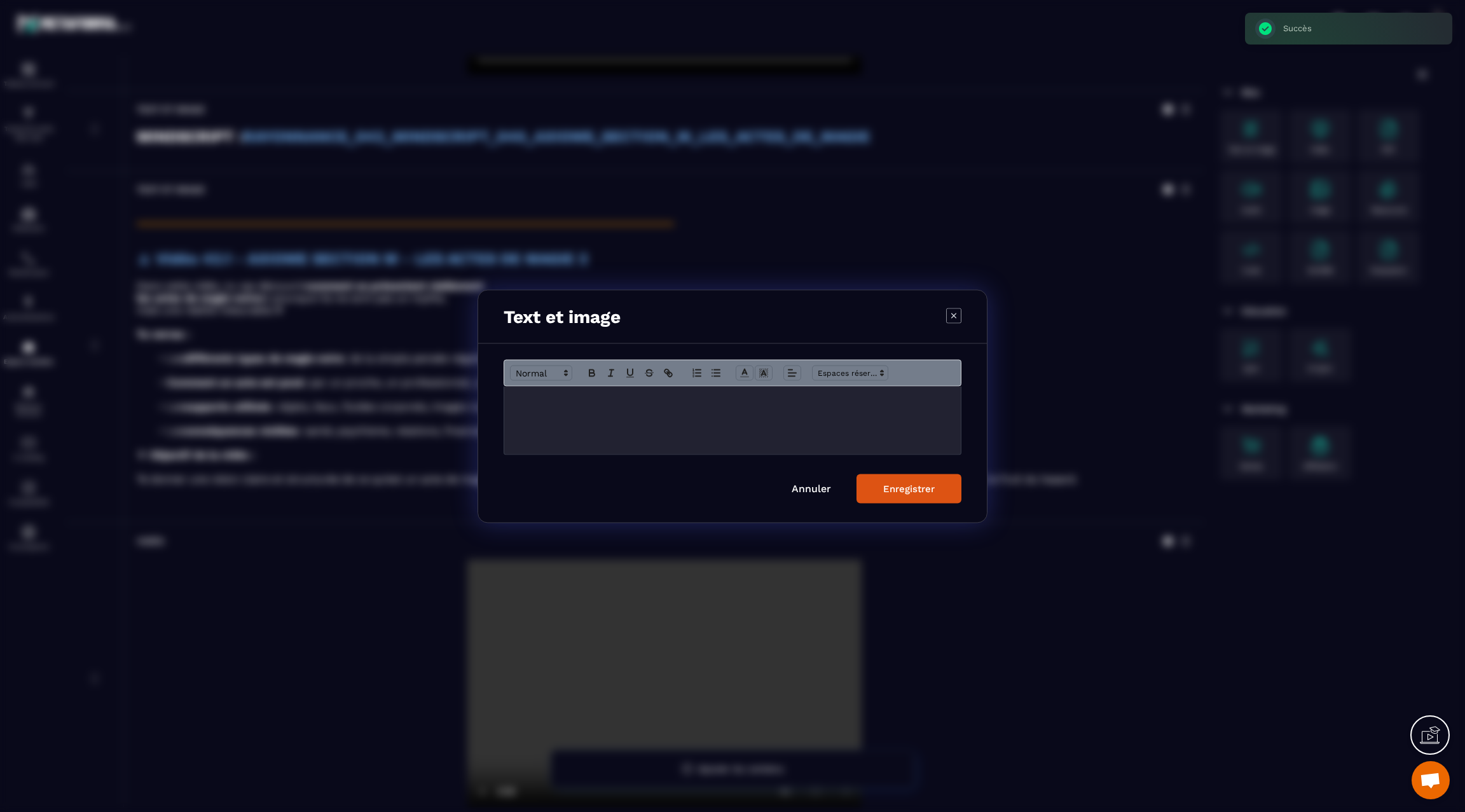
click at [688, 401] on p "Modal window" at bounding box center [733, 399] width 438 height 11
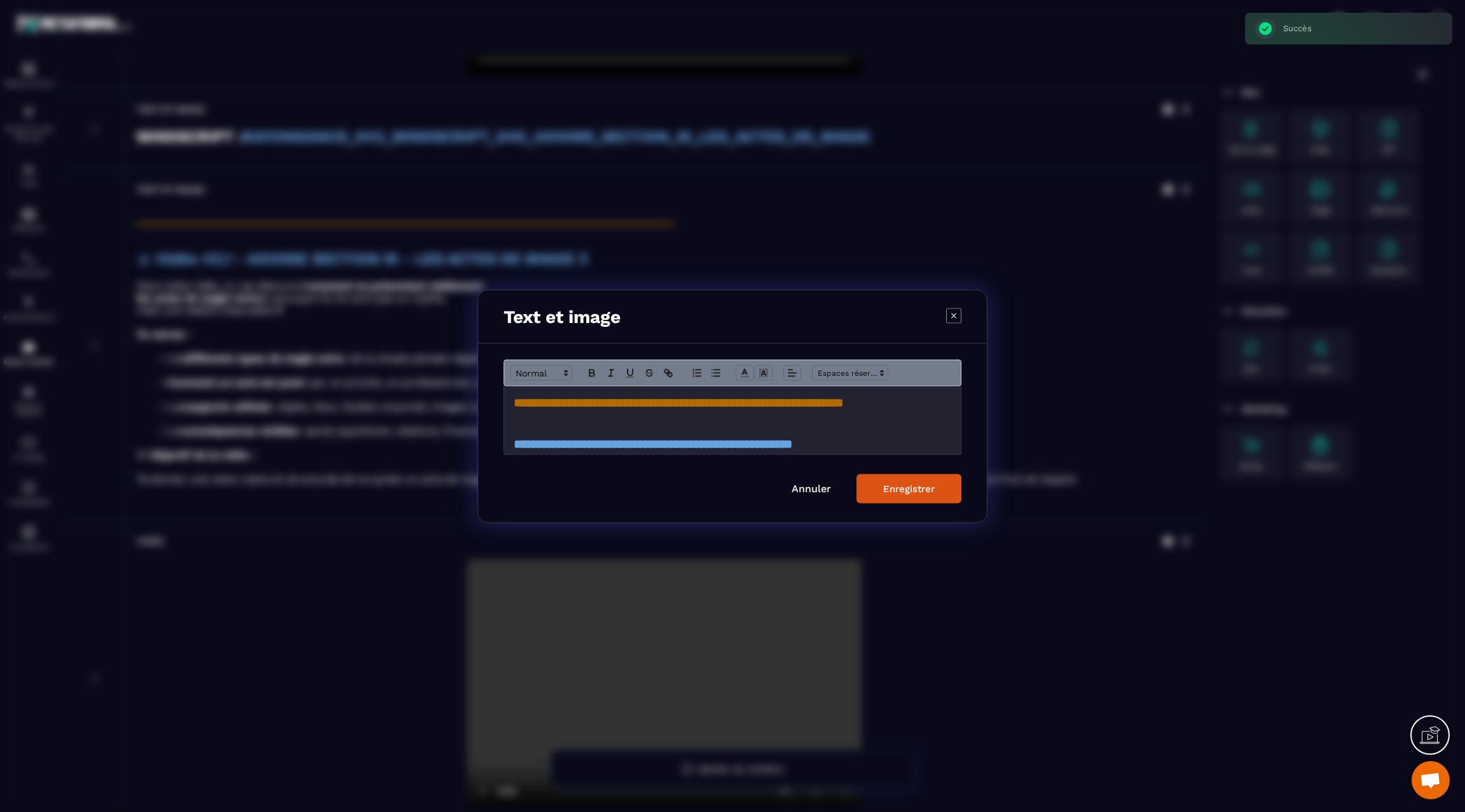
scroll to position [8, 0]
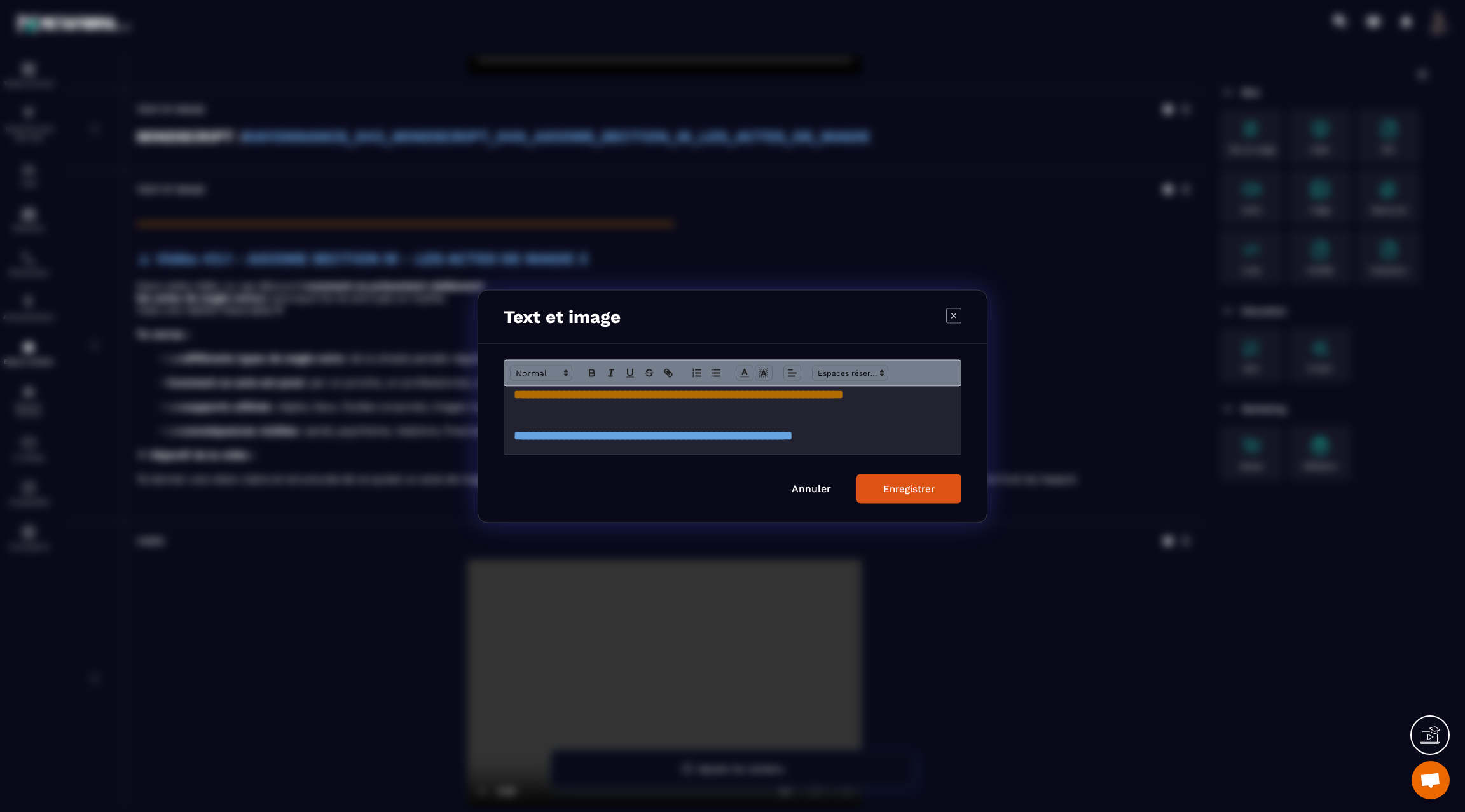
click at [898, 491] on div "Enregistrer" at bounding box center [908, 489] width 52 height 11
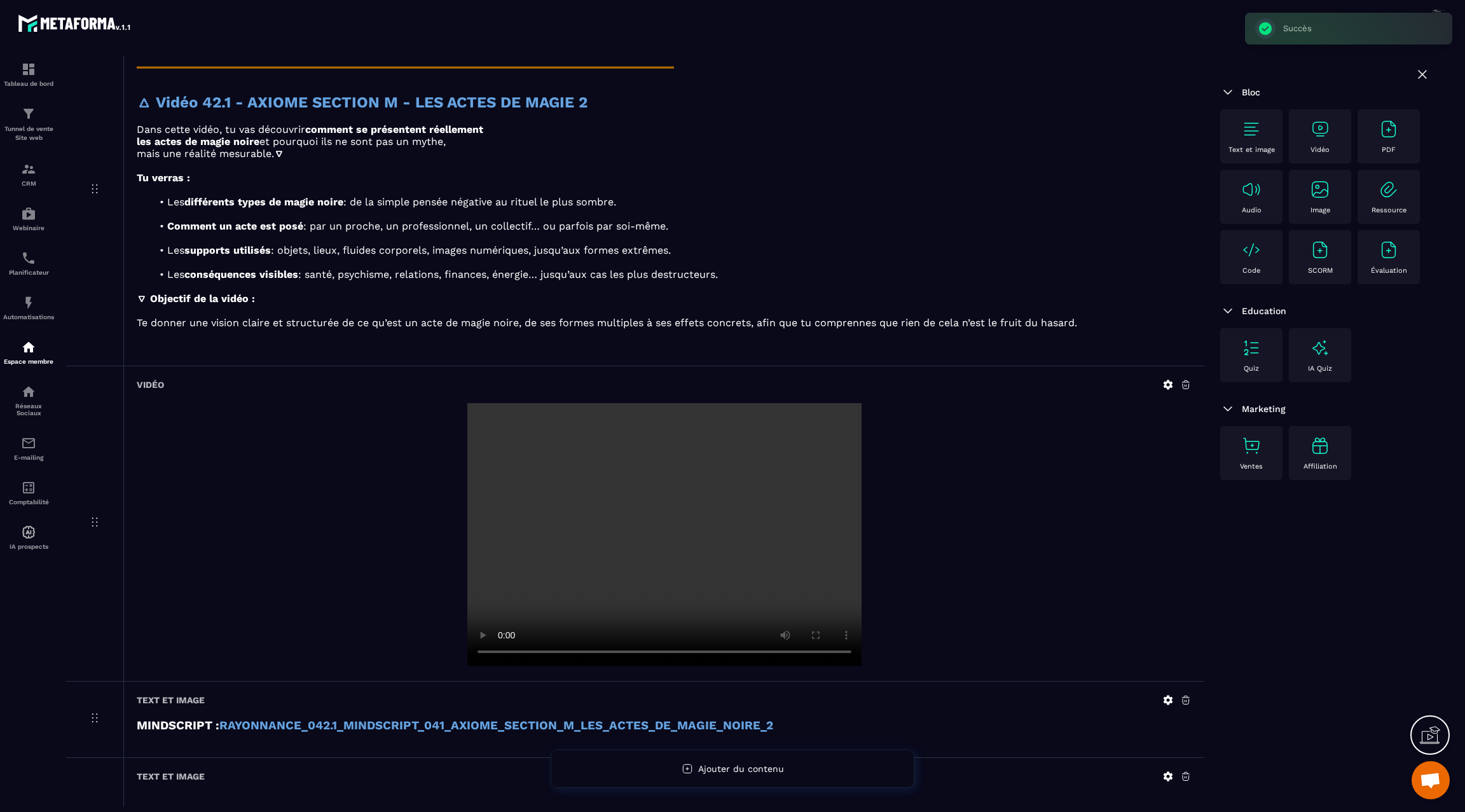
scroll to position [1829, 0]
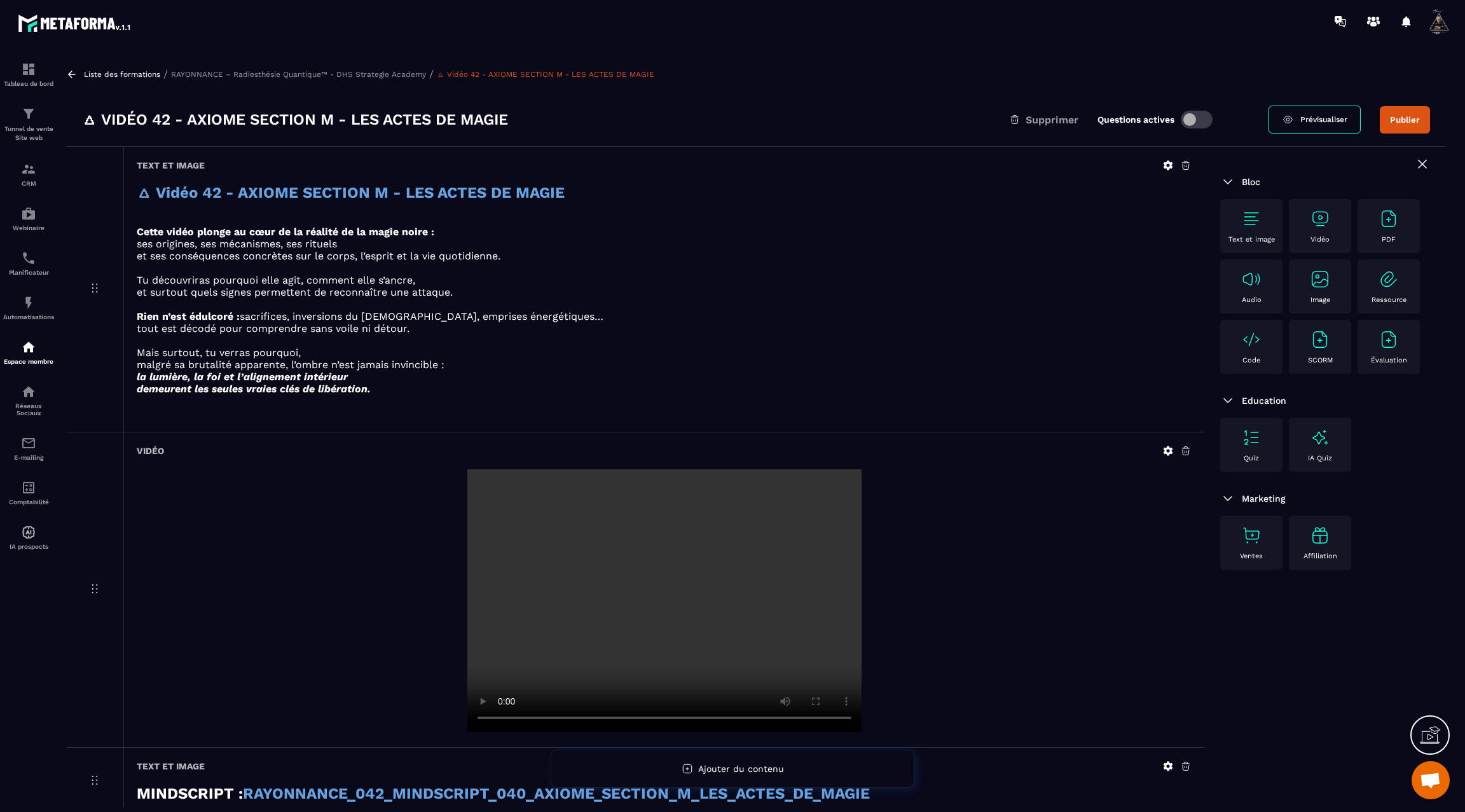
click at [73, 72] on icon at bounding box center [72, 75] width 11 height 11
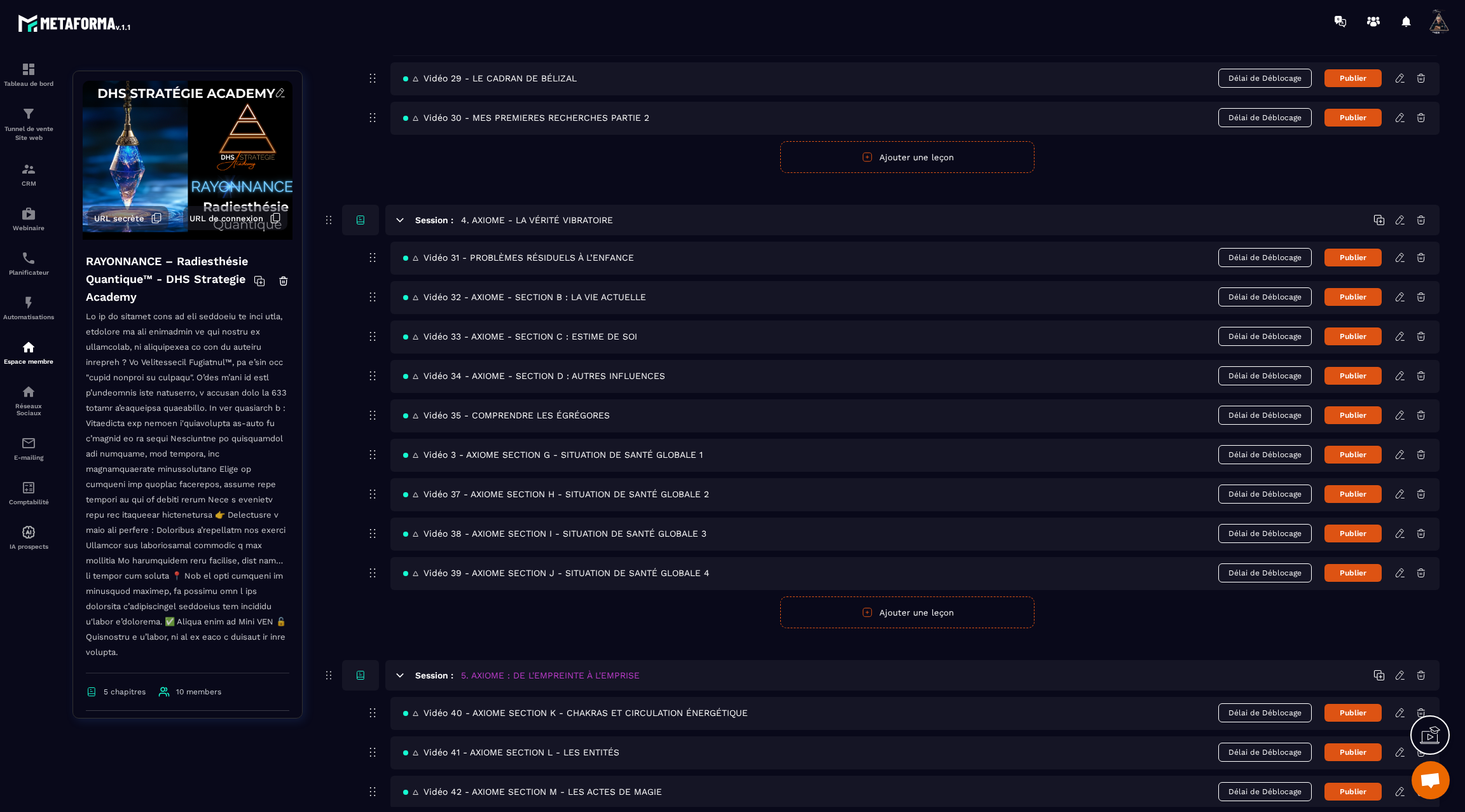
scroll to position [1503, 0]
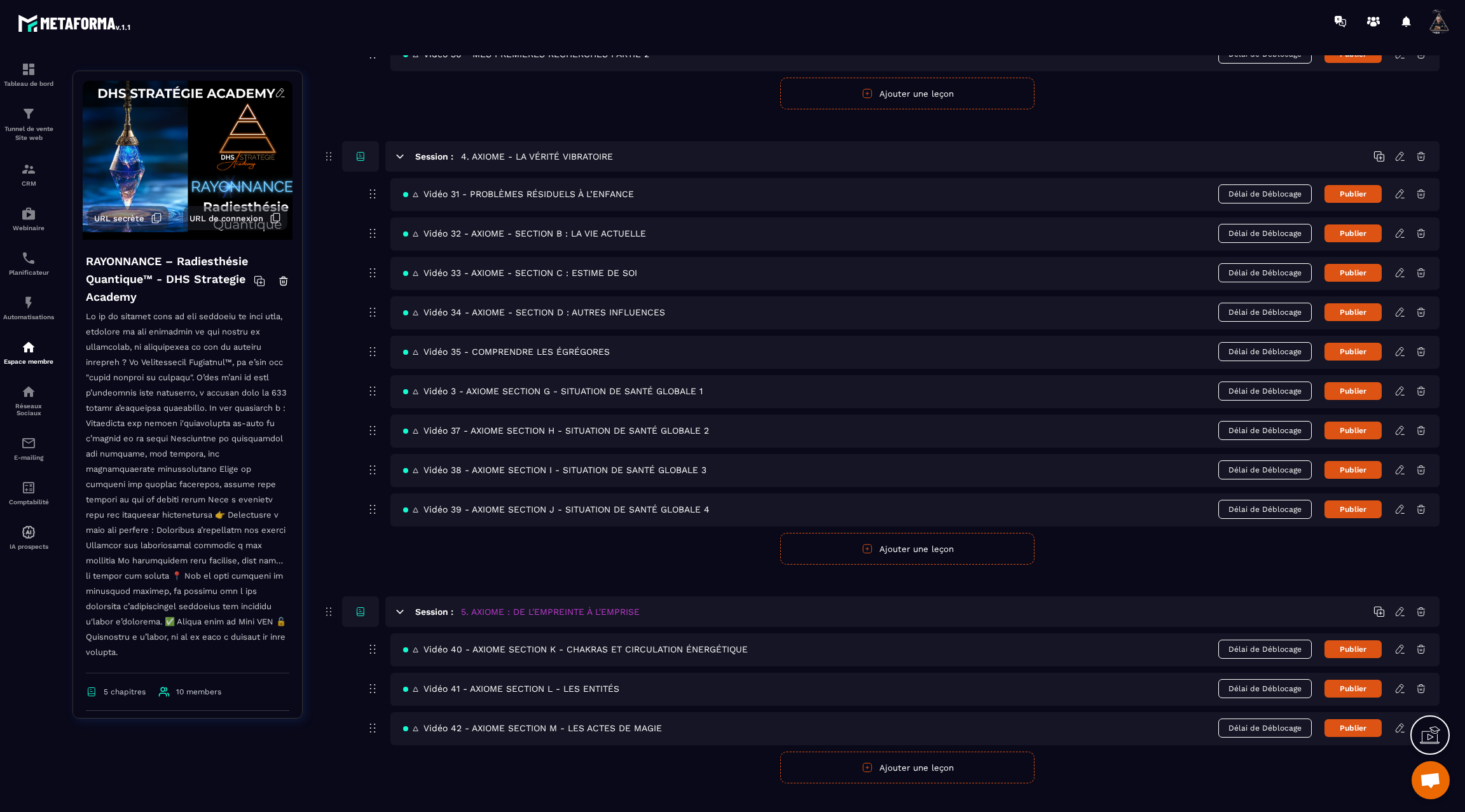
click at [1403, 677] on div "🜂 Vidéo 41 - AXIOME SECTION L - LES ENTITÉS Délai de Déblocage Publier" at bounding box center [915, 688] width 1049 height 33
click at [1400, 683] on icon at bounding box center [1400, 688] width 11 height 11
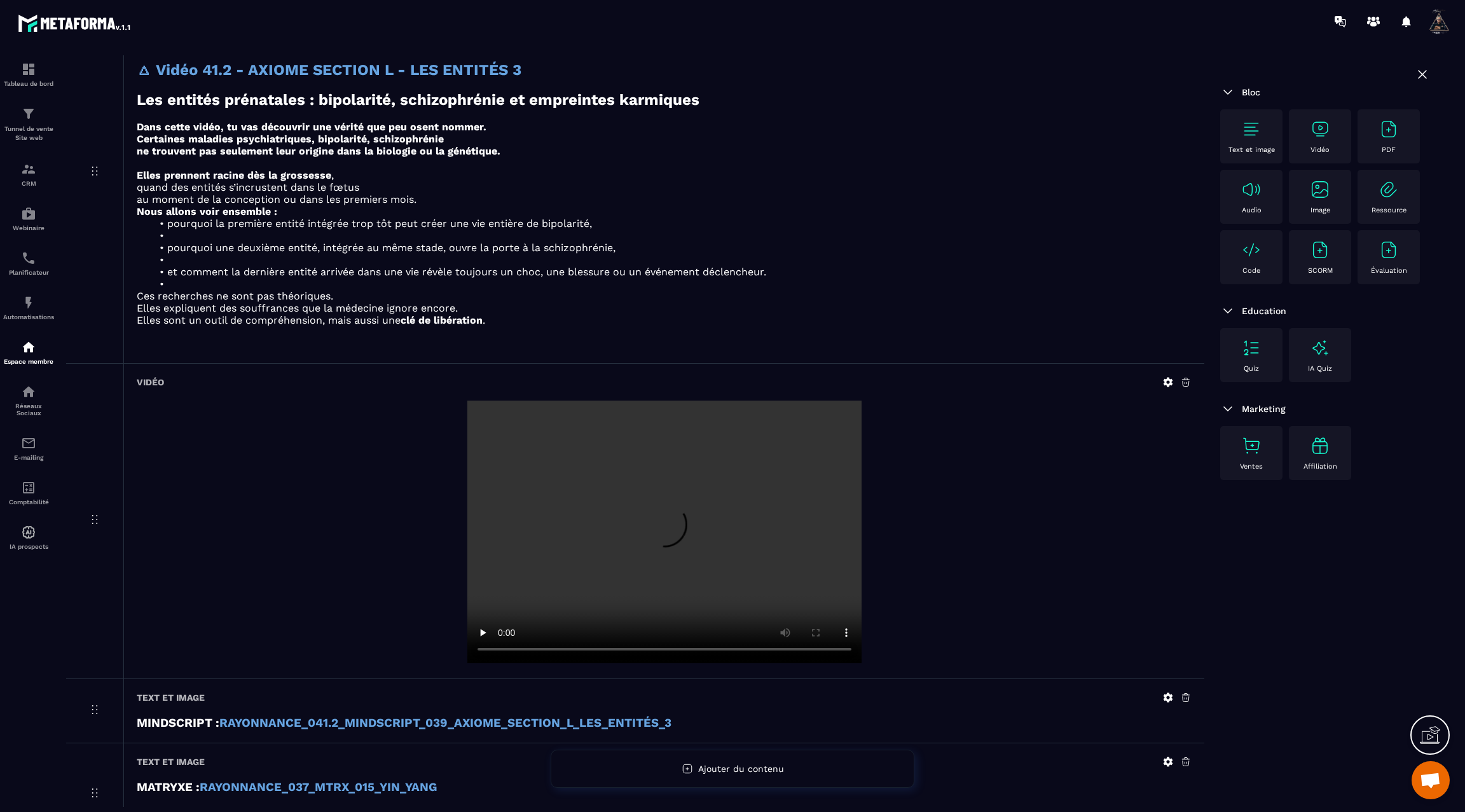
scroll to position [1781, 0]
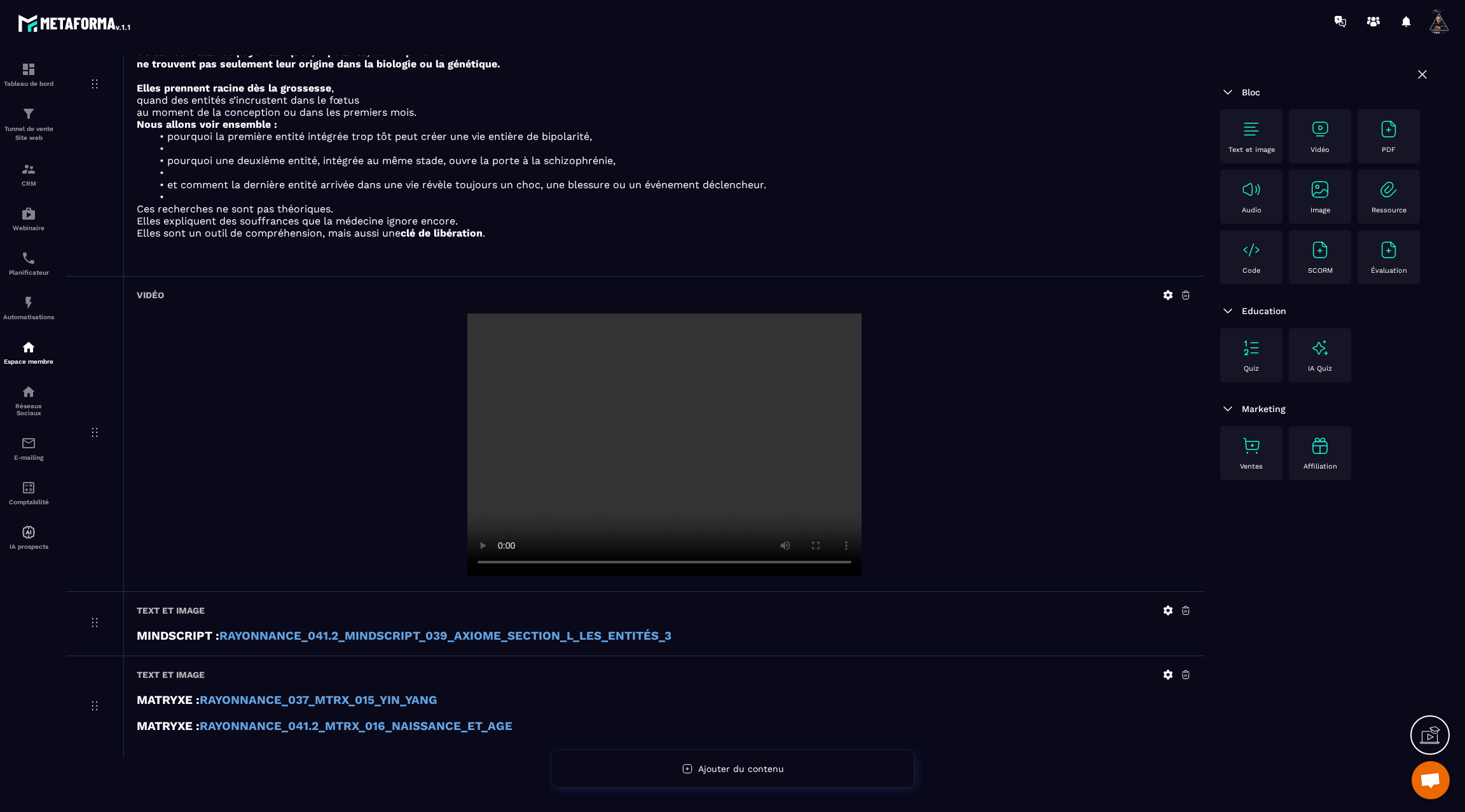
click at [414, 719] on strong "RAYONNANCE_041.2_MTRX_016_NAISSANCE_ET_AGE" at bounding box center [357, 725] width 313 height 14
click at [1168, 670] on icon at bounding box center [1169, 674] width 9 height 9
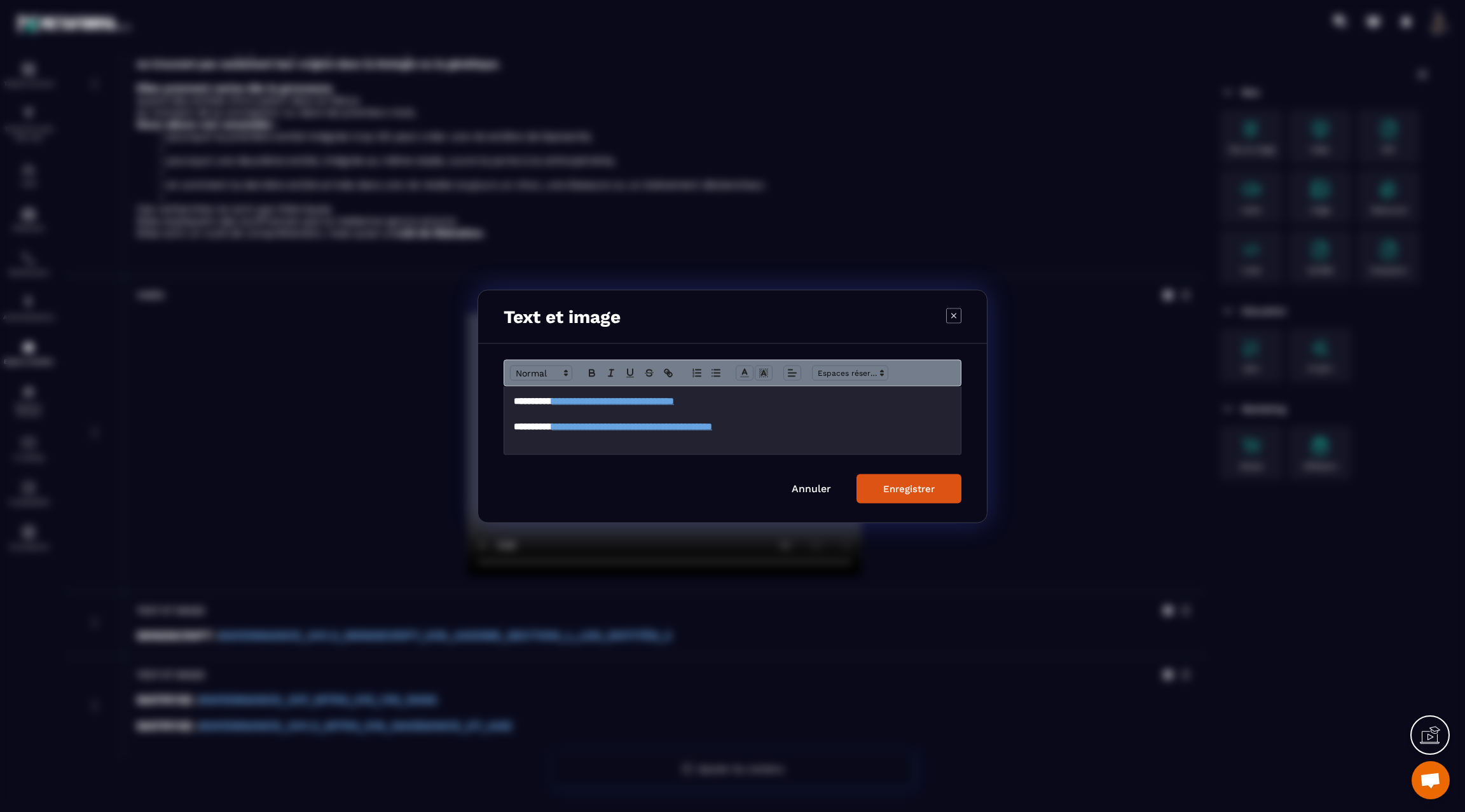
click at [508, 401] on div "**********" at bounding box center [733, 420] width 457 height 68
drag, startPoint x: 781, startPoint y: 397, endPoint x: 510, endPoint y: 395, distance: 271.0
click at [510, 395] on div "**********" at bounding box center [733, 420] width 457 height 68
copy h3 "**********"
click at [510, 395] on div "**********" at bounding box center [733, 420] width 457 height 68
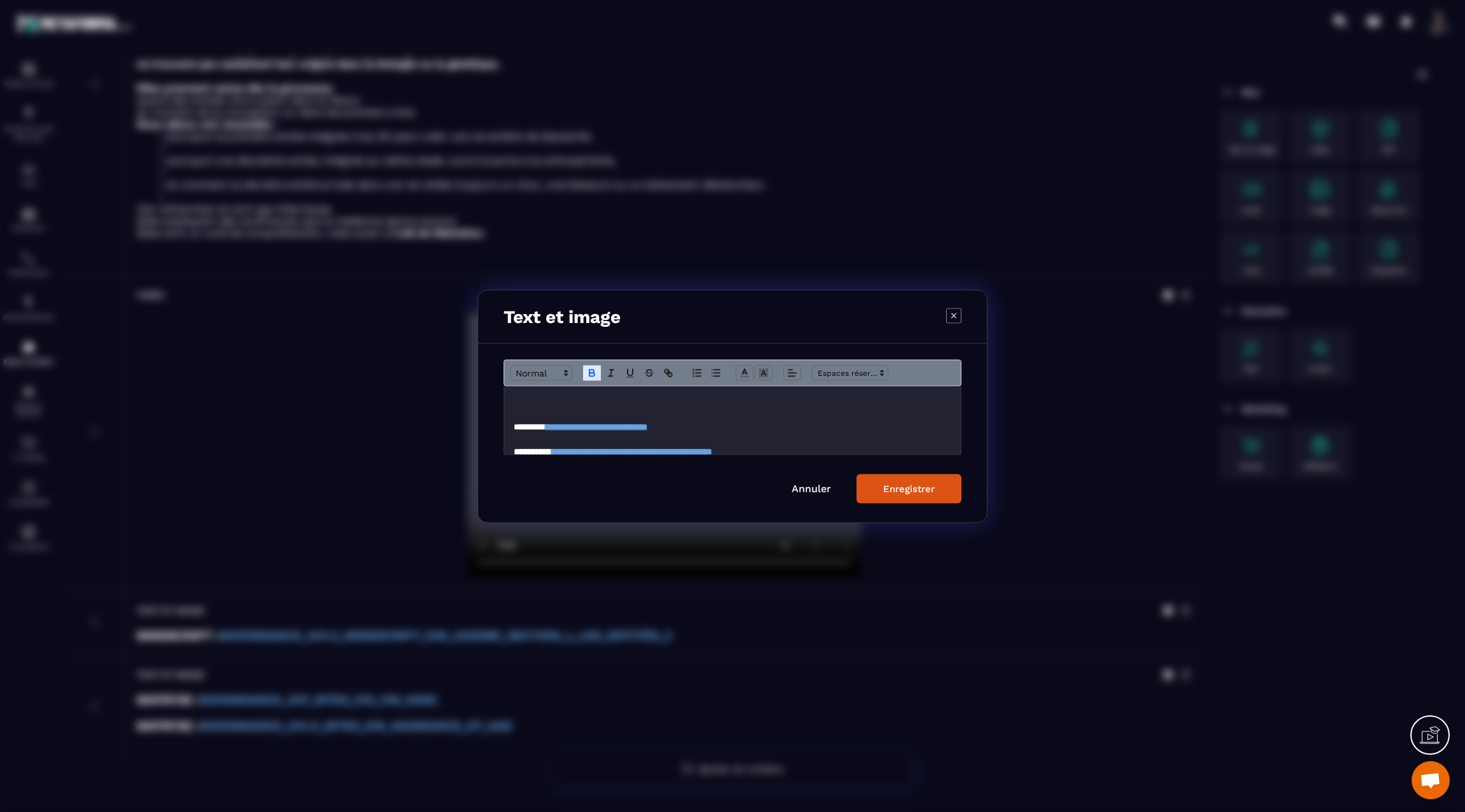
click at [524, 409] on h3 "Modal window" at bounding box center [733, 414] width 438 height 14
drag, startPoint x: 765, startPoint y: 403, endPoint x: 567, endPoint y: 400, distance: 198.0
click at [567, 400] on h3 "**********" at bounding box center [733, 400] width 438 height 14
click at [627, 407] on h3 "Modal window" at bounding box center [733, 414] width 438 height 14
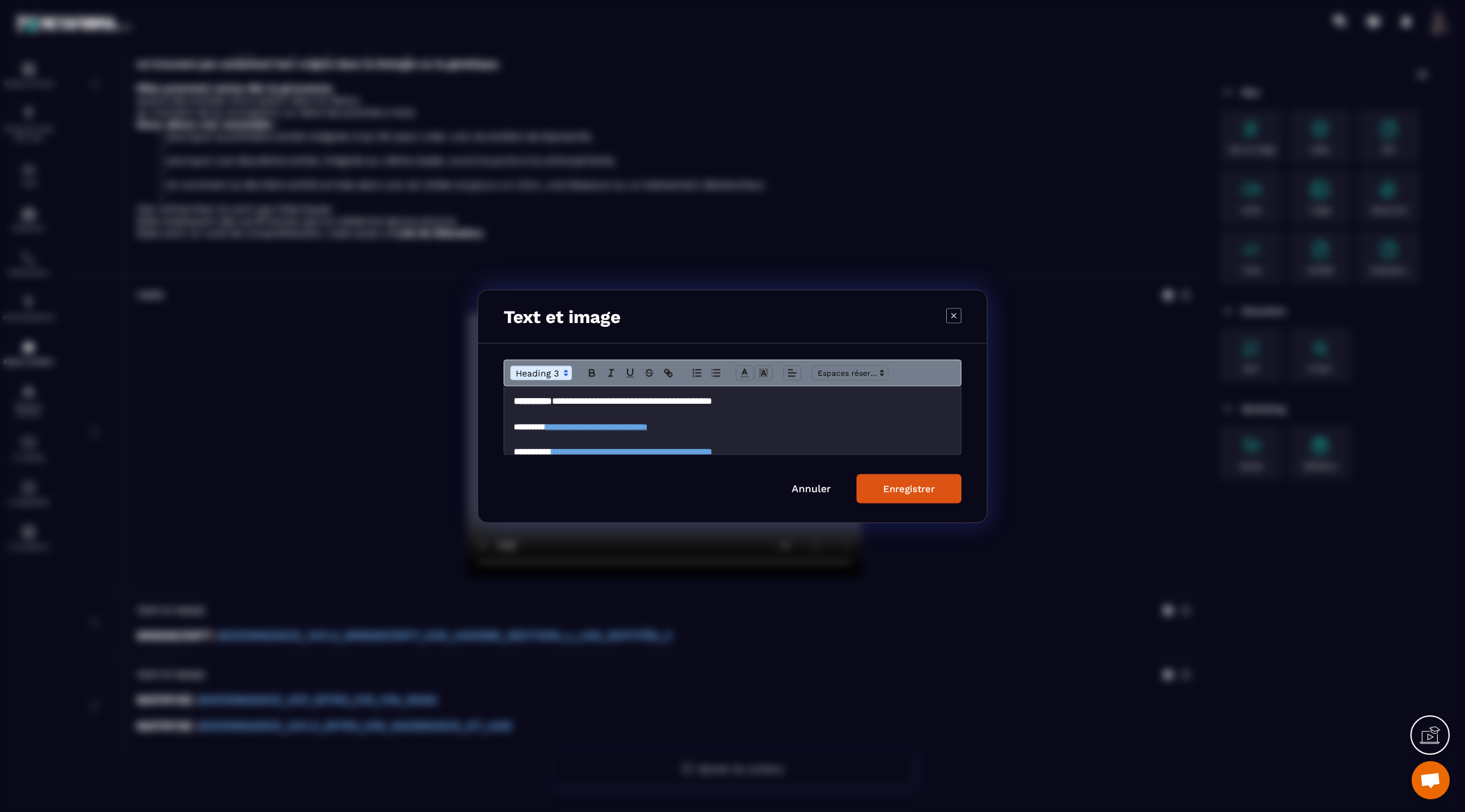
click at [627, 400] on h3 "**********" at bounding box center [733, 400] width 438 height 14
click at [590, 370] on icon "Modal window" at bounding box center [591, 371] width 5 height 3
click at [742, 371] on polyline "Modal window" at bounding box center [744, 371] width 5 height 5
click at [809, 409] on span "Modal window" at bounding box center [809, 413] width 10 height 10
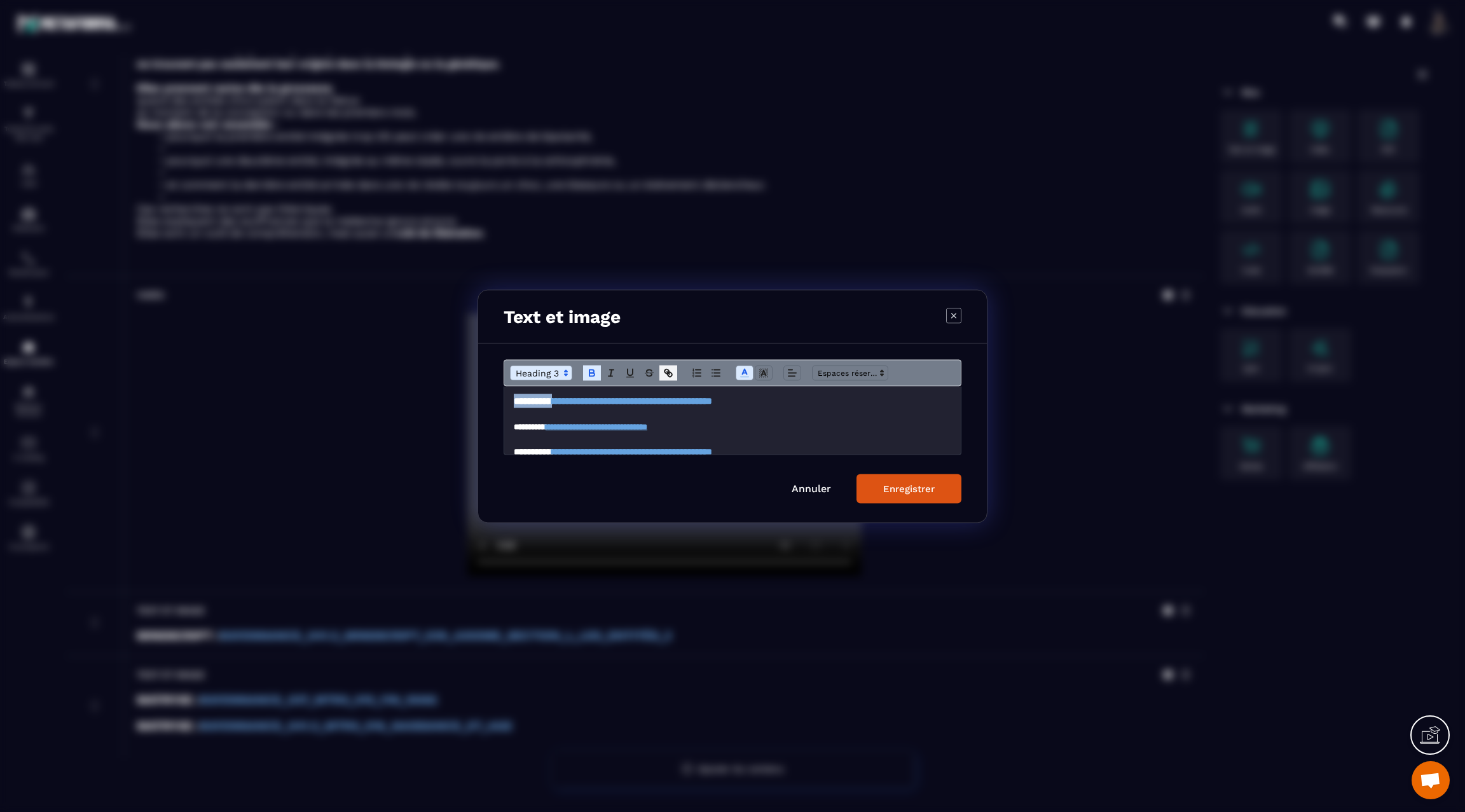
click at [668, 373] on icon "Modal window" at bounding box center [670, 373] width 5 height 5
type input "**********"
click at [774, 424] on link "Modal window" at bounding box center [770, 423] width 29 height 9
click at [754, 395] on h3 "**********" at bounding box center [733, 400] width 438 height 14
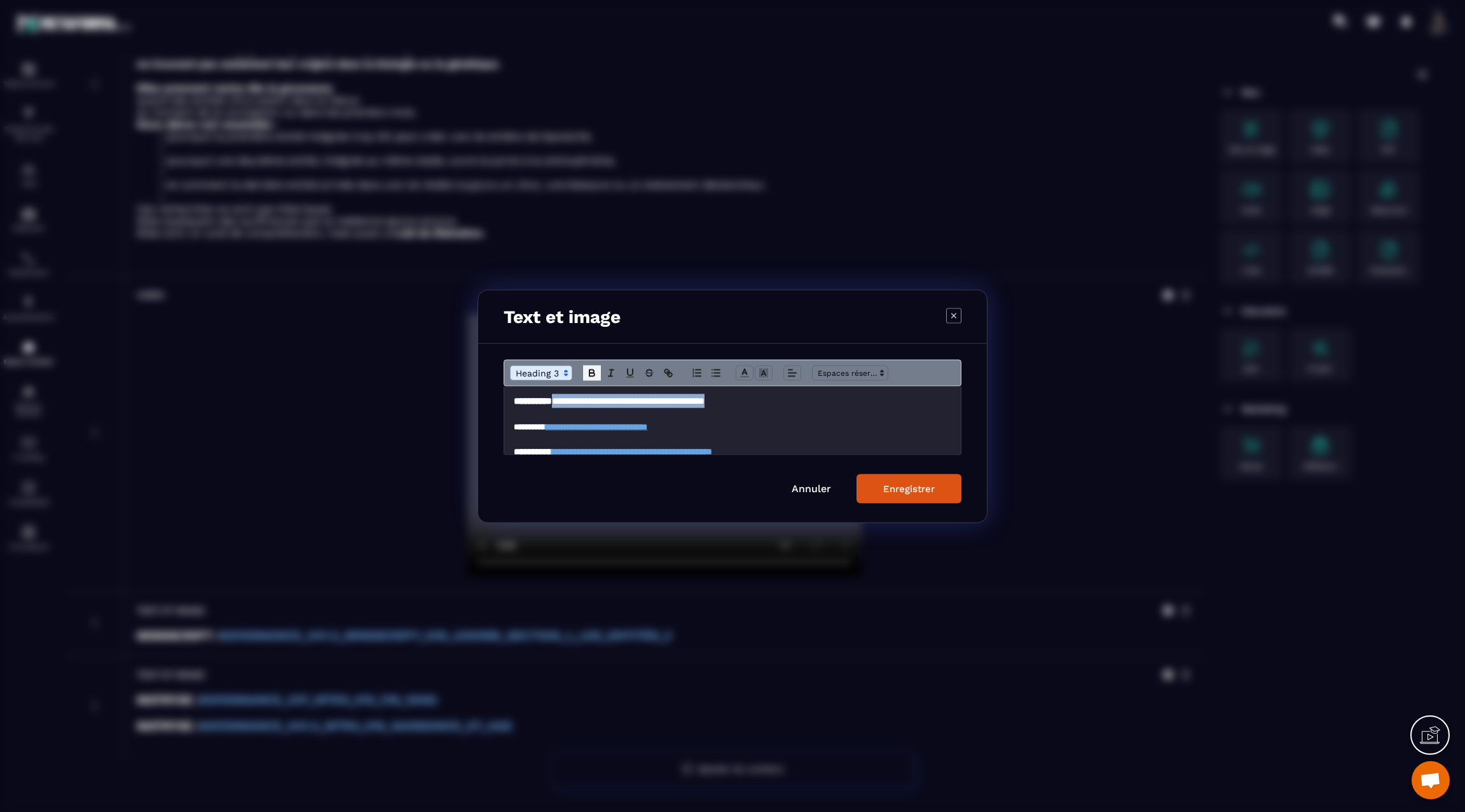
click at [591, 370] on icon "Modal window" at bounding box center [591, 371] width 5 height 3
click at [744, 370] on polyline "Modal window" at bounding box center [744, 371] width 5 height 5
click at [807, 413] on span "Modal window" at bounding box center [809, 413] width 10 height 10
click at [669, 370] on icon "Modal window" at bounding box center [668, 373] width 11 height 11
type input "**********"
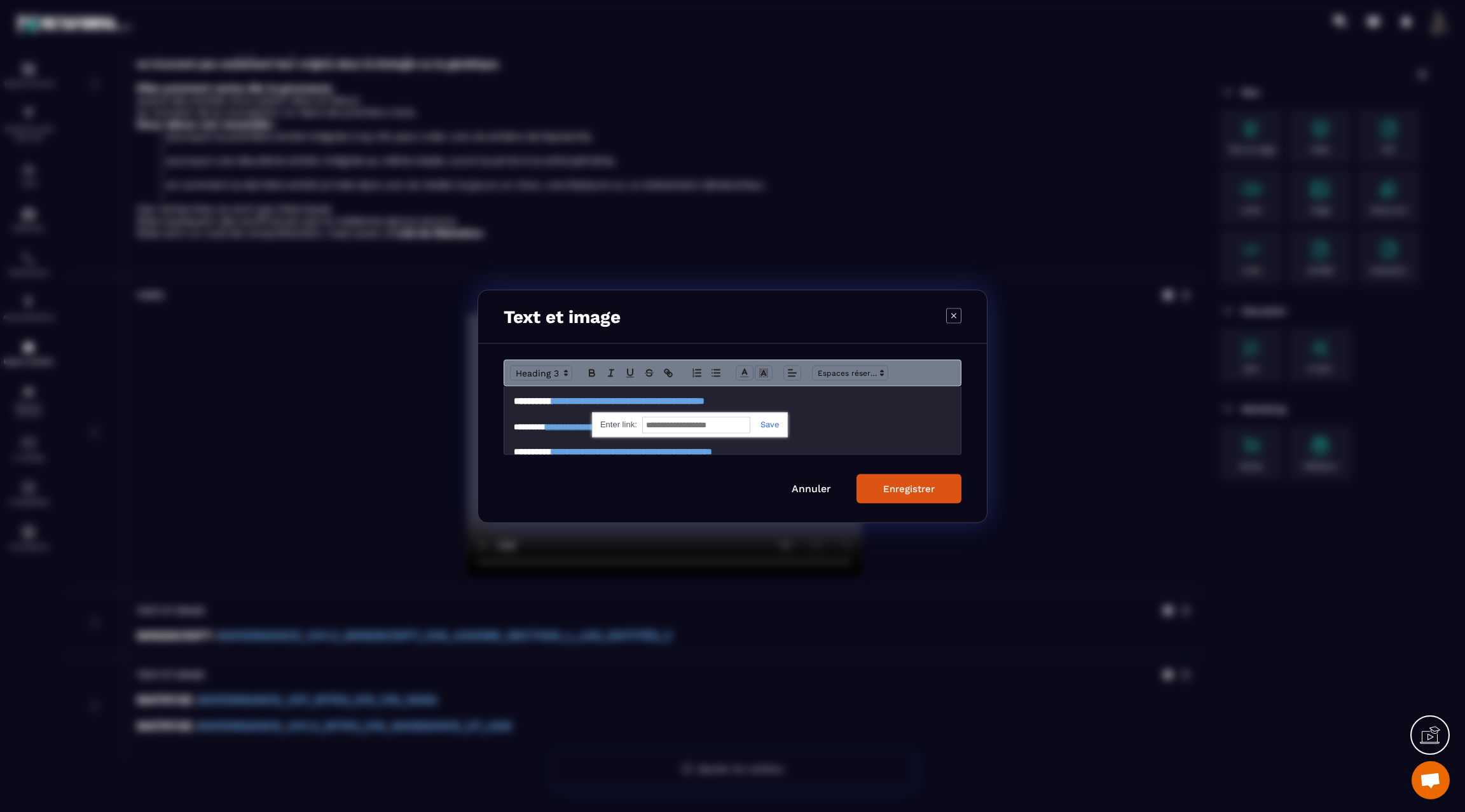
paste input "**********"
type input "**********"
click at [772, 422] on link "Modal window" at bounding box center [764, 423] width 29 height 9
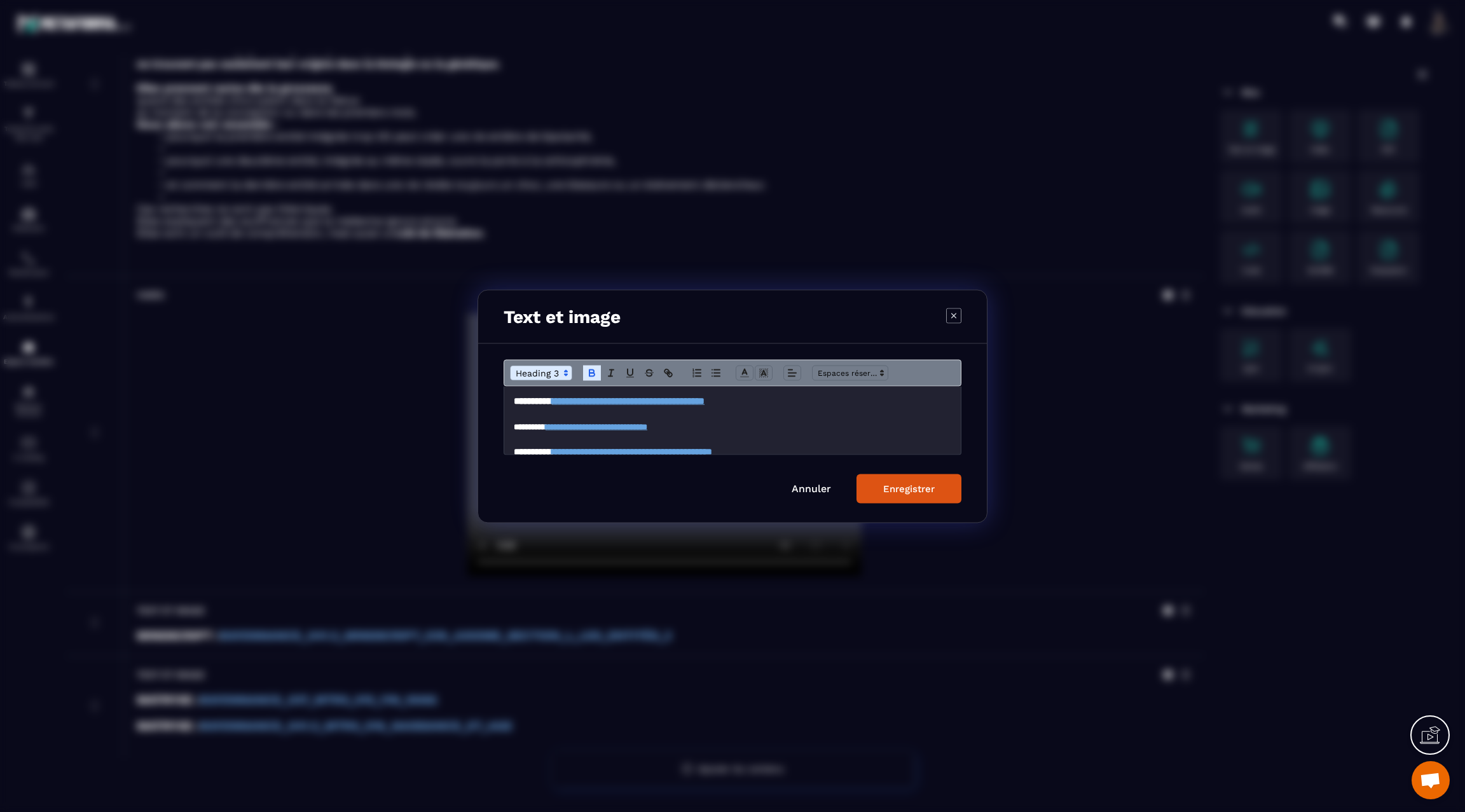
click at [883, 481] on button "Enregistrer" at bounding box center [908, 488] width 105 height 29
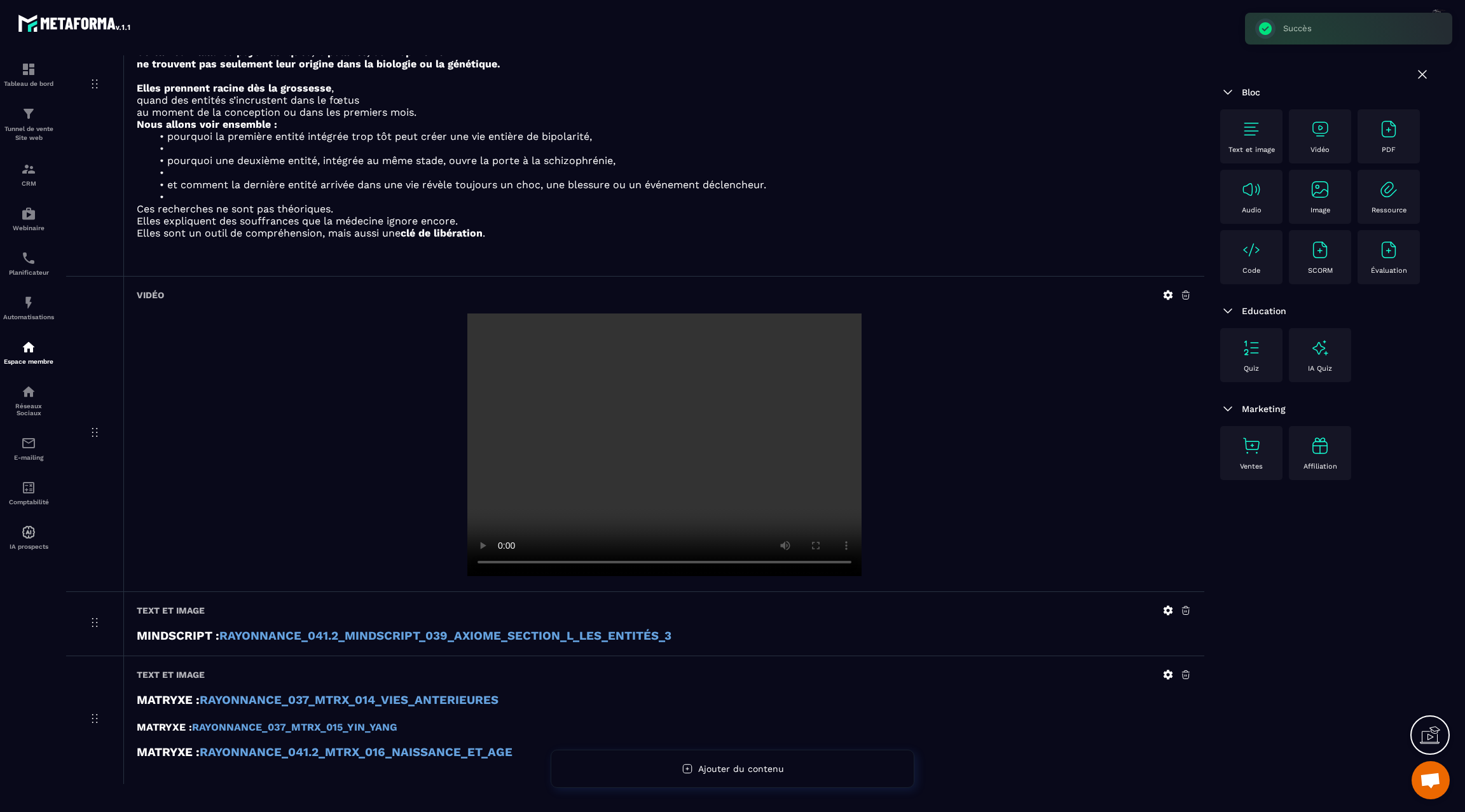
scroll to position [1807, 0]
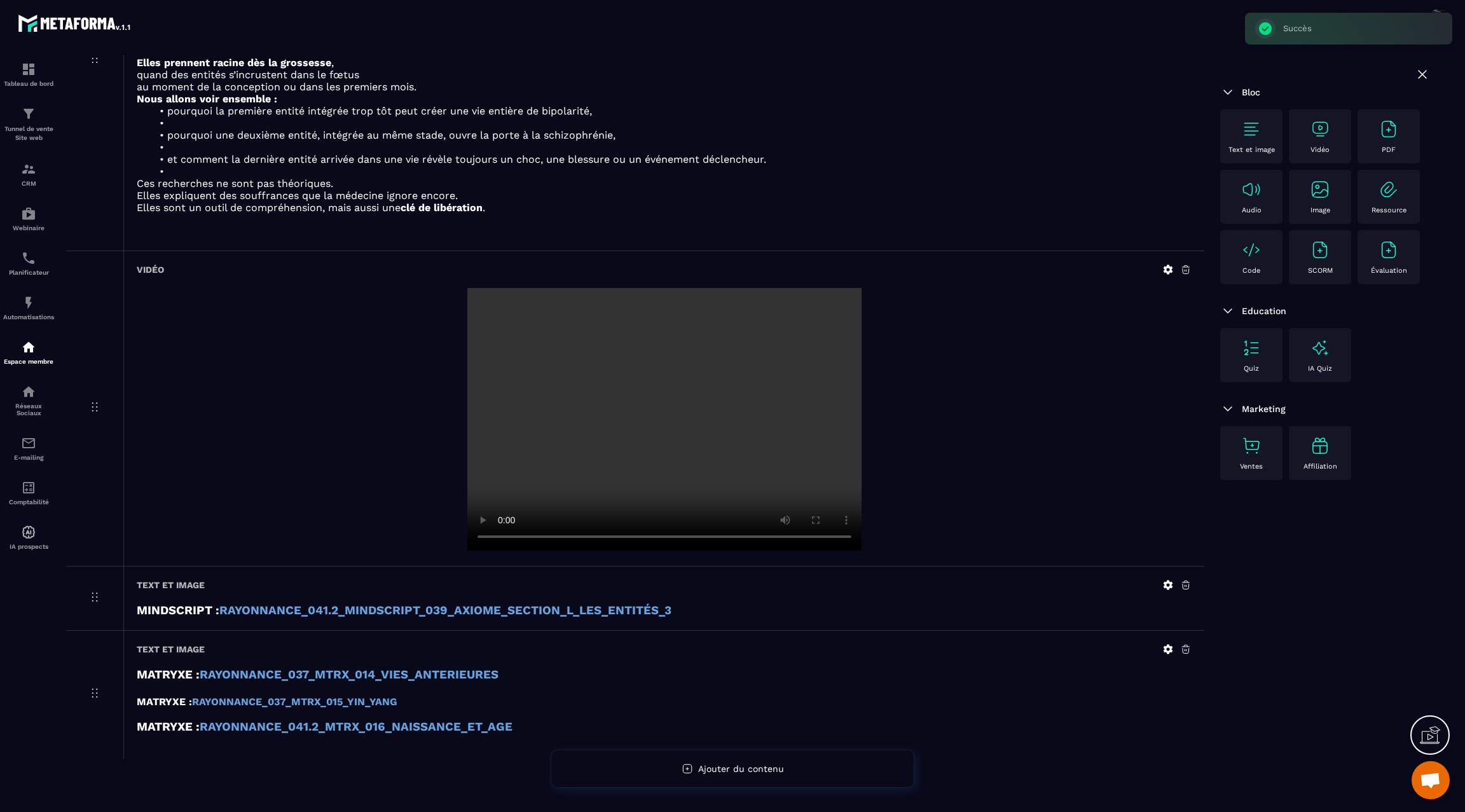
click at [1164, 644] on icon at bounding box center [1169, 649] width 9 height 9
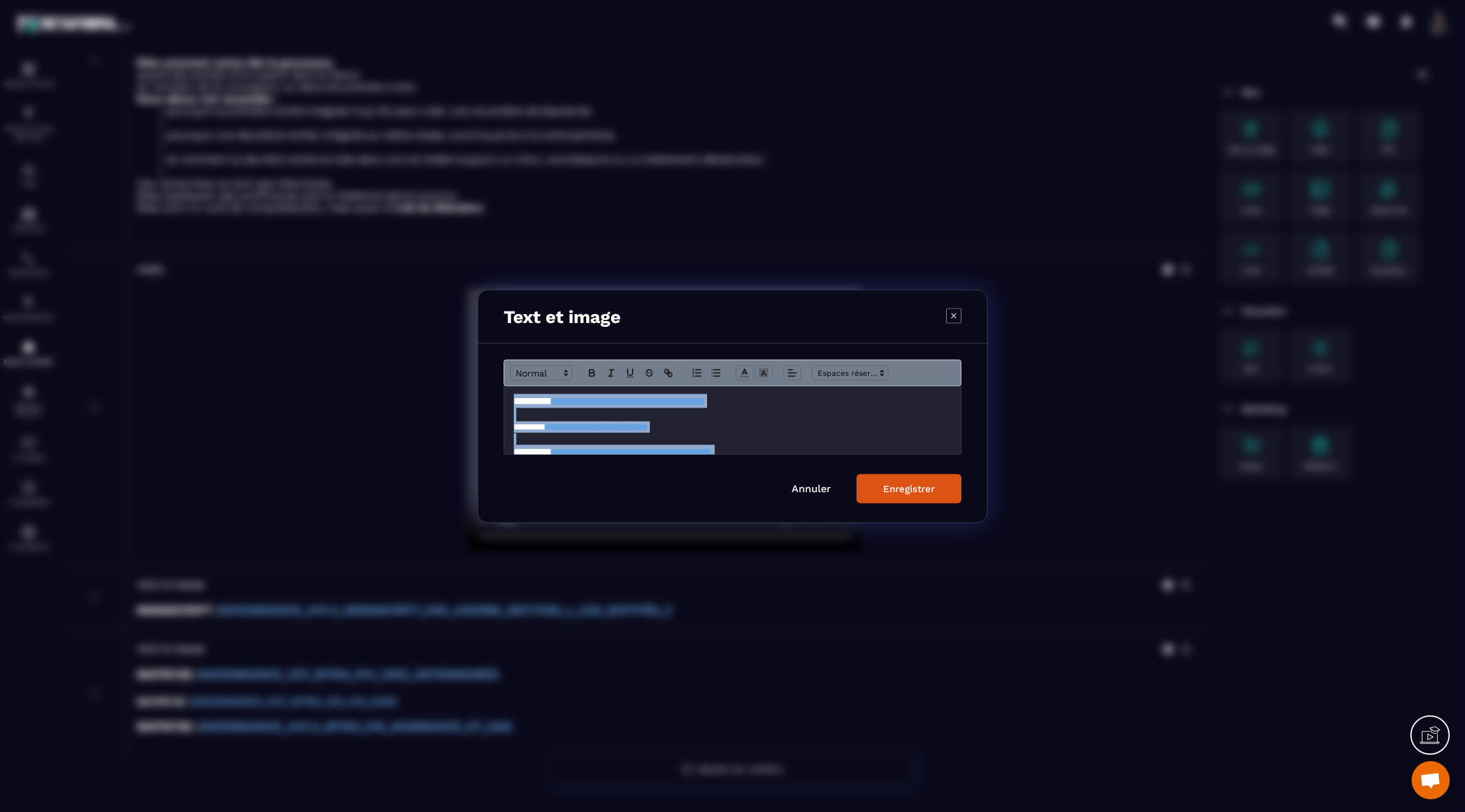
scroll to position [23, 0]
drag, startPoint x: 510, startPoint y: 399, endPoint x: 592, endPoint y: 465, distance: 105.3
click at [592, 465] on form "**********" at bounding box center [732, 431] width 458 height 143
copy div "**********"
click at [891, 489] on div "Enregistrer" at bounding box center [908, 489] width 52 height 11
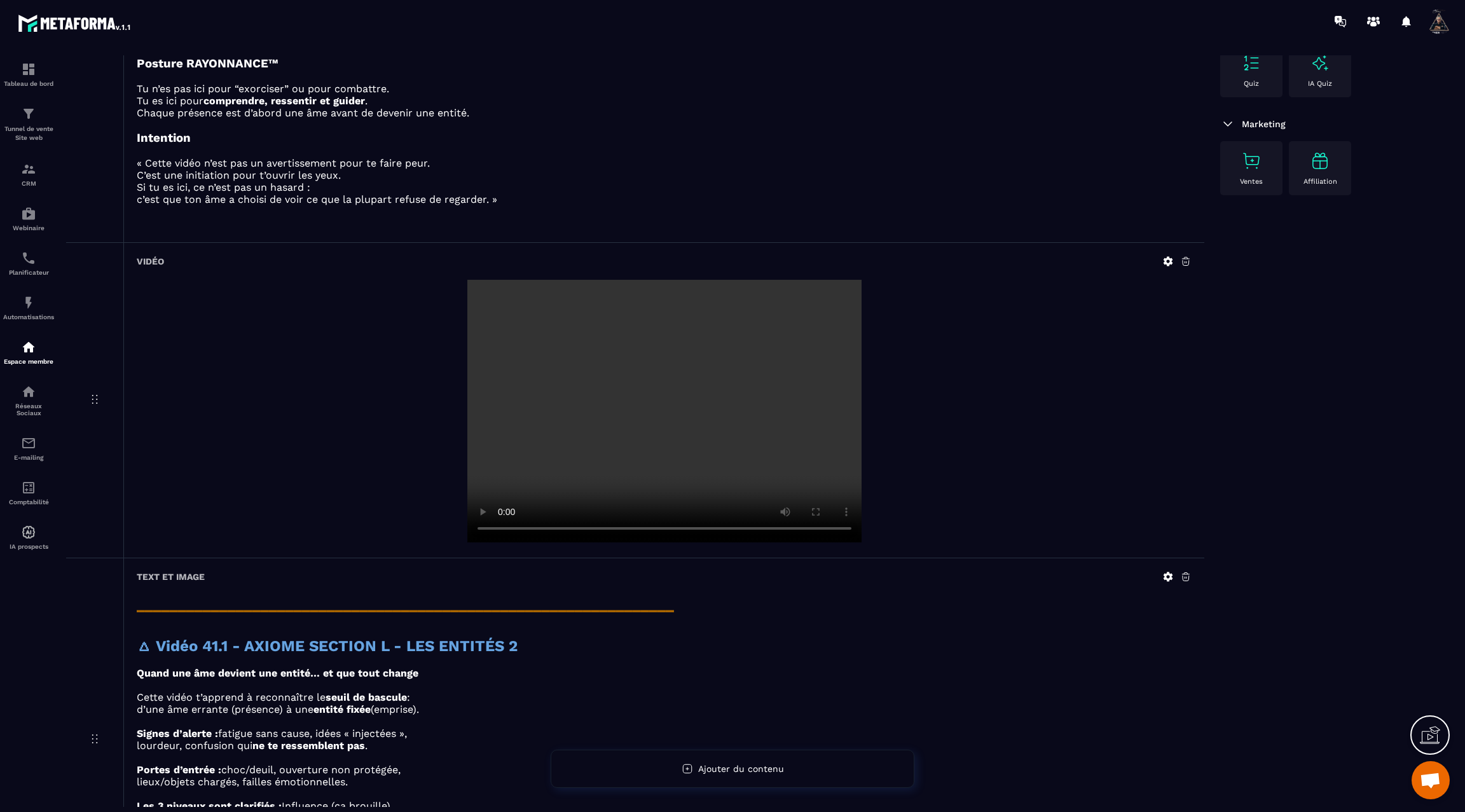
scroll to position [0, 0]
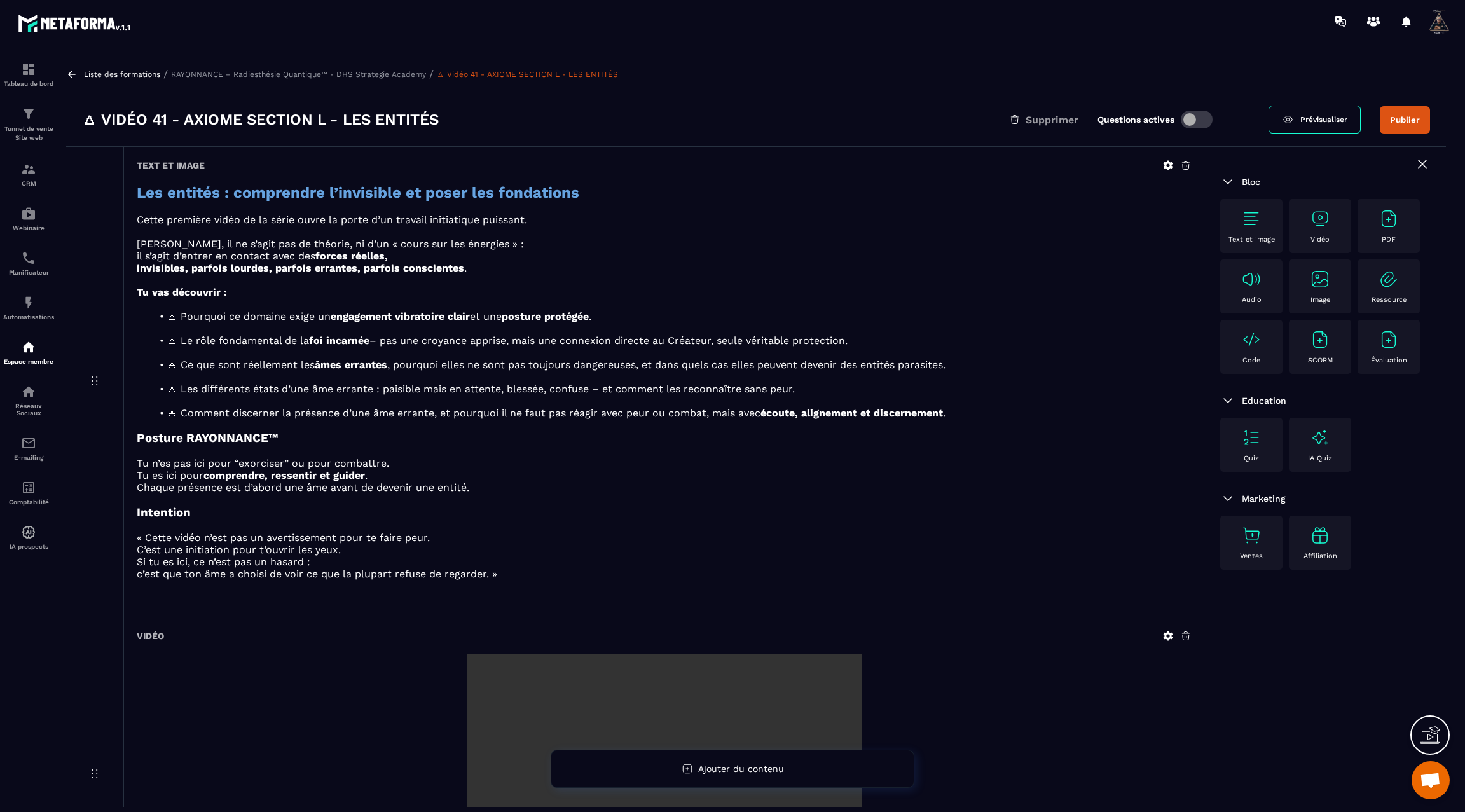
click at [68, 71] on icon at bounding box center [72, 75] width 11 height 11
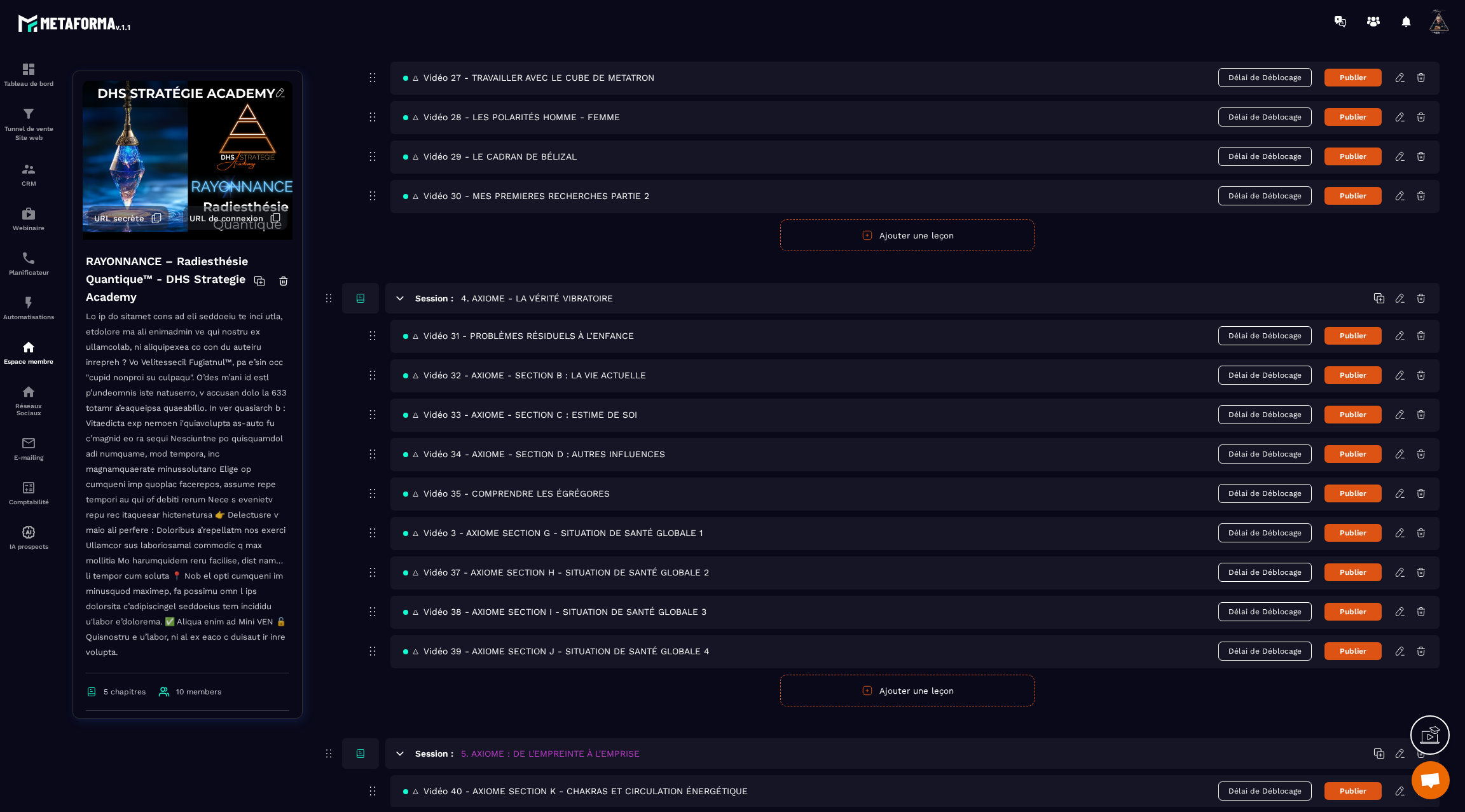
scroll to position [1503, 0]
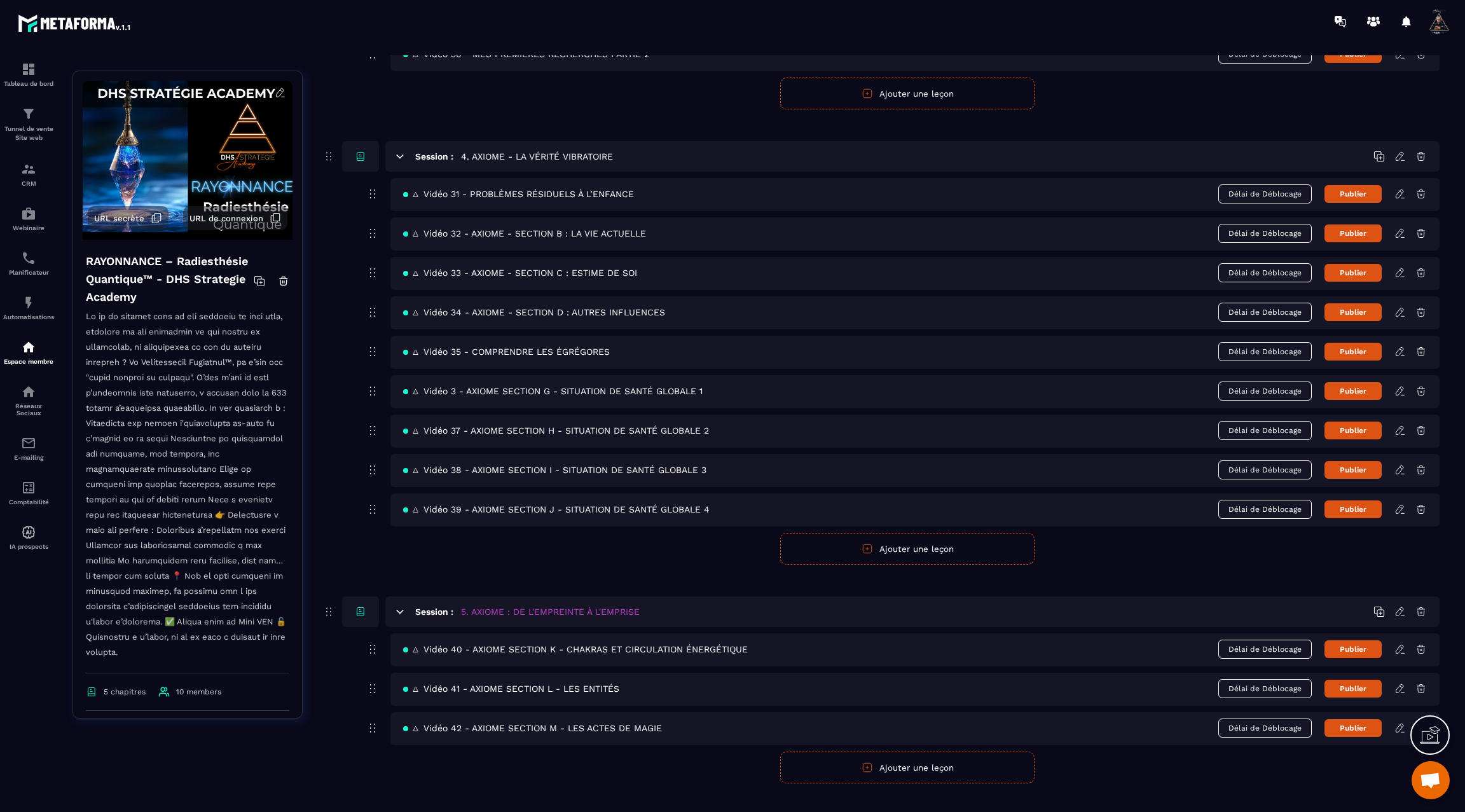
click at [1400, 722] on icon at bounding box center [1400, 728] width 11 height 11
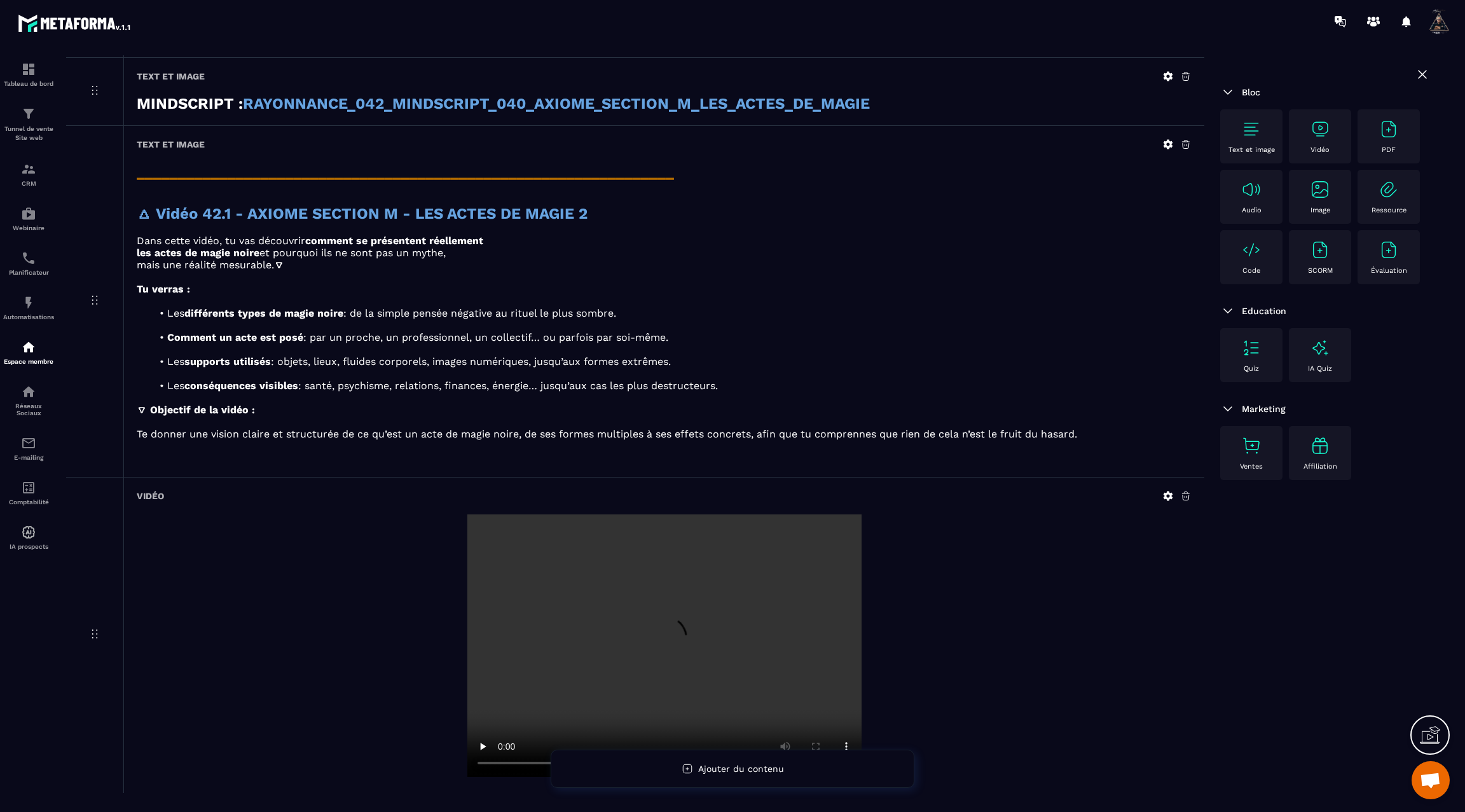
scroll to position [733, 0]
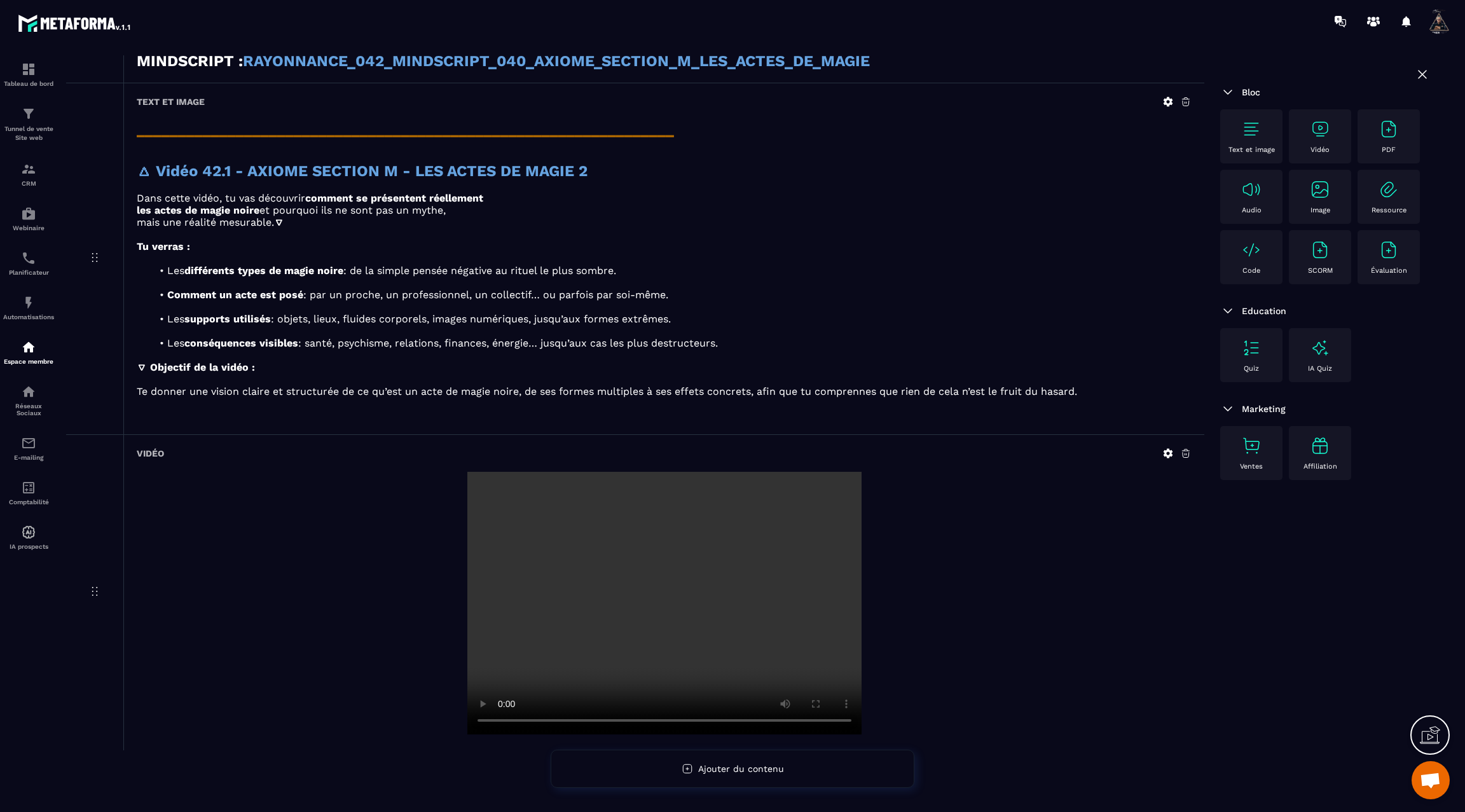
click at [1250, 127] on img at bounding box center [1252, 129] width 21 height 21
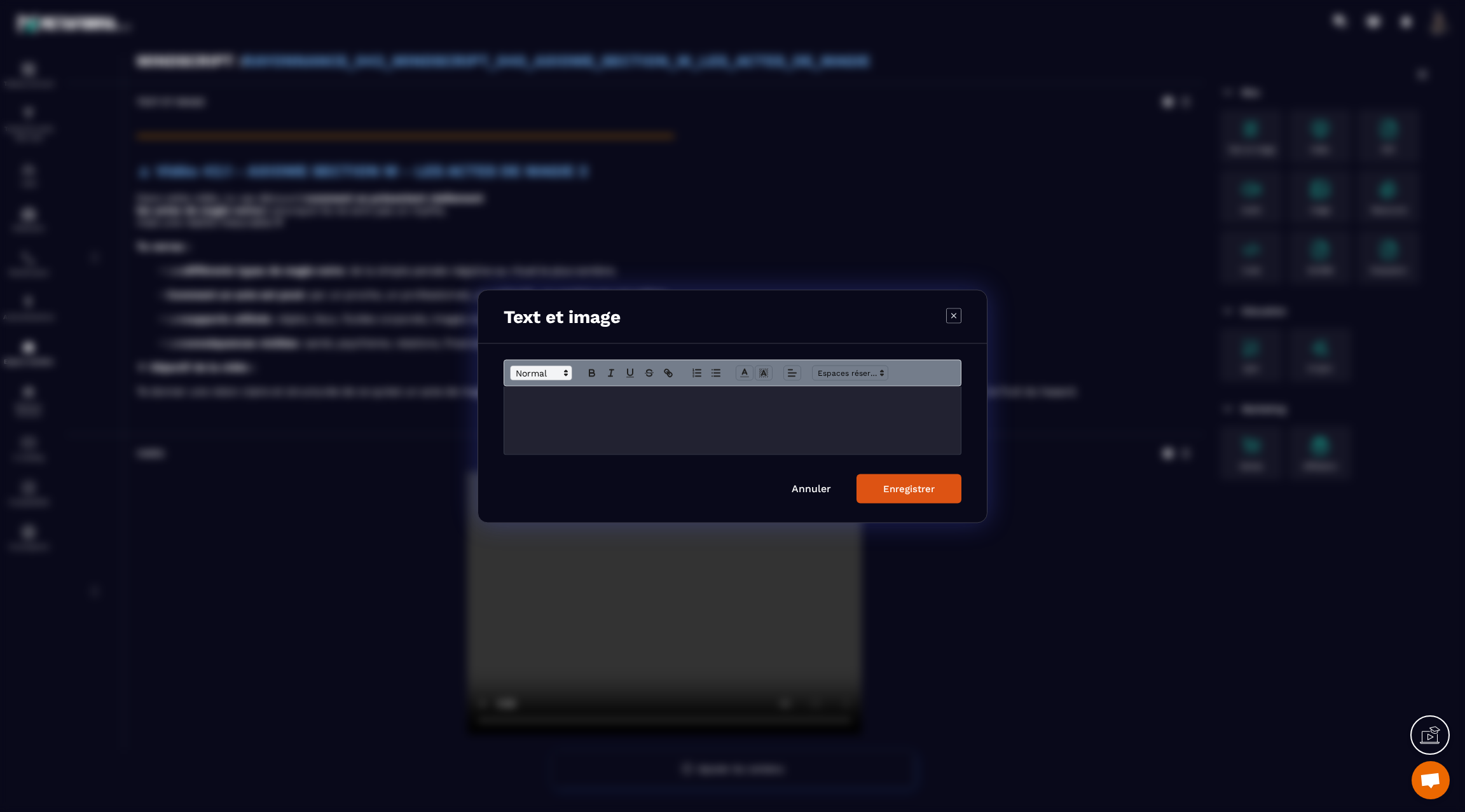
click at [540, 366] on span "Modal window" at bounding box center [541, 373] width 62 height 15
click at [549, 435] on span "Modal window" at bounding box center [557, 439] width 92 height 19
click at [588, 372] on icon "Modal window" at bounding box center [591, 373] width 11 height 11
click at [651, 416] on h3 "**********" at bounding box center [733, 406] width 438 height 27
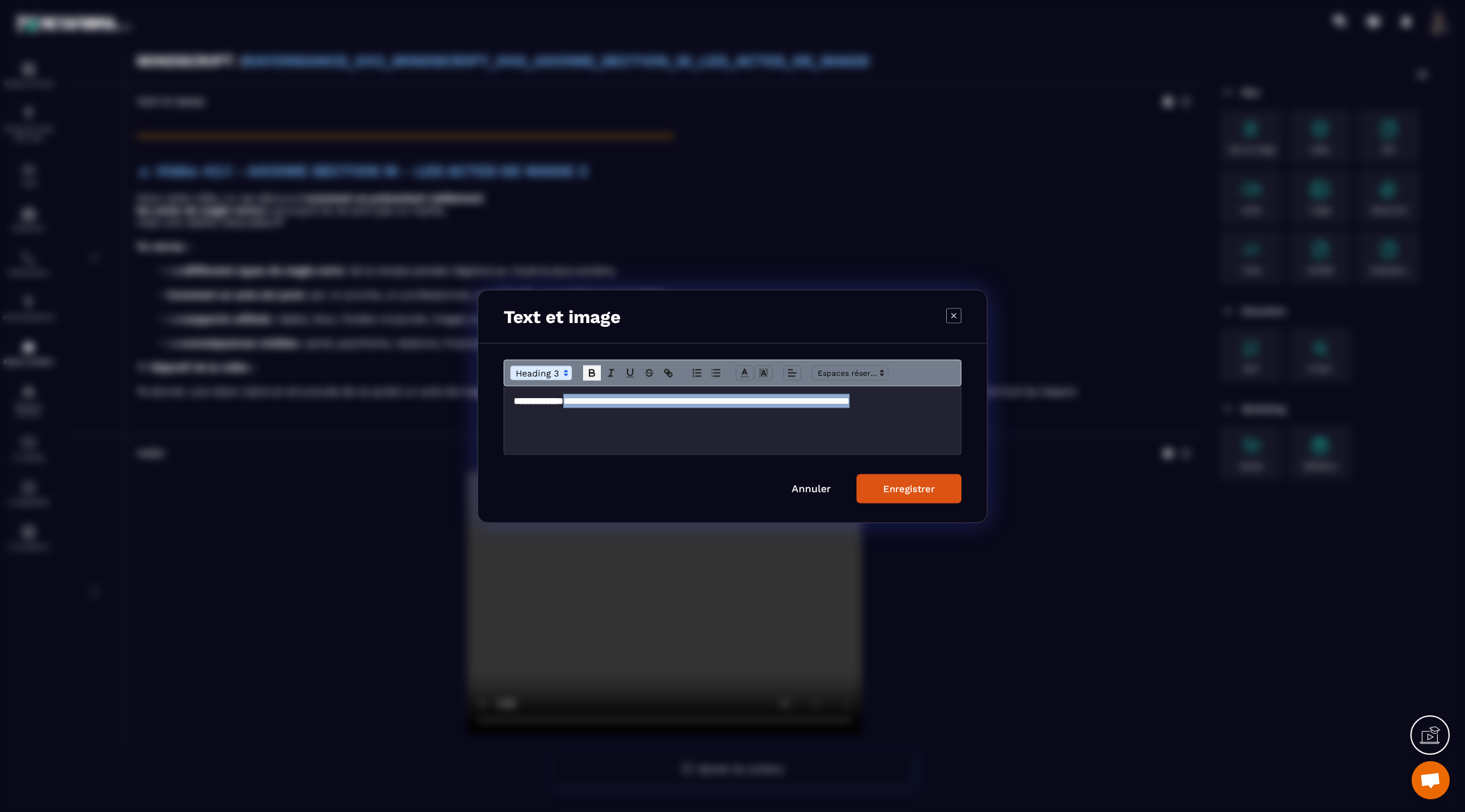
click at [591, 372] on icon "Modal window" at bounding box center [591, 373] width 11 height 11
click at [743, 367] on icon "Modal window" at bounding box center [744, 373] width 11 height 11
click at [807, 411] on span "Modal window" at bounding box center [809, 413] width 10 height 10
click at [666, 372] on icon "Modal window" at bounding box center [668, 373] width 11 height 11
type input "**********"
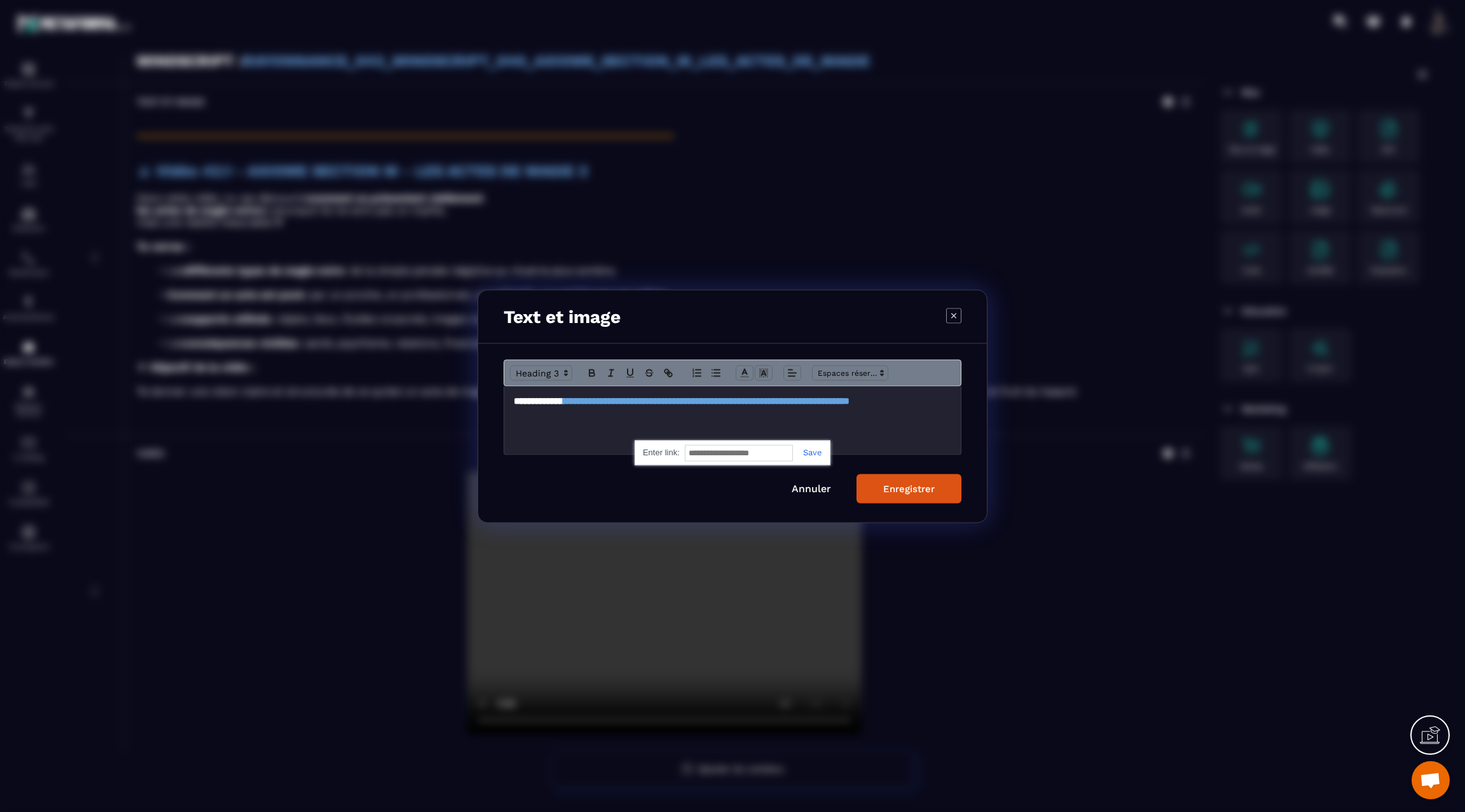
paste input "**********"
type input "**********"
click at [814, 452] on link "Modal window" at bounding box center [807, 452] width 29 height 9
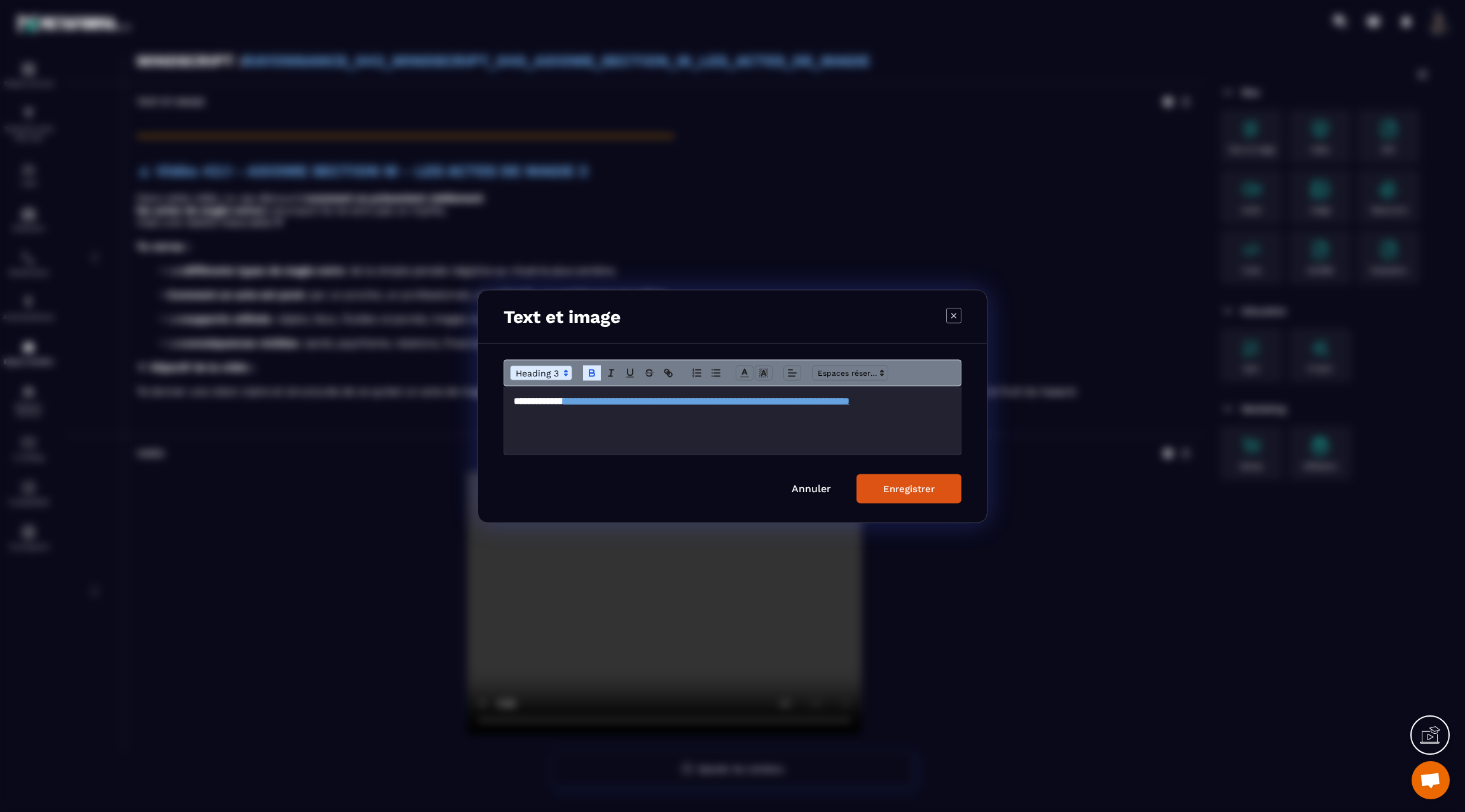
click at [897, 489] on div "Enregistrer" at bounding box center [908, 489] width 52 height 11
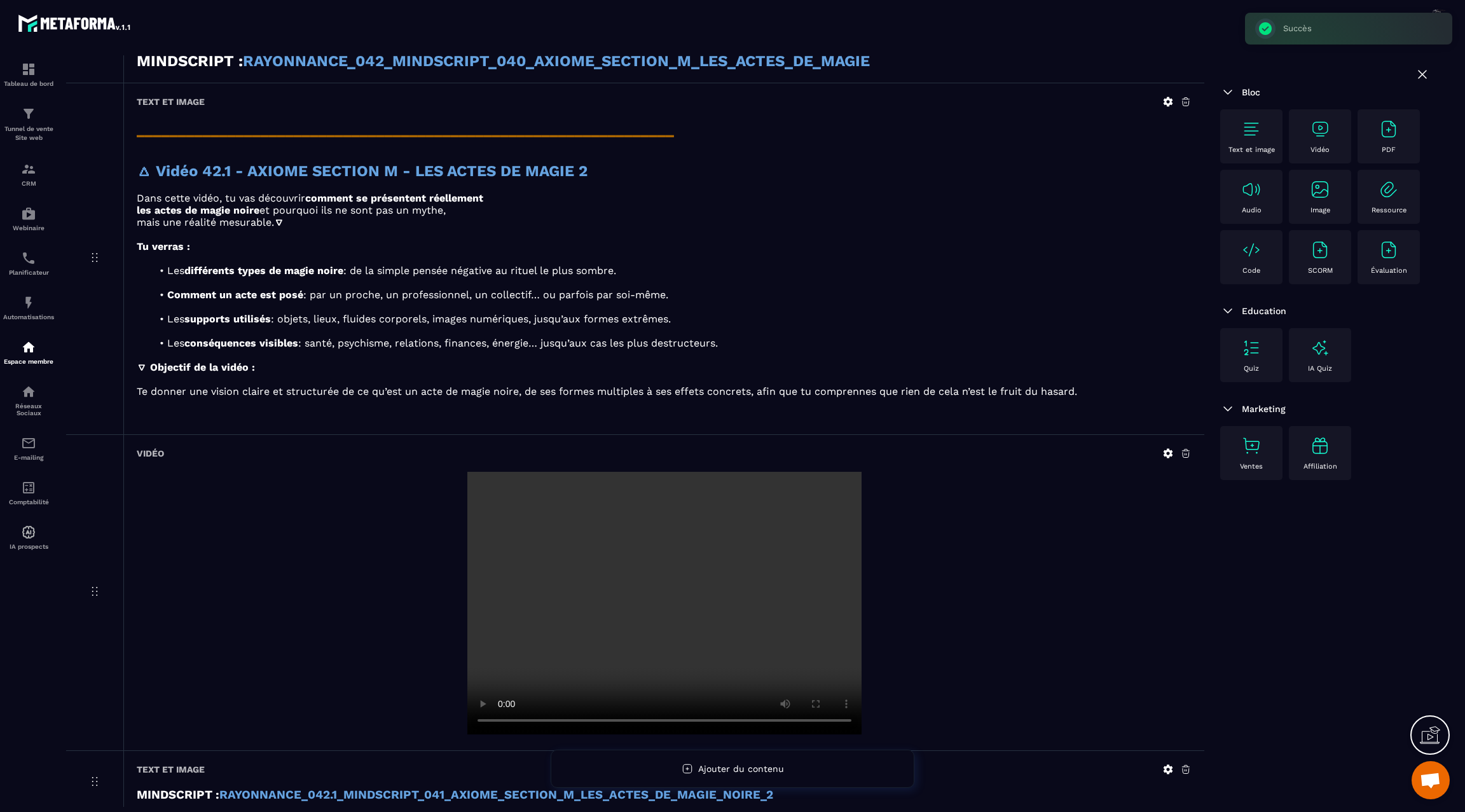
scroll to position [796, 0]
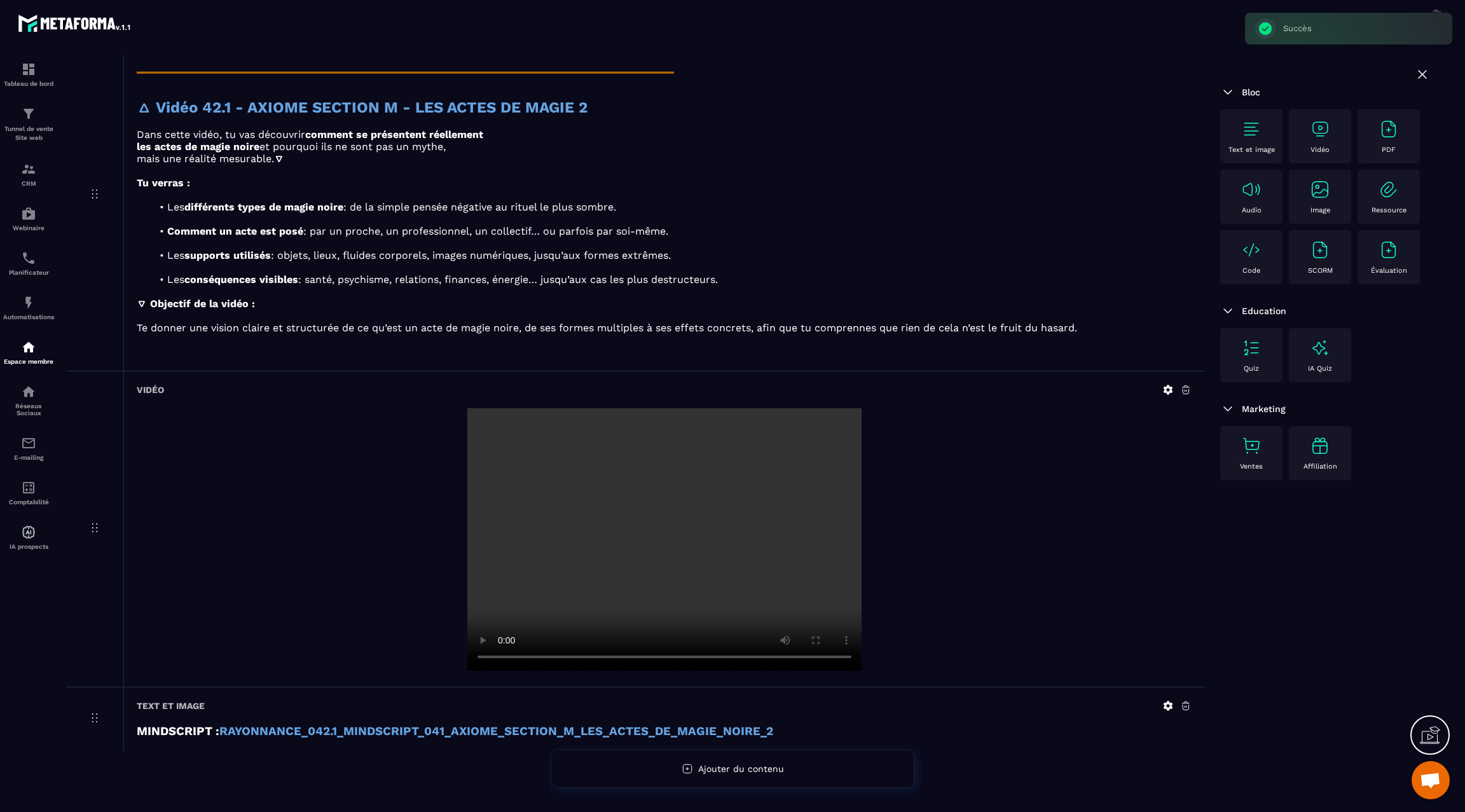
click at [1168, 700] on icon at bounding box center [1168, 705] width 11 height 11
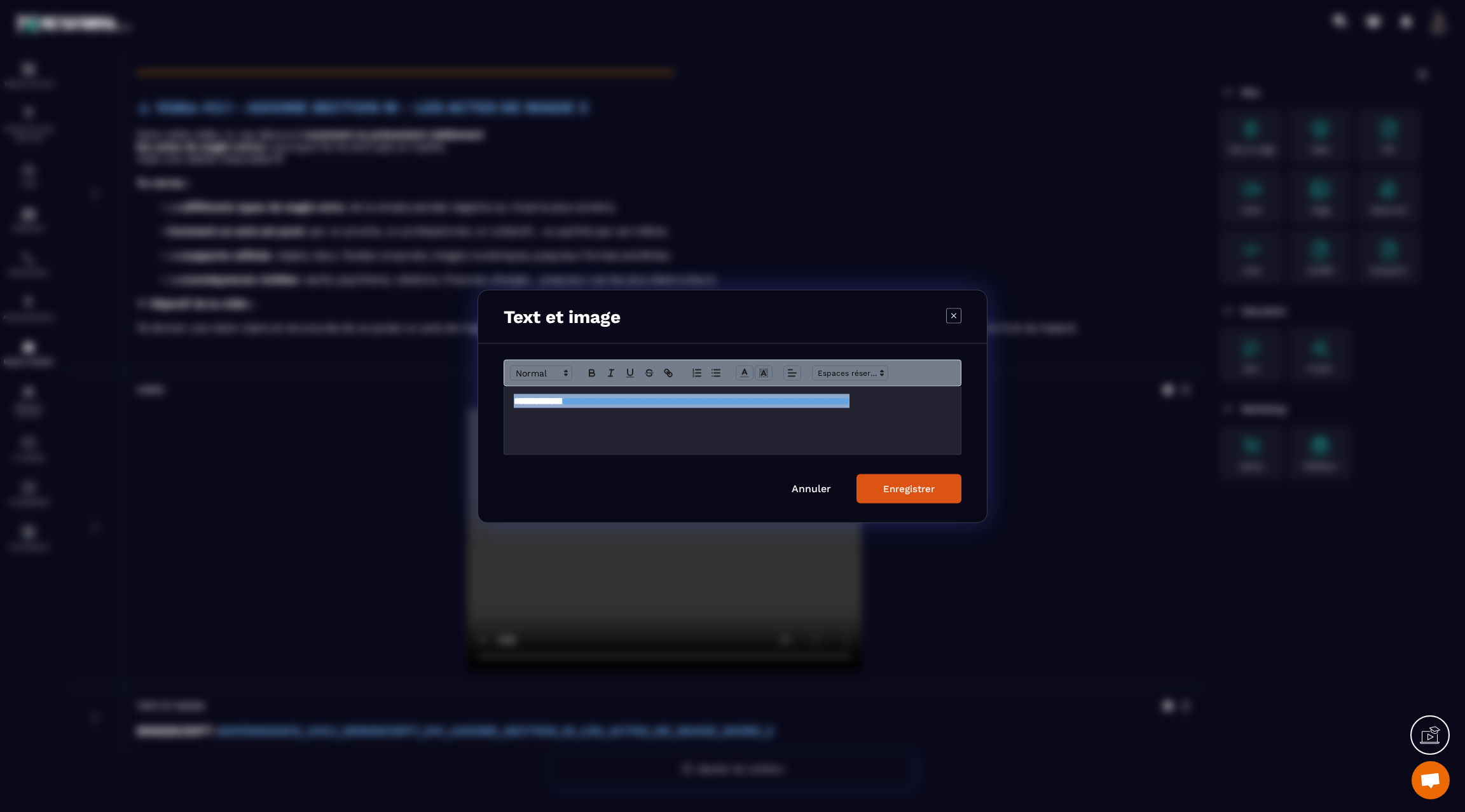
drag, startPoint x: 645, startPoint y: 432, endPoint x: 491, endPoint y: 403, distance: 156.7
click at [491, 403] on div "**********" at bounding box center [732, 432] width 508 height 178
copy h3 "**********"
click at [916, 484] on div "Enregistrer" at bounding box center [908, 489] width 52 height 11
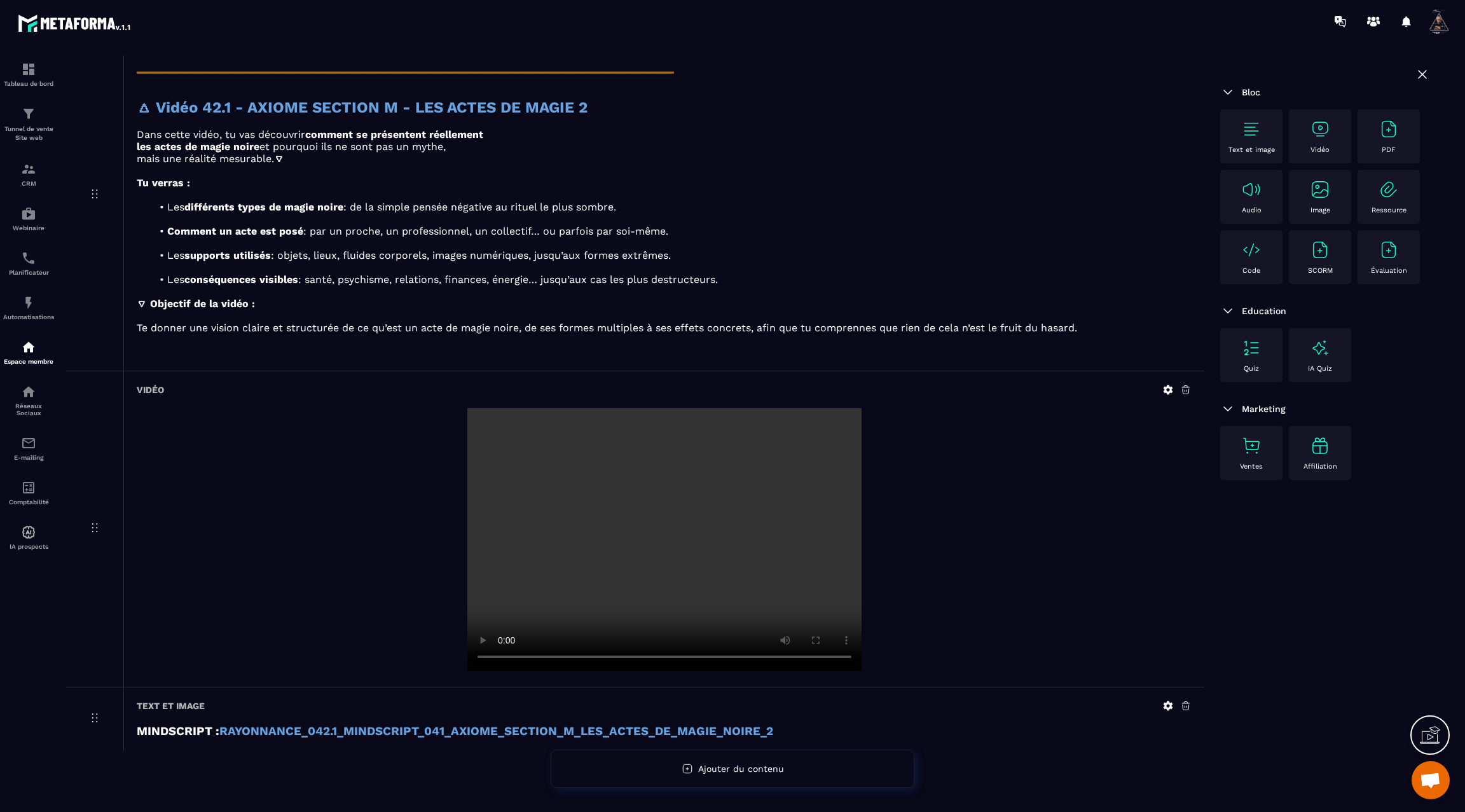
click at [1249, 124] on img at bounding box center [1252, 129] width 21 height 21
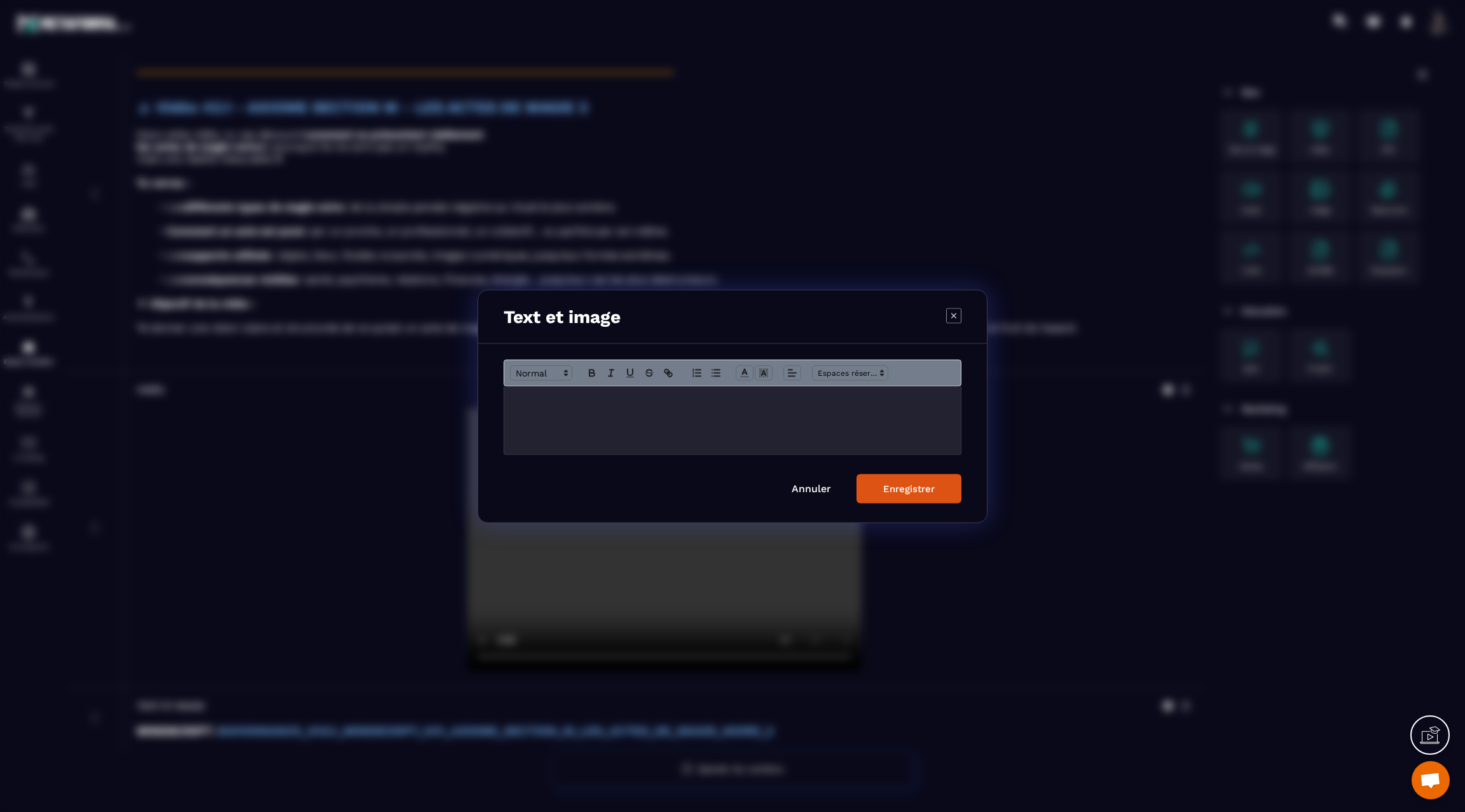
click at [691, 403] on p "Modal window" at bounding box center [733, 399] width 438 height 11
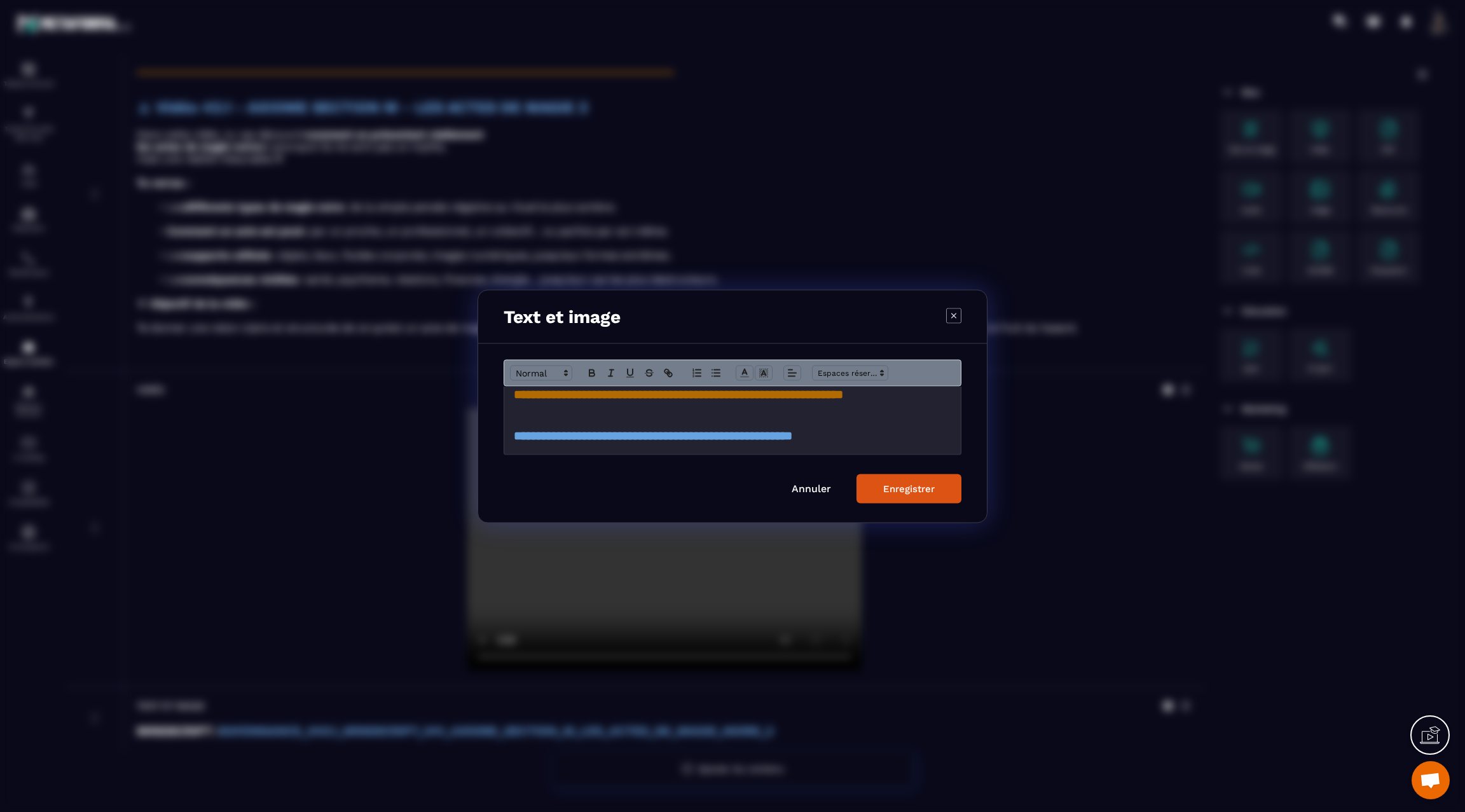
click at [886, 483] on div "Enregistrer" at bounding box center [908, 489] width 52 height 11
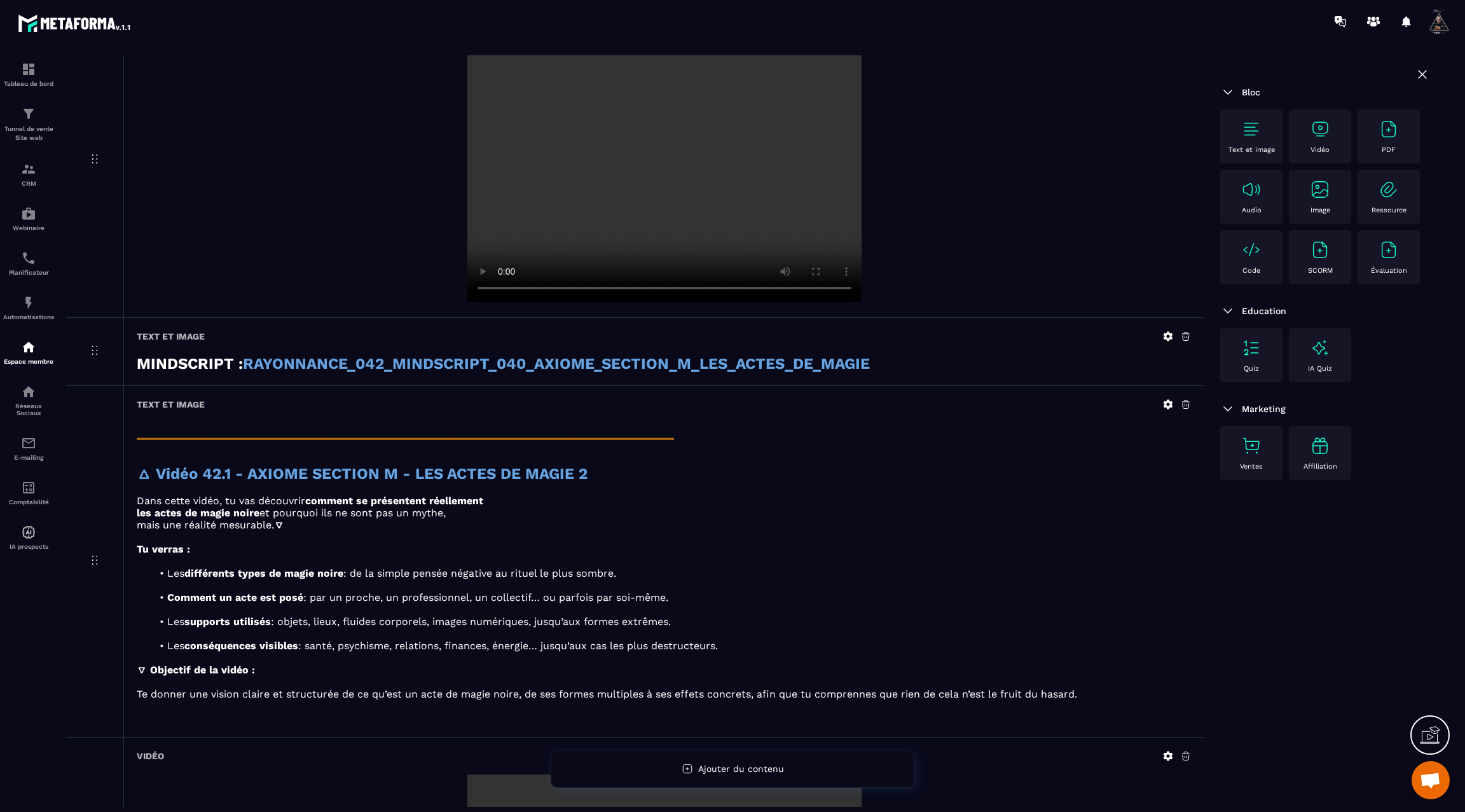
scroll to position [0, 0]
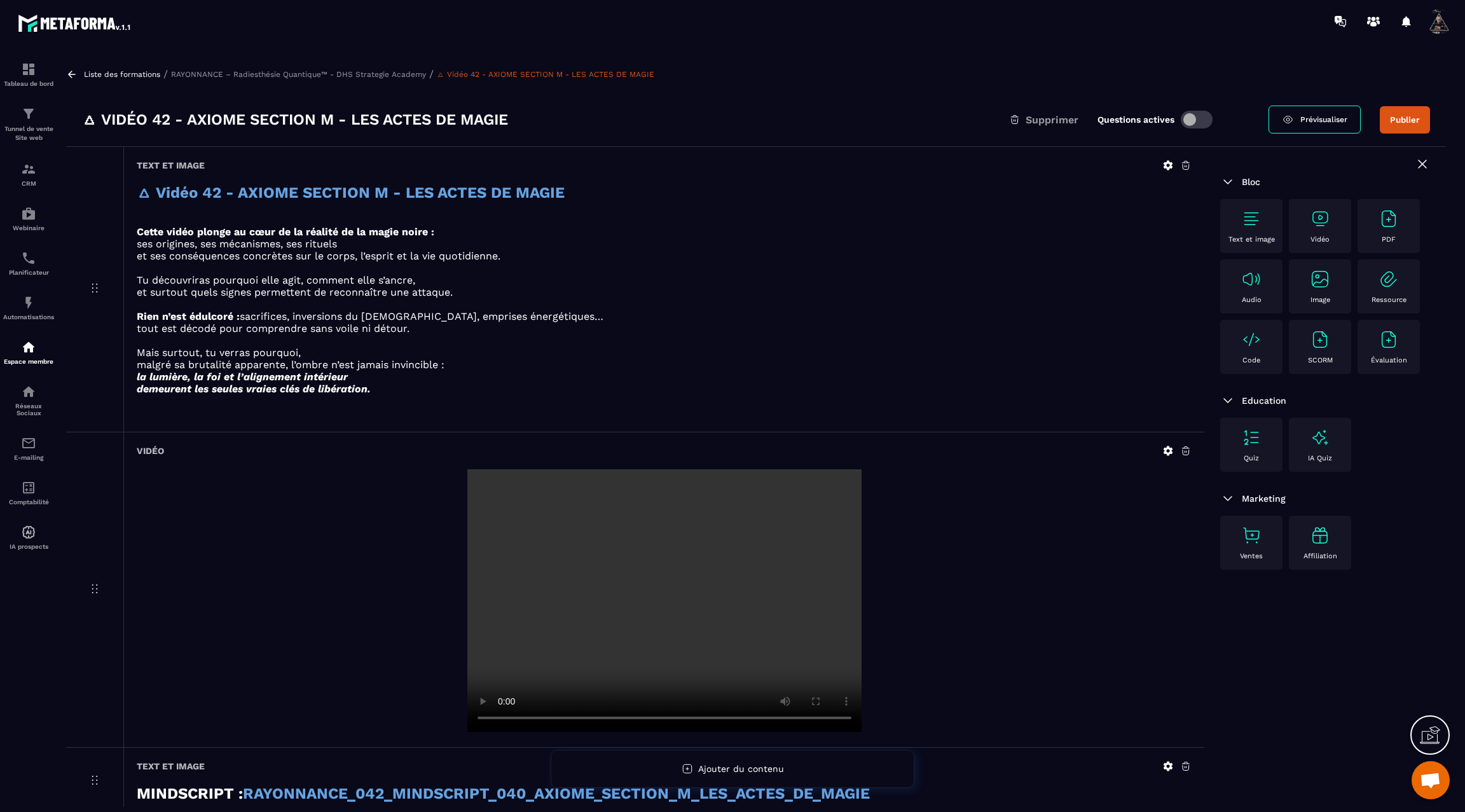
click at [74, 71] on icon at bounding box center [72, 75] width 11 height 11
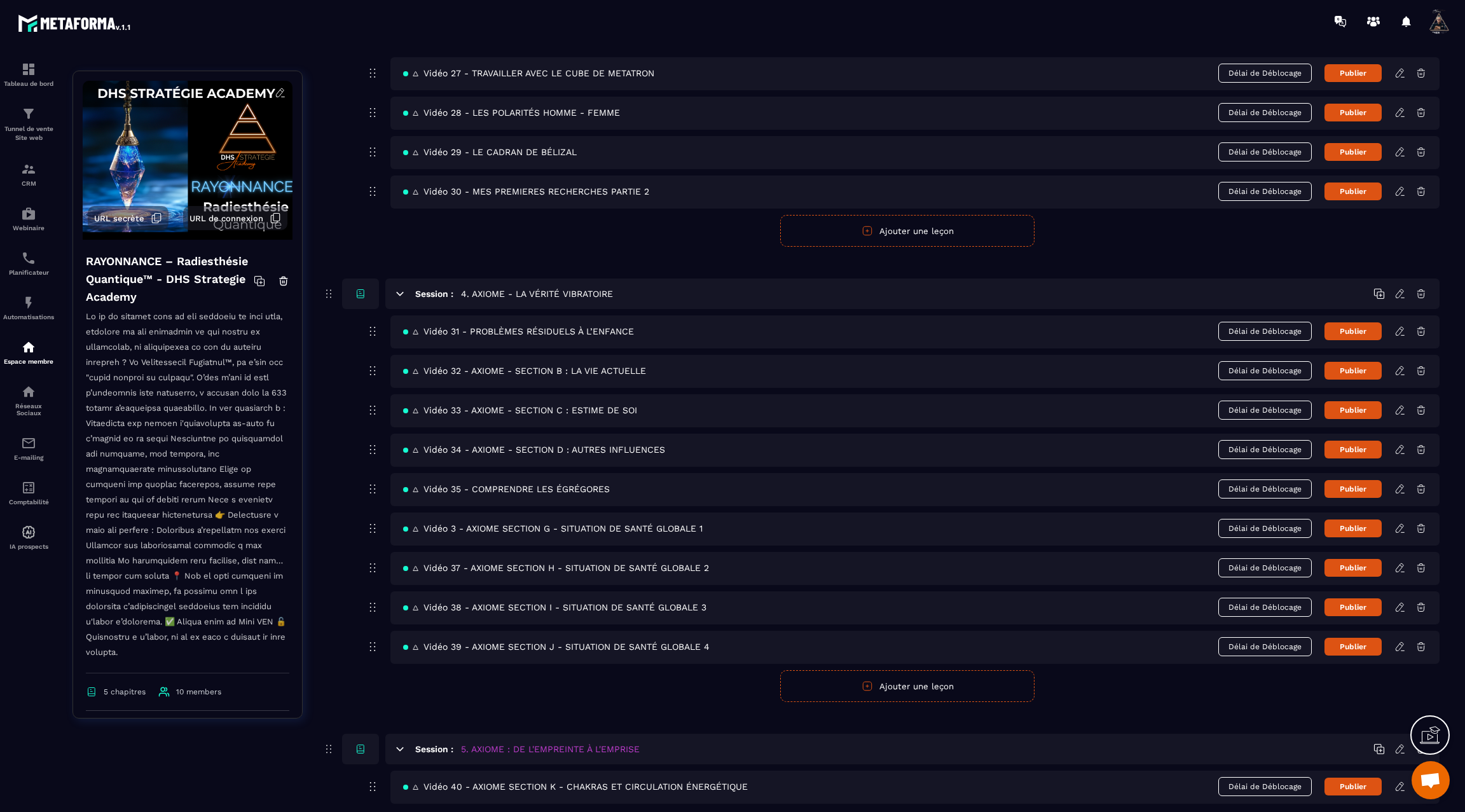
scroll to position [1503, 0]
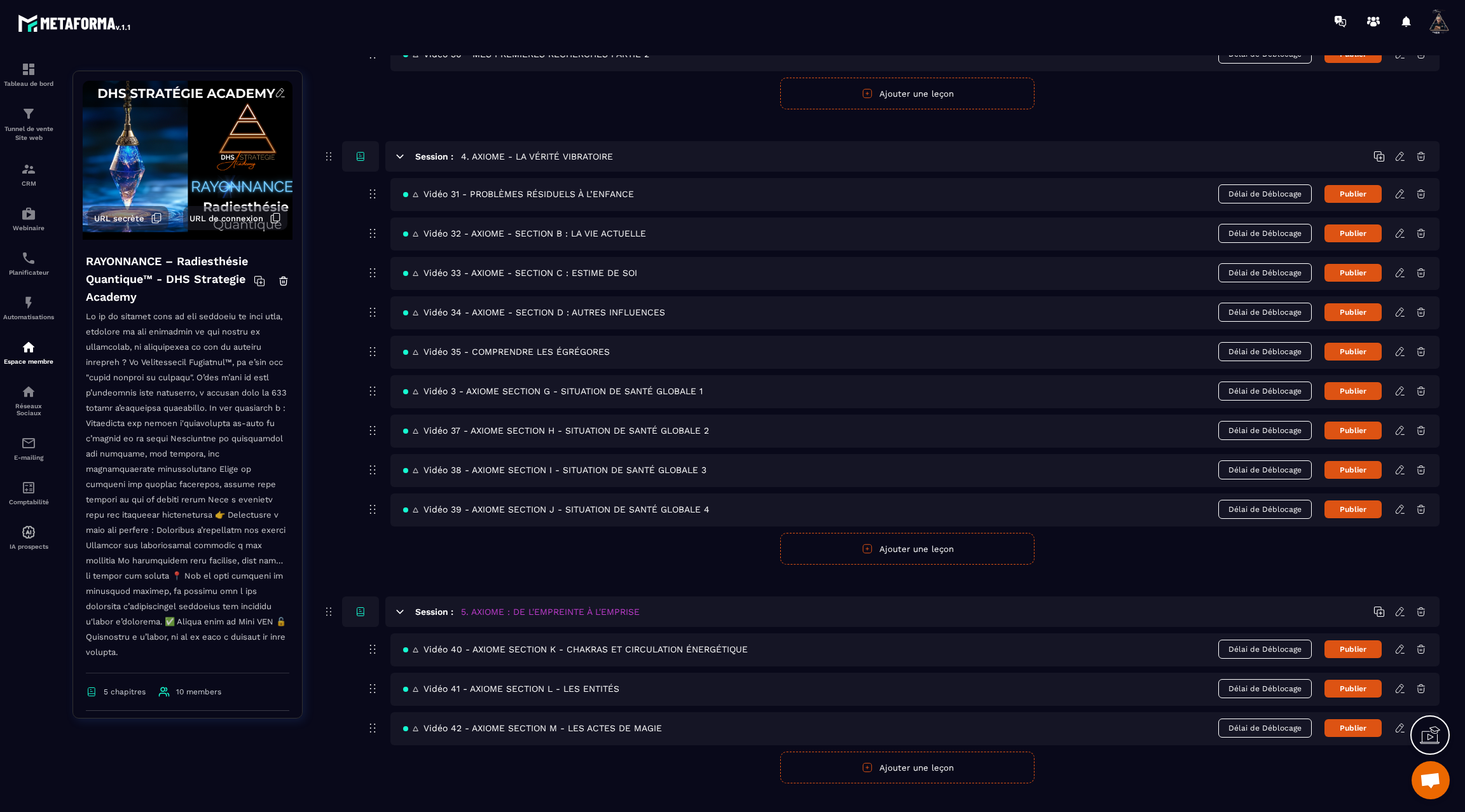
click at [1403, 424] on icon at bounding box center [1400, 430] width 11 height 11
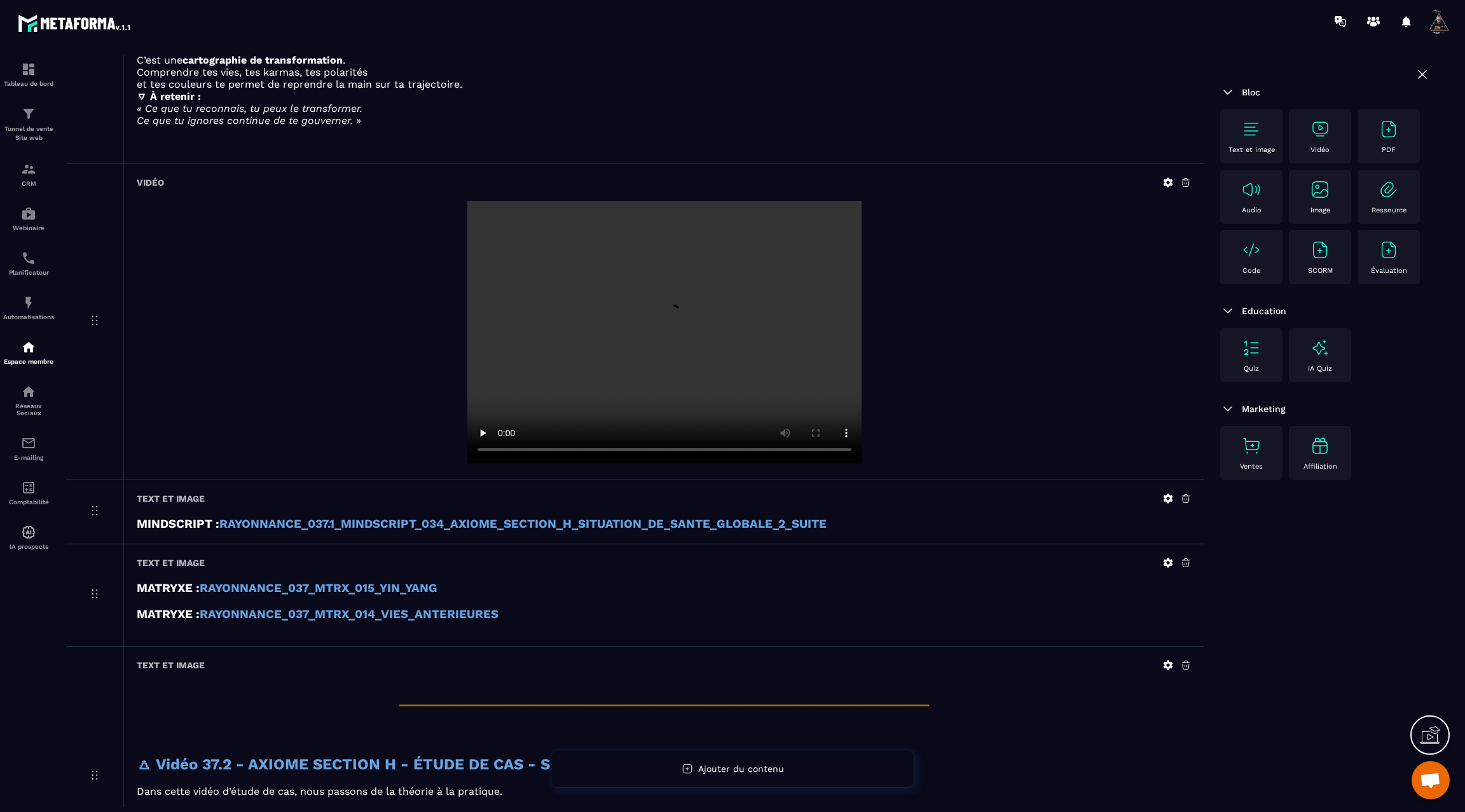
scroll to position [1442, 0]
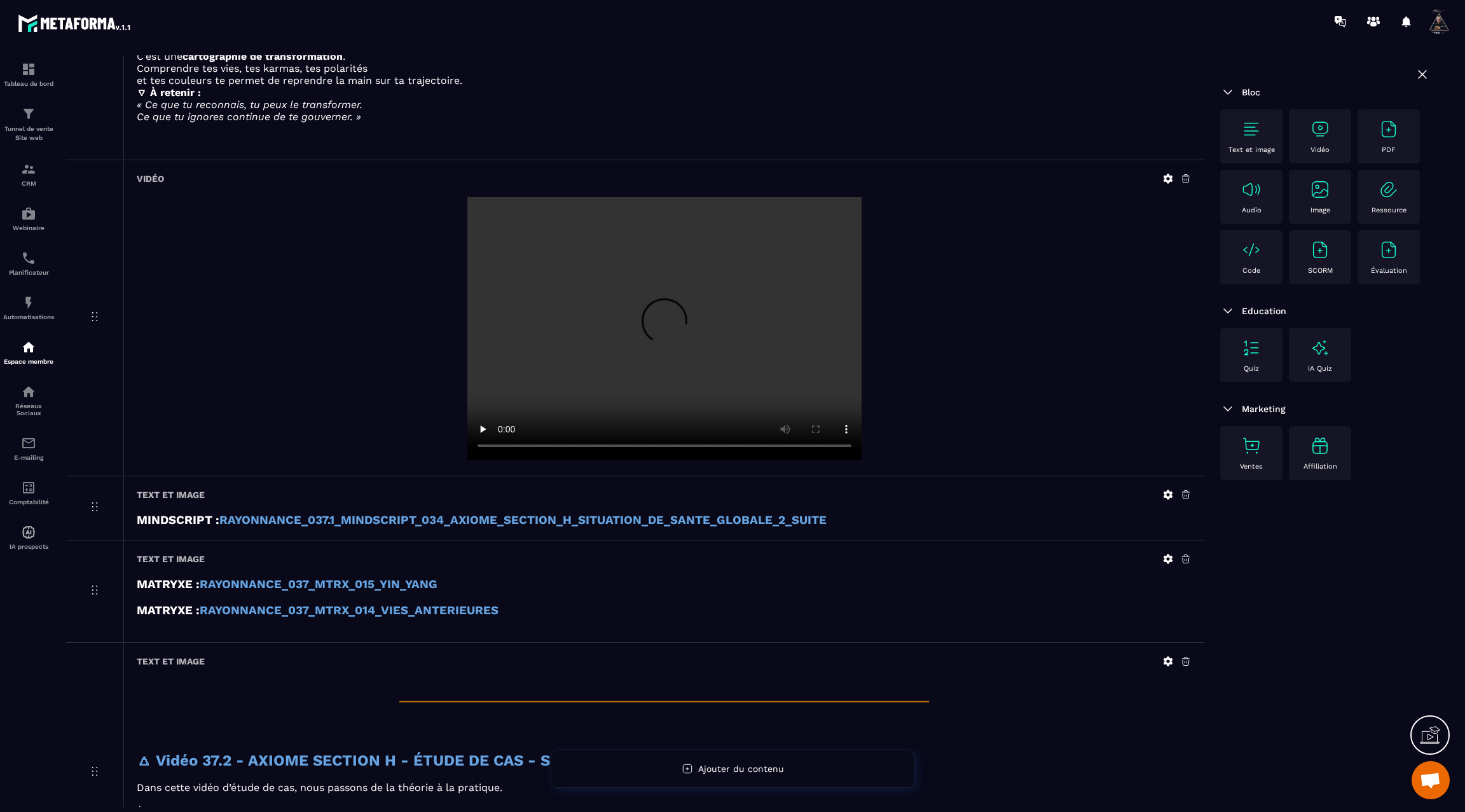
click at [335, 577] on strong "RAYONNANCE_037_MTRX_015_YIN_YANG" at bounding box center [319, 584] width 238 height 14
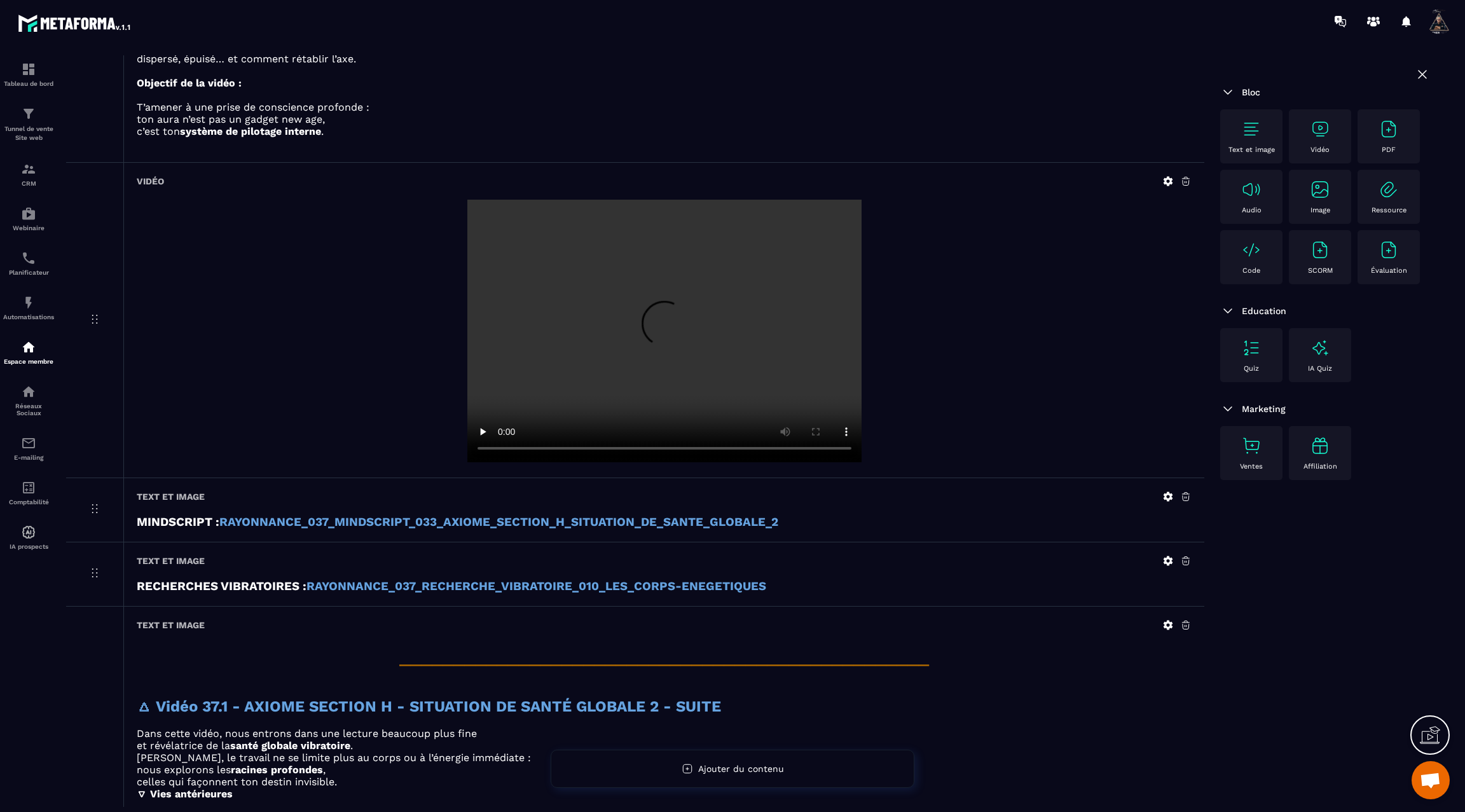
scroll to position [0, 0]
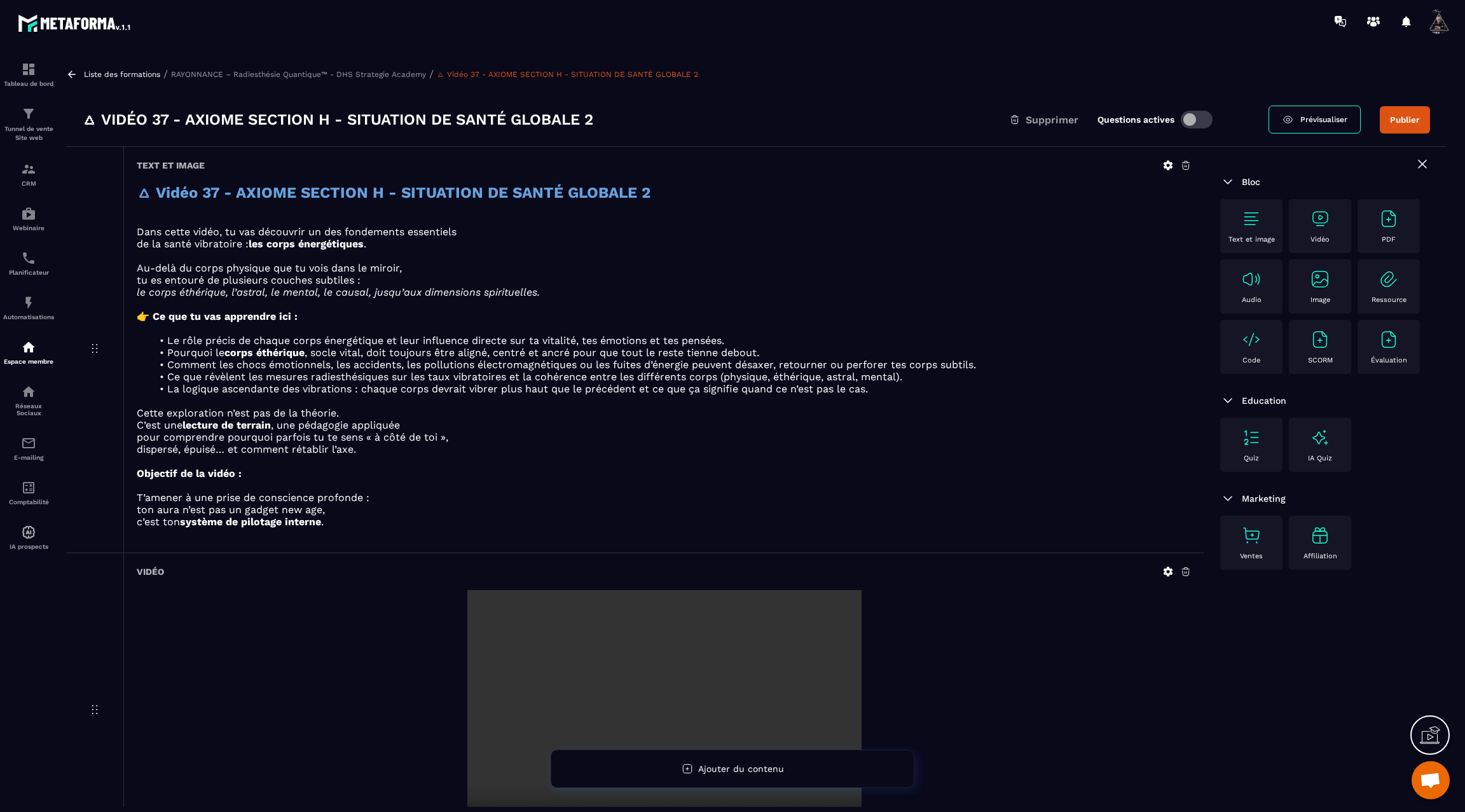
click at [75, 79] on icon at bounding box center [72, 75] width 11 height 11
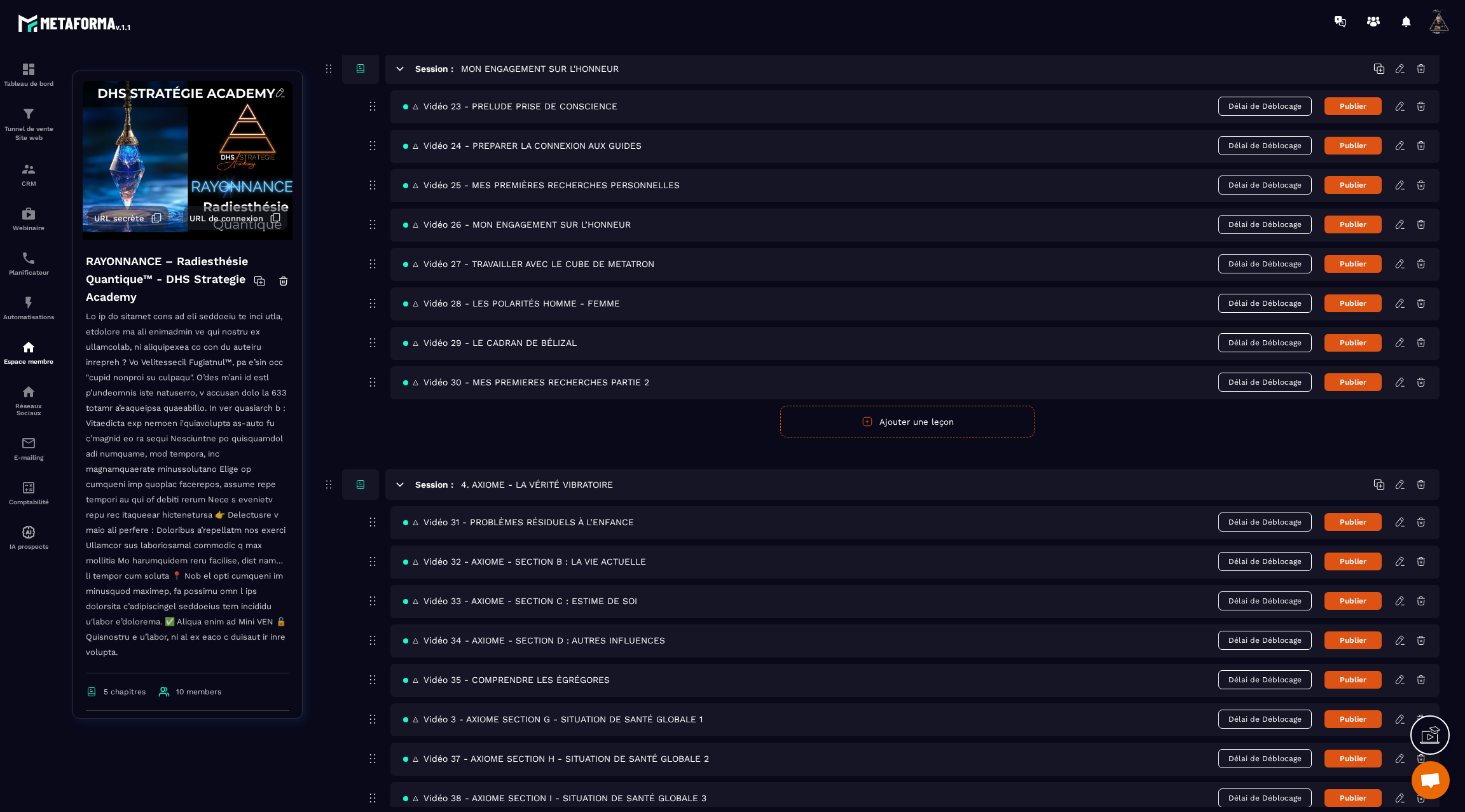
scroll to position [1503, 0]
